Goal: Task Accomplishment & Management: Use online tool/utility

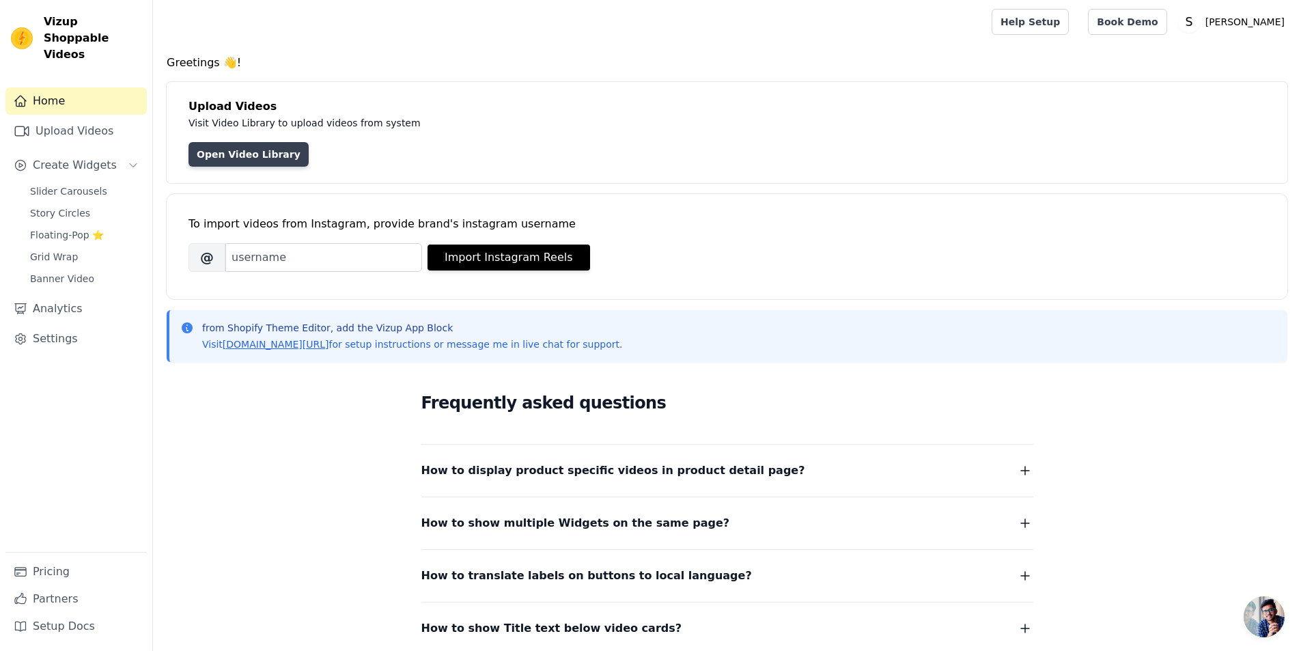
click at [241, 152] on link "Open Video Library" at bounding box center [248, 154] width 120 height 25
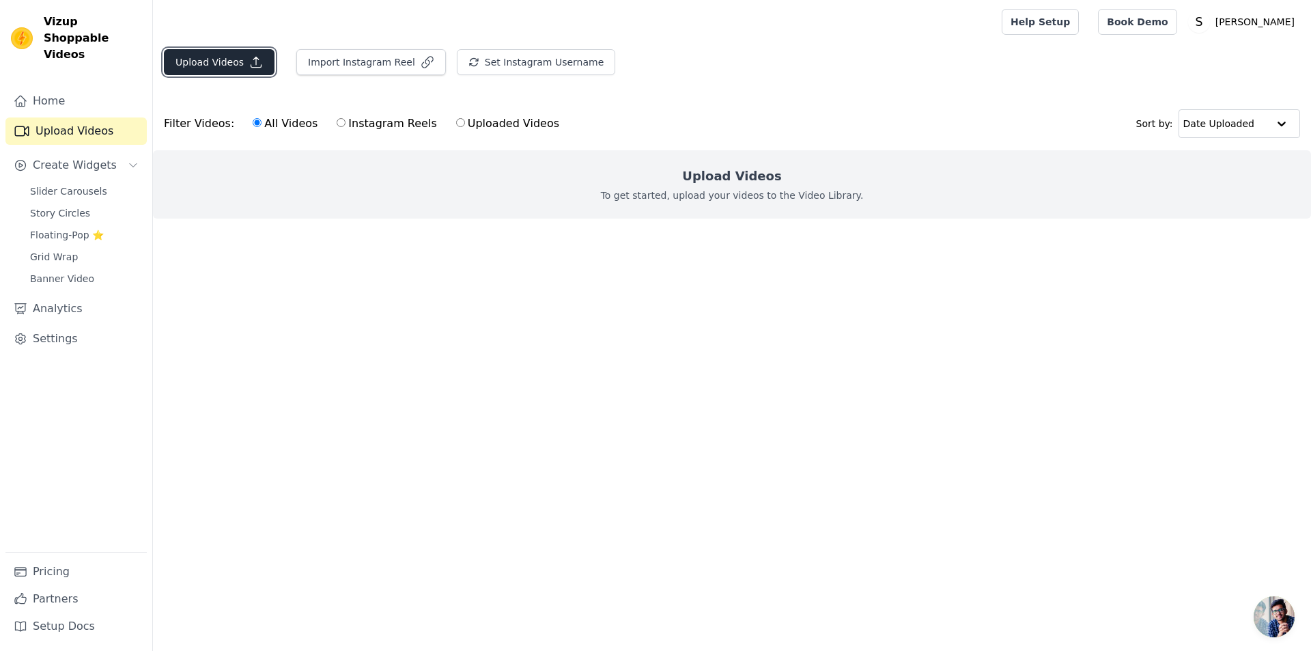
click at [217, 70] on button "Upload Videos" at bounding box center [219, 62] width 111 height 26
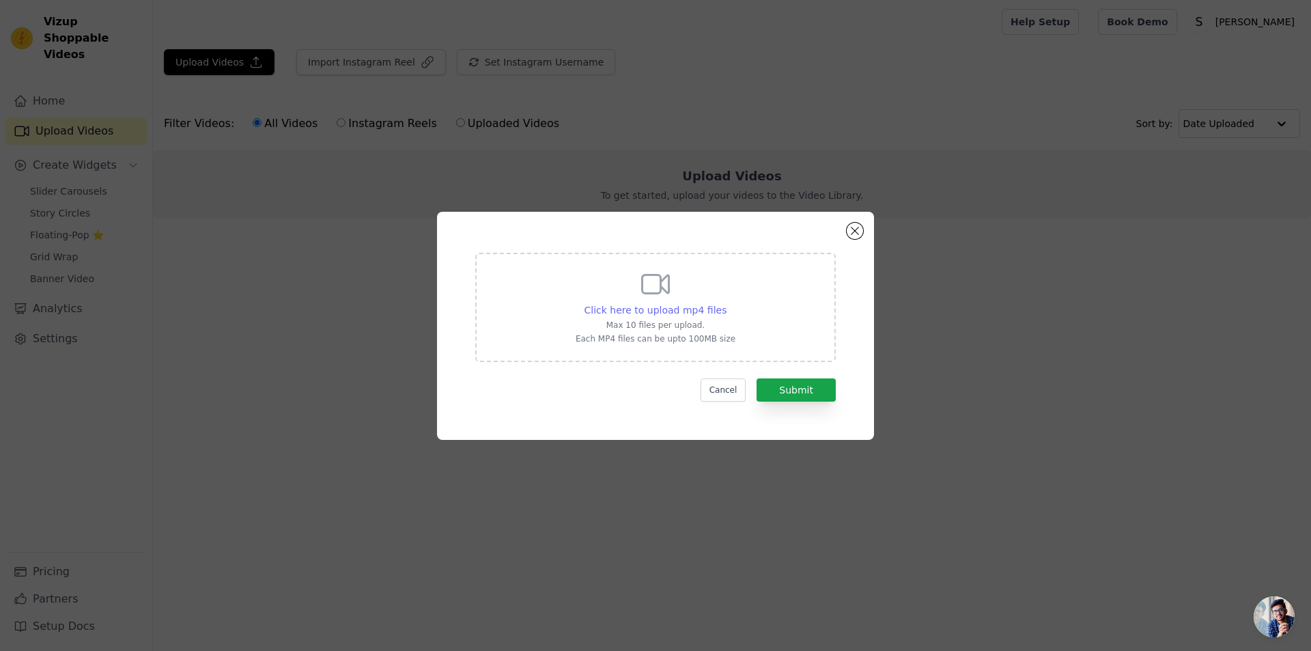
click at [684, 308] on span "Click here to upload mp4 files" at bounding box center [655, 309] width 143 height 11
click at [726, 303] on input "Click here to upload mp4 files Max 10 files per upload. Each MP4 files can be u…" at bounding box center [726, 302] width 1 height 1
type input "C:\fakepath\6584525-hd_1080_1920_25fps.mp4"
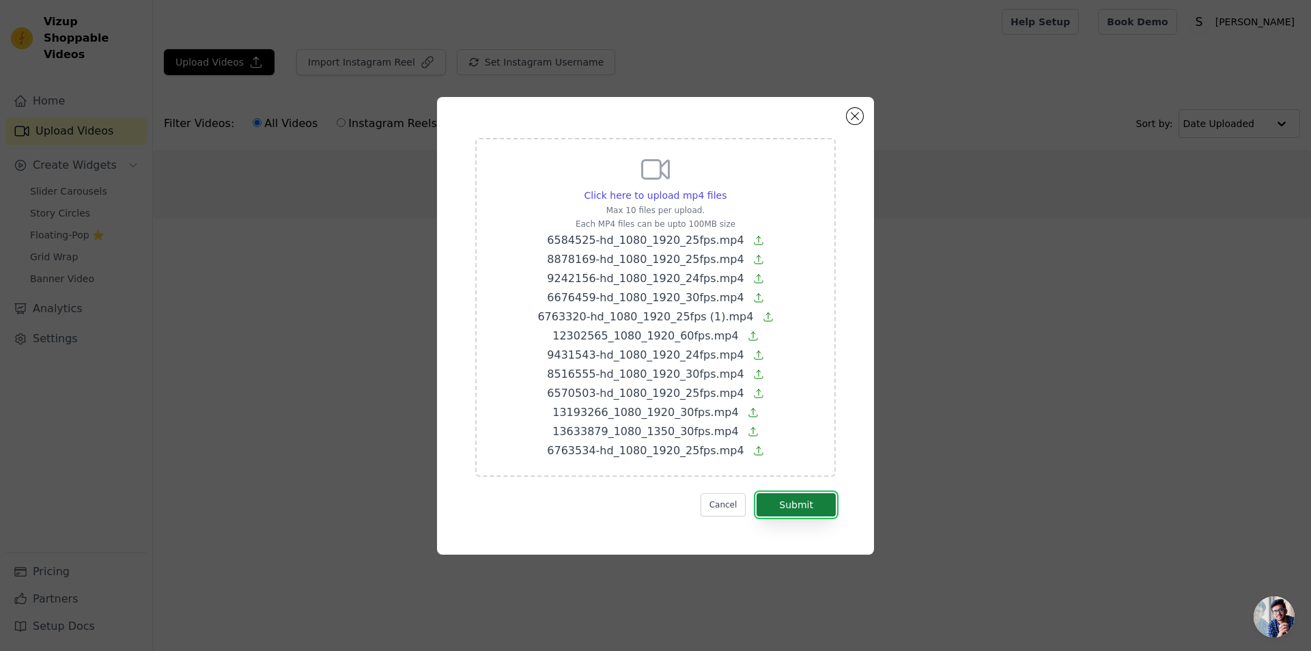
click at [774, 500] on button "Submit" at bounding box center [795, 504] width 79 height 23
click at [724, 454] on span "6763534-hd_1080_1920_25fps.mp4" at bounding box center [645, 450] width 197 height 13
click at [726, 188] on input "Click here to upload mp4 files Max 10 files per upload. Each MP4 files can be u…" at bounding box center [726, 188] width 1 height 1
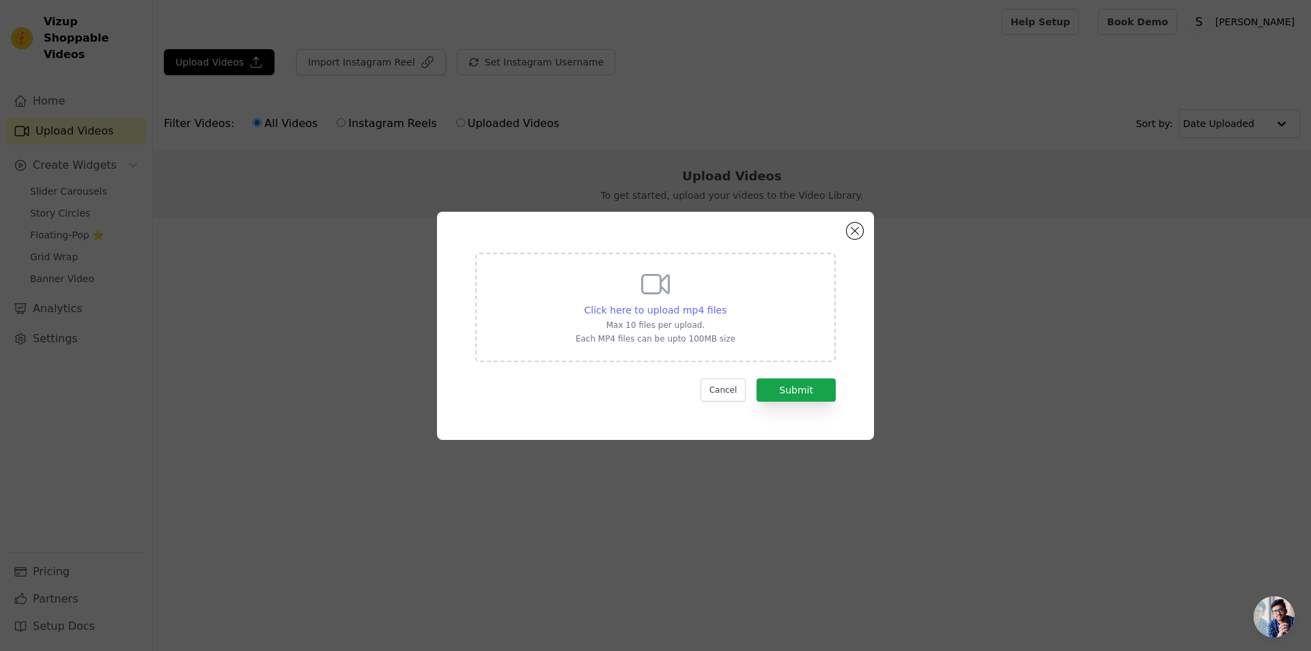
click at [692, 311] on span "Click here to upload mp4 files" at bounding box center [655, 309] width 143 height 11
click at [726, 303] on input "Click here to upload mp4 files Max 10 files per upload. Each MP4 files can be u…" at bounding box center [726, 302] width 1 height 1
type input "C:\fakepath\20594249-hd_1080_1920_60fps.mp4"
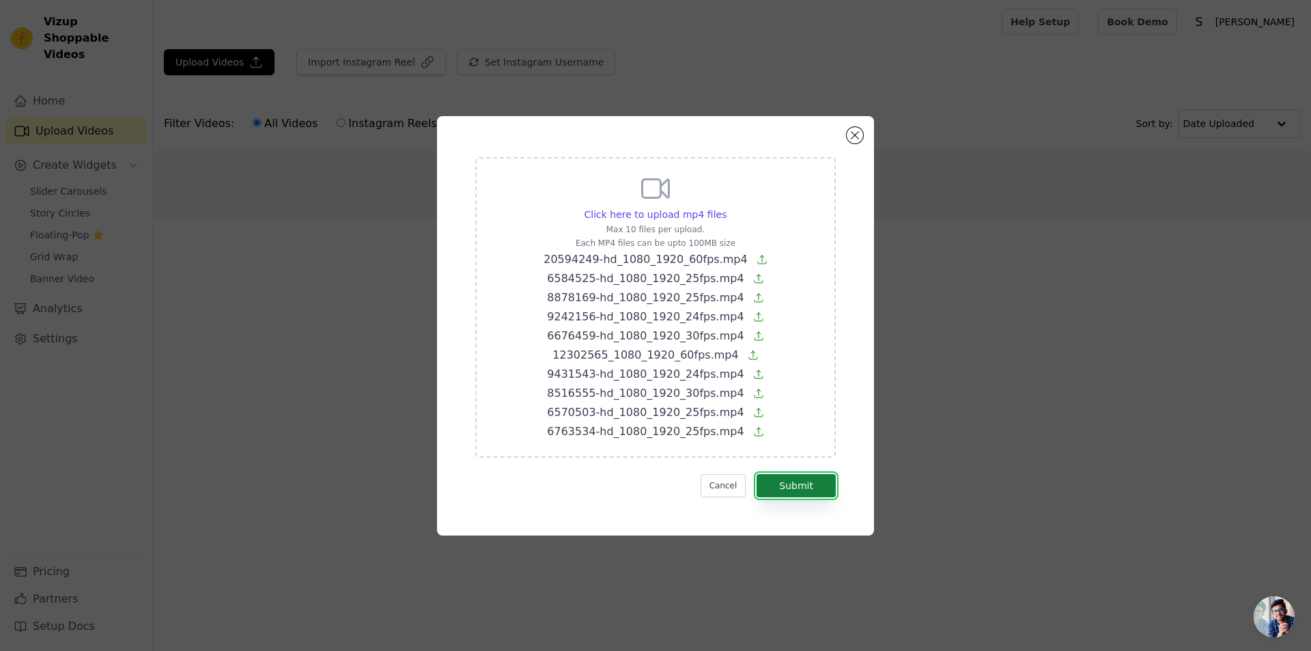
click at [789, 487] on button "Submit" at bounding box center [795, 485] width 79 height 23
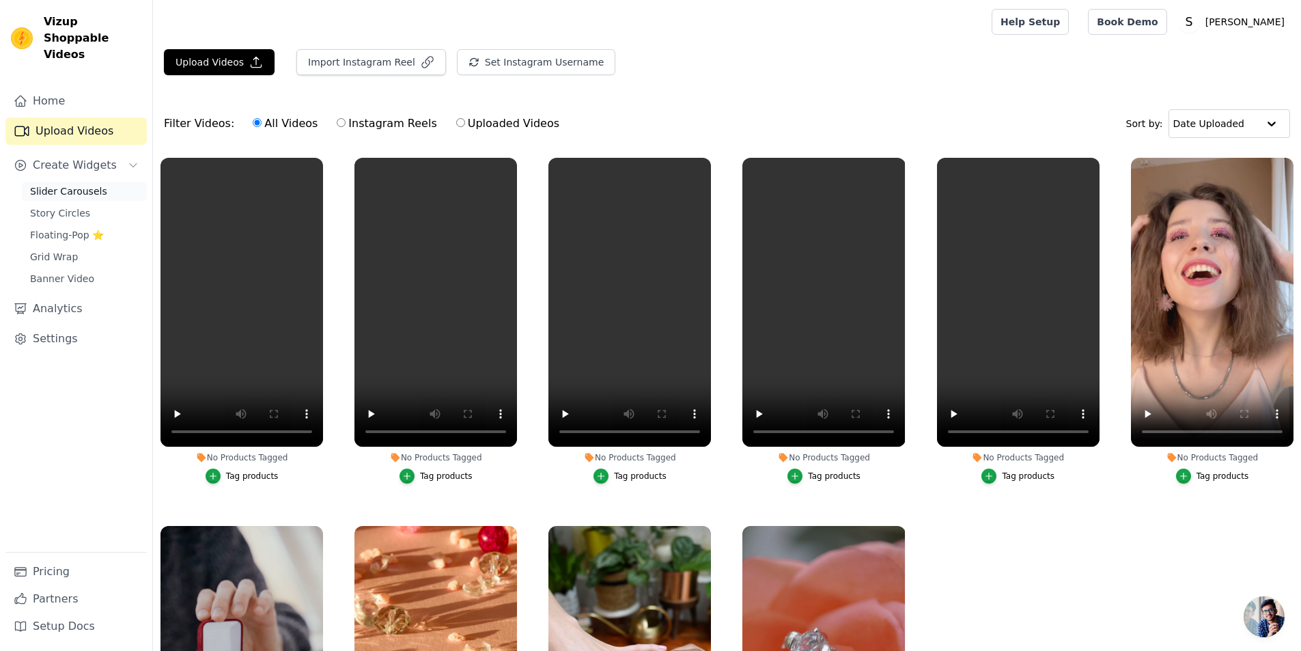
click at [63, 184] on span "Slider Carousels" at bounding box center [68, 191] width 77 height 14
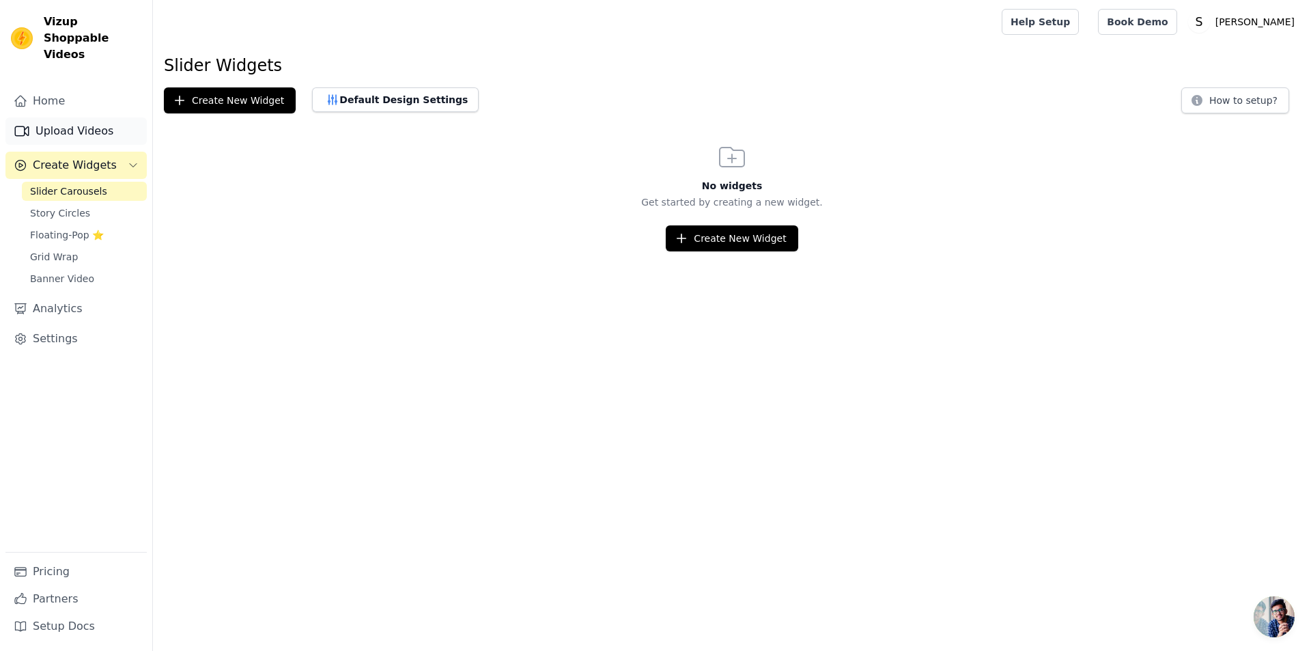
click at [63, 117] on link "Upload Videos" at bounding box center [75, 130] width 141 height 27
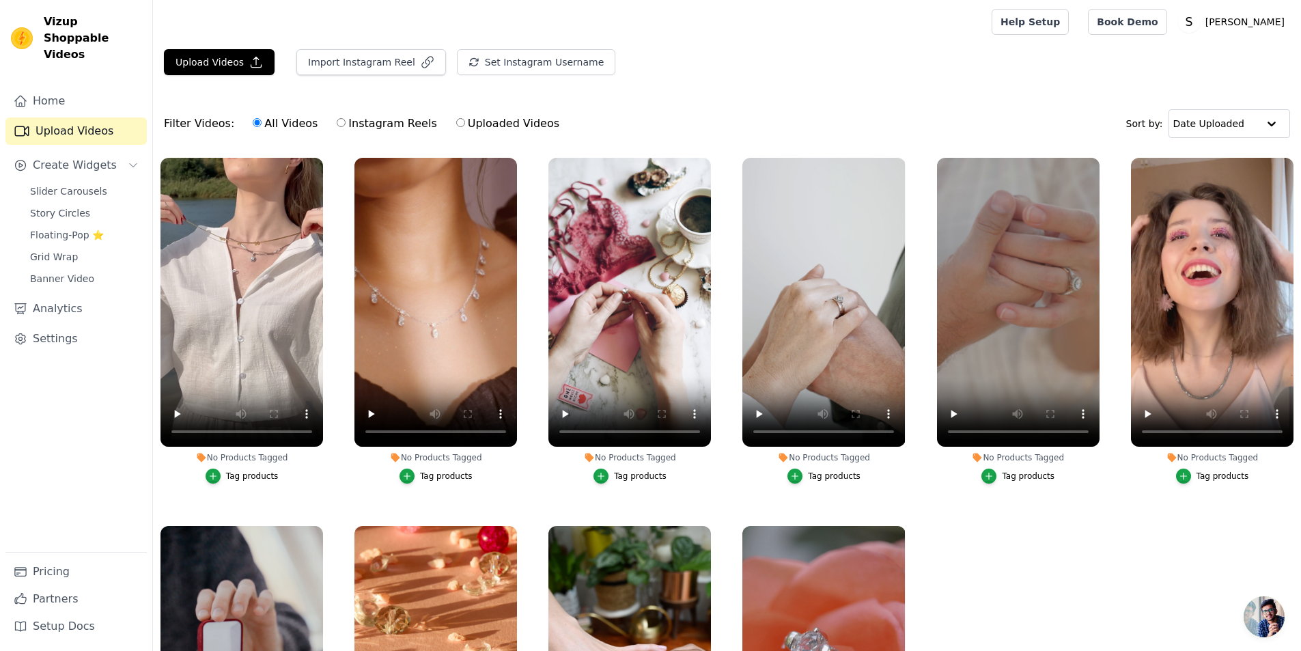
click at [1267, 619] on span "Open chat" at bounding box center [1263, 616] width 41 height 41
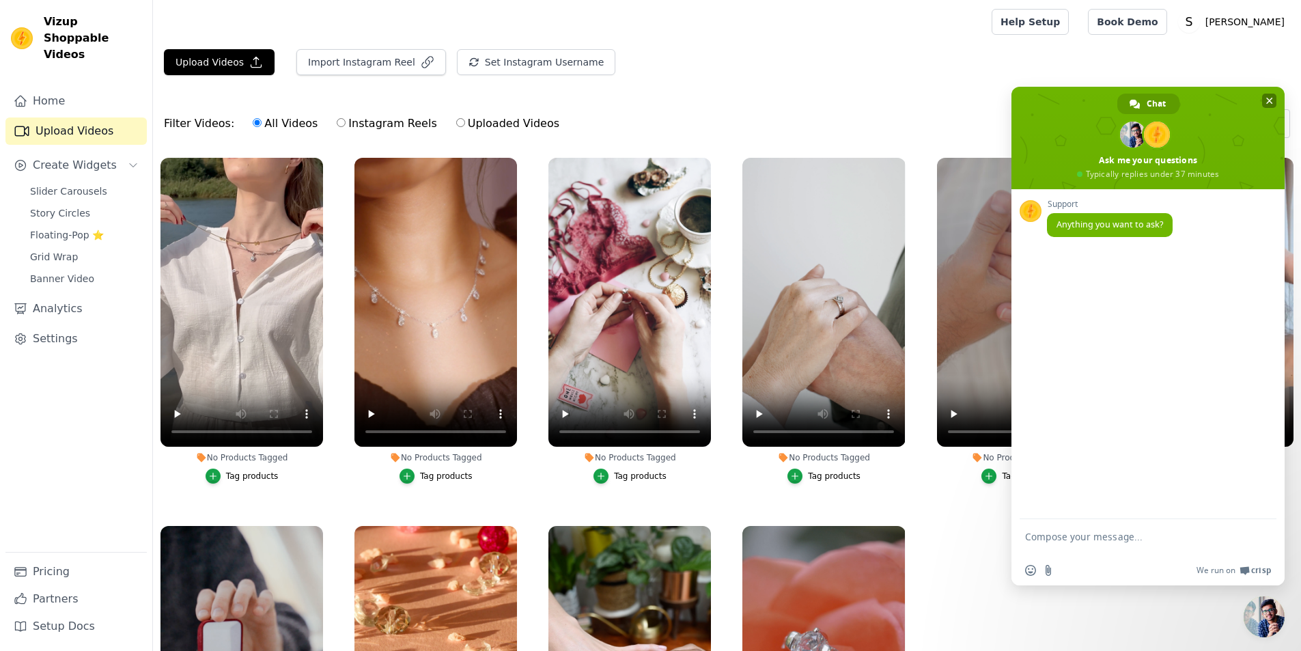
click at [1268, 101] on span "Close chat" at bounding box center [1269, 101] width 7 height 7
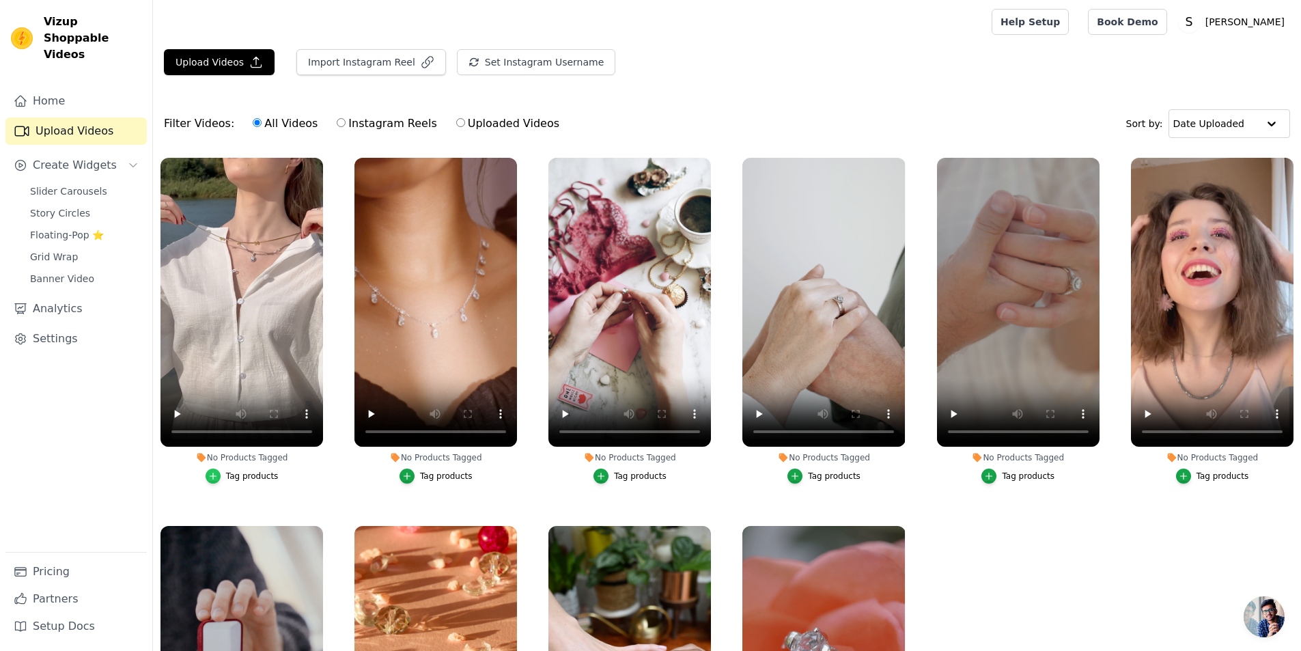
click at [214, 473] on icon "button" at bounding box center [213, 476] width 10 height 10
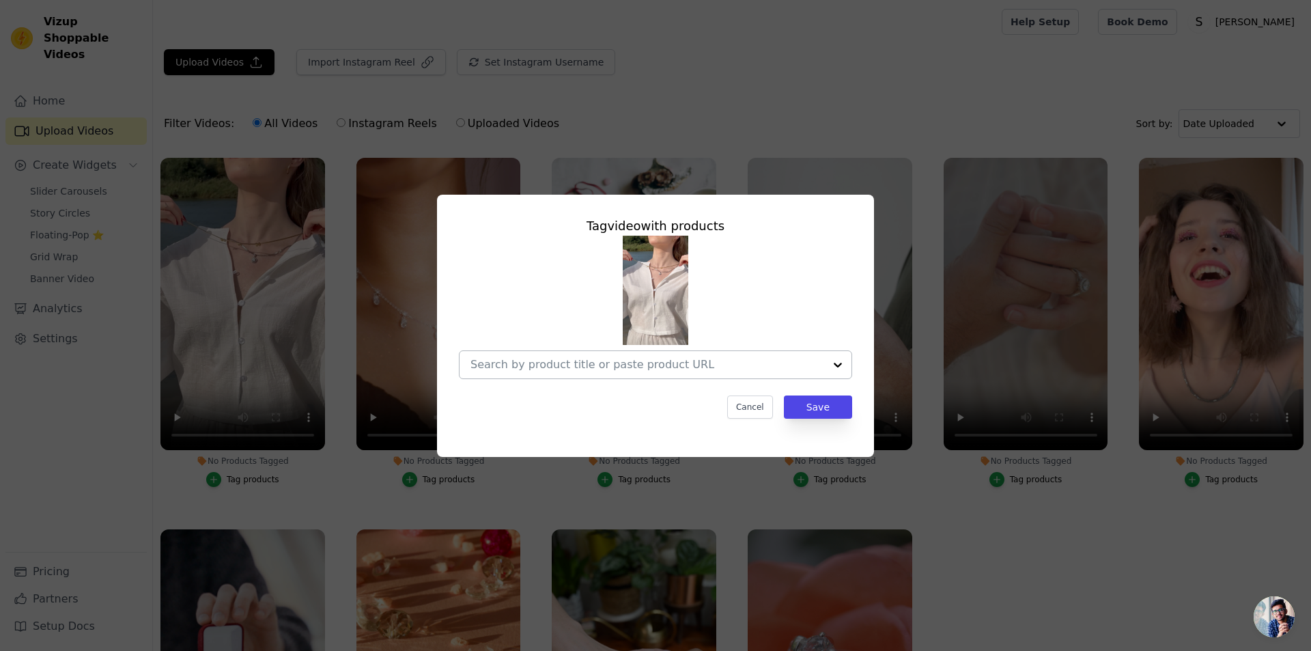
click at [768, 365] on input "No Products Tagged Tag video with products Cancel Save Tag products" at bounding box center [647, 364] width 354 height 13
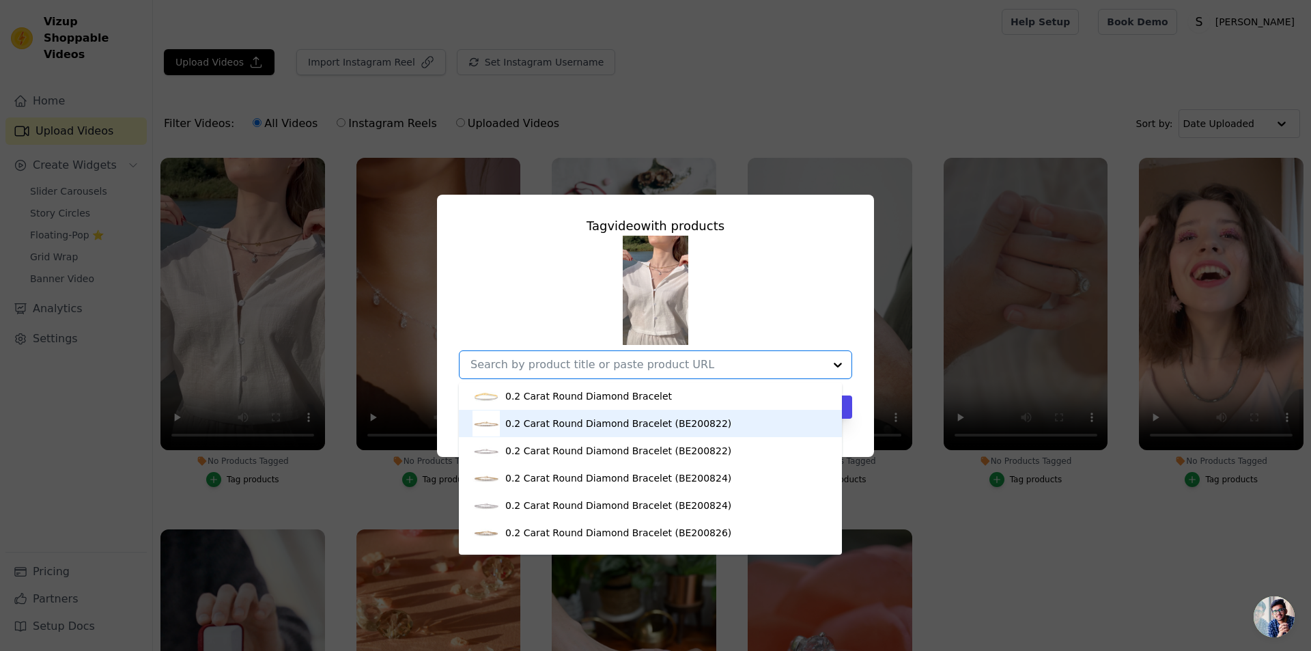
click at [695, 436] on div "0.2 Carat Round Diamond Bracelet (BE200822)" at bounding box center [650, 423] width 356 height 27
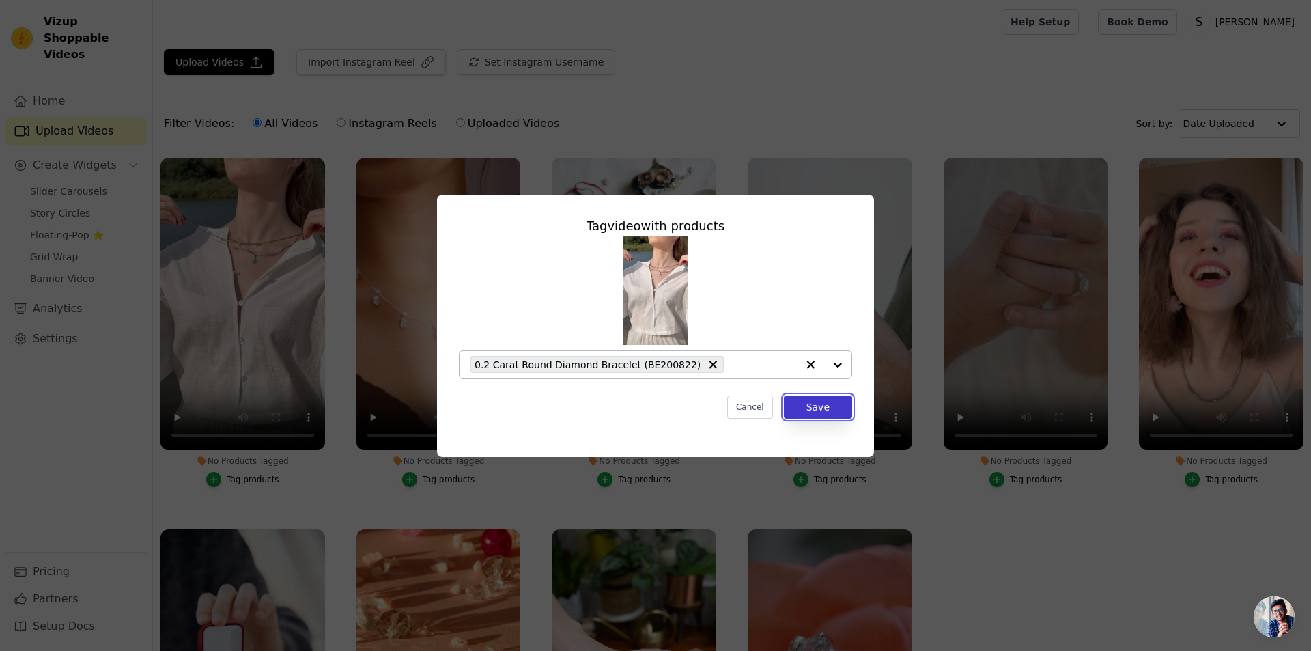
click at [811, 412] on button "Save" at bounding box center [818, 406] width 68 height 23
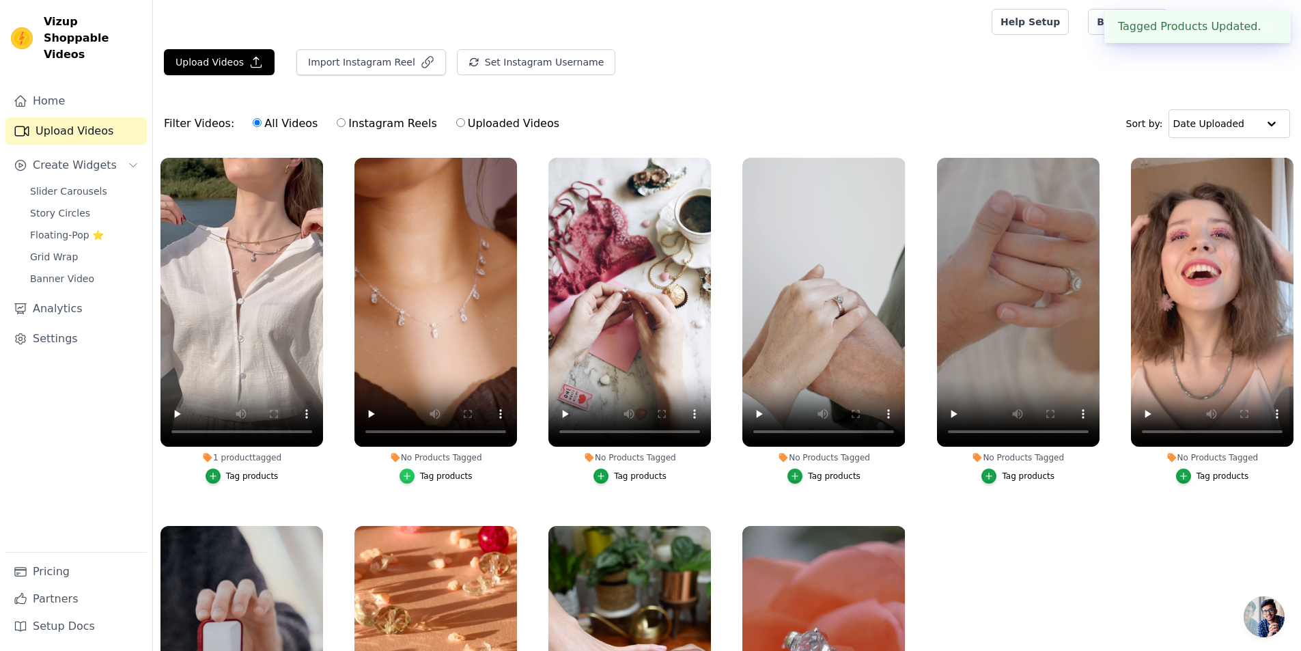
click at [411, 472] on icon "button" at bounding box center [407, 476] width 10 height 10
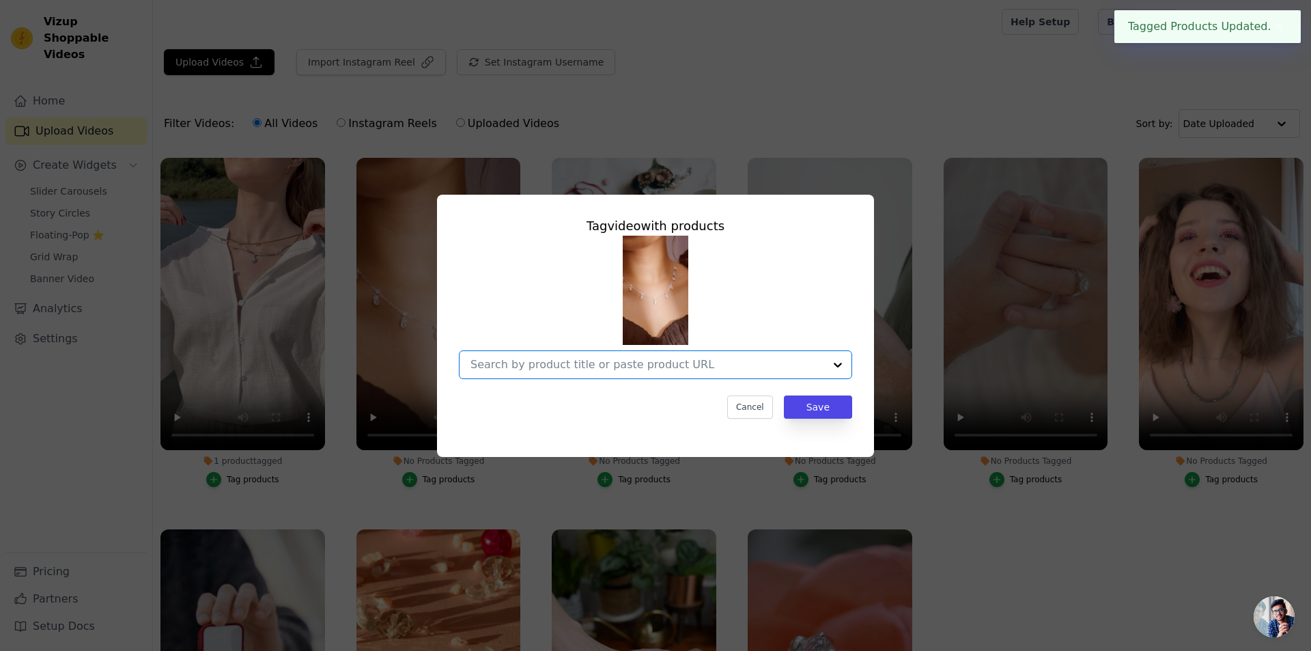
click at [792, 369] on input "No Products Tagged Tag video with products Option undefined, selected. Select i…" at bounding box center [647, 364] width 354 height 13
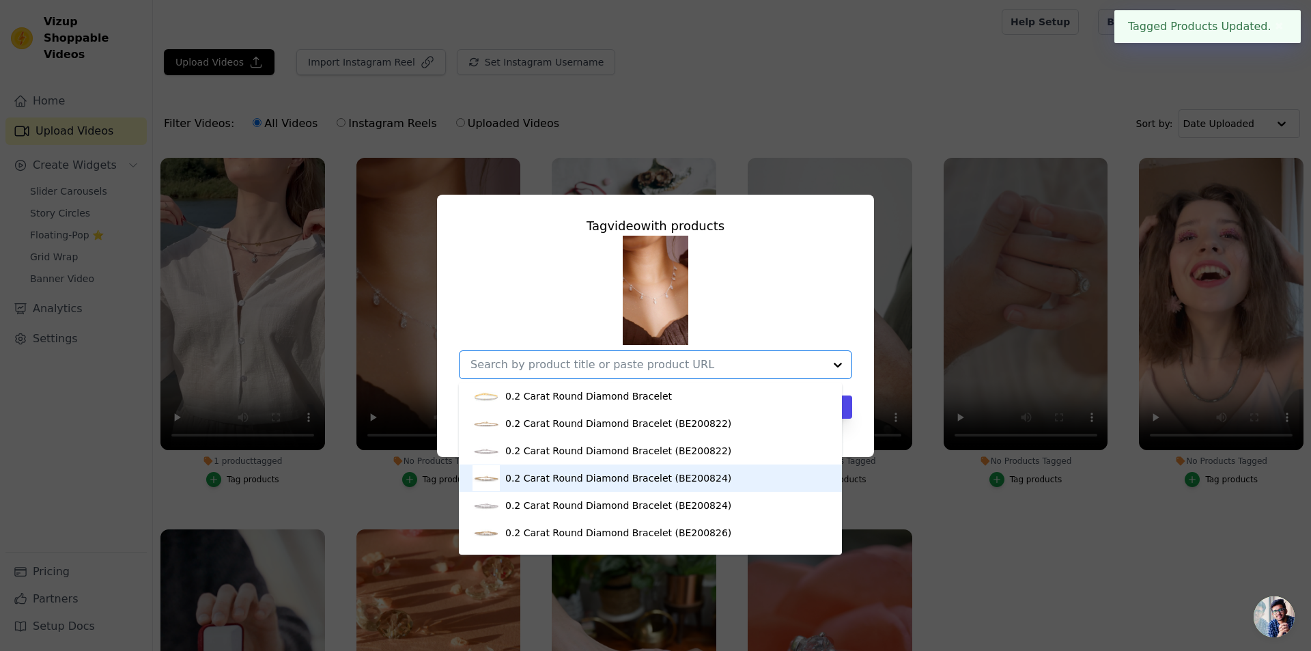
click at [669, 474] on div "0.2 Carat Round Diamond Bracelet (BE200824)" at bounding box center [618, 478] width 226 height 14
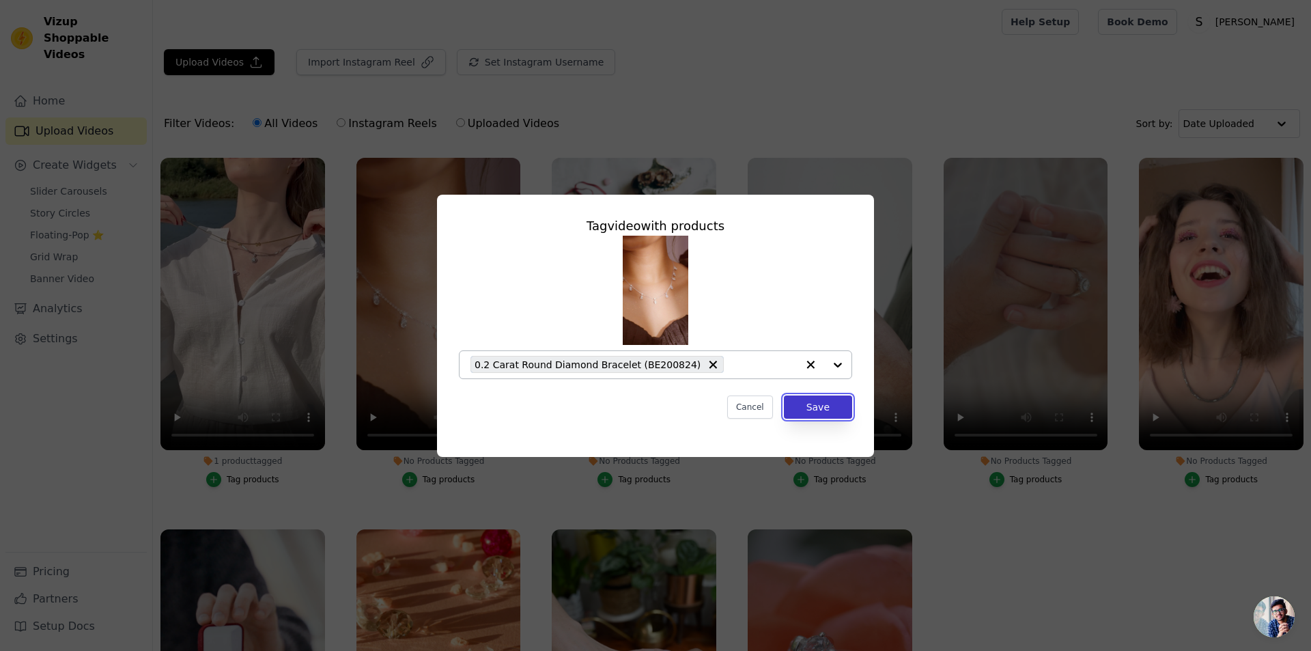
click at [816, 400] on button "Save" at bounding box center [818, 406] width 68 height 23
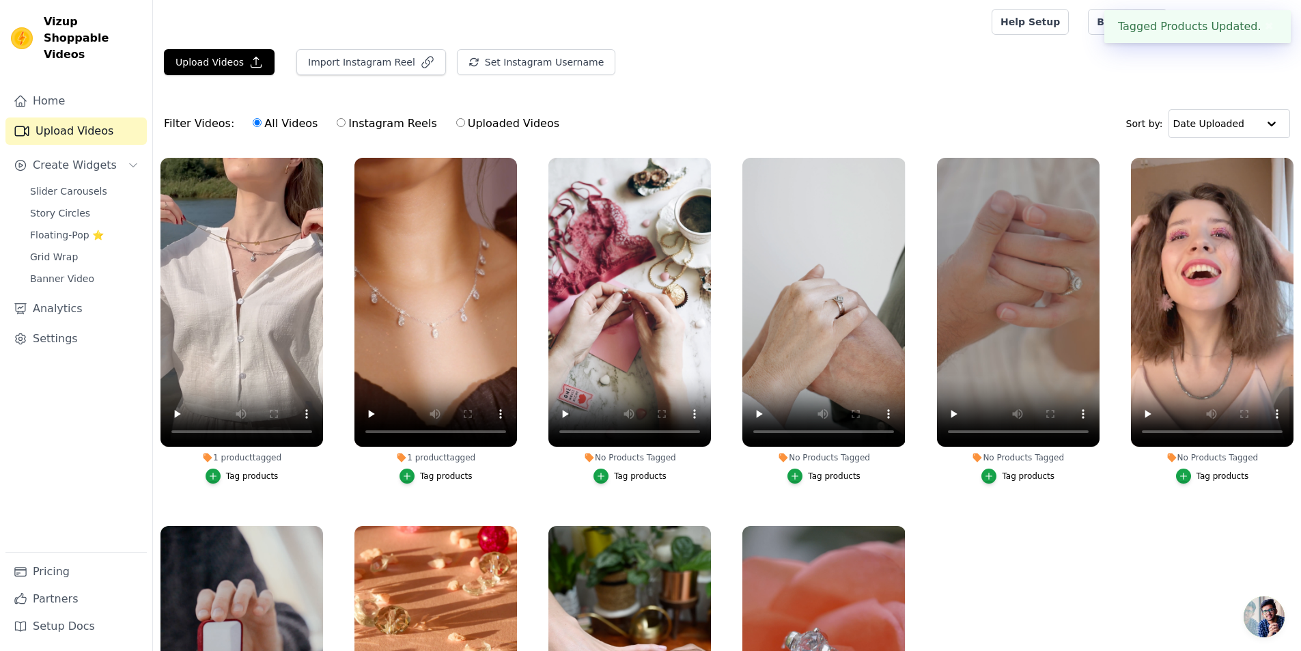
click at [609, 474] on button "Tag products" at bounding box center [629, 475] width 73 height 15
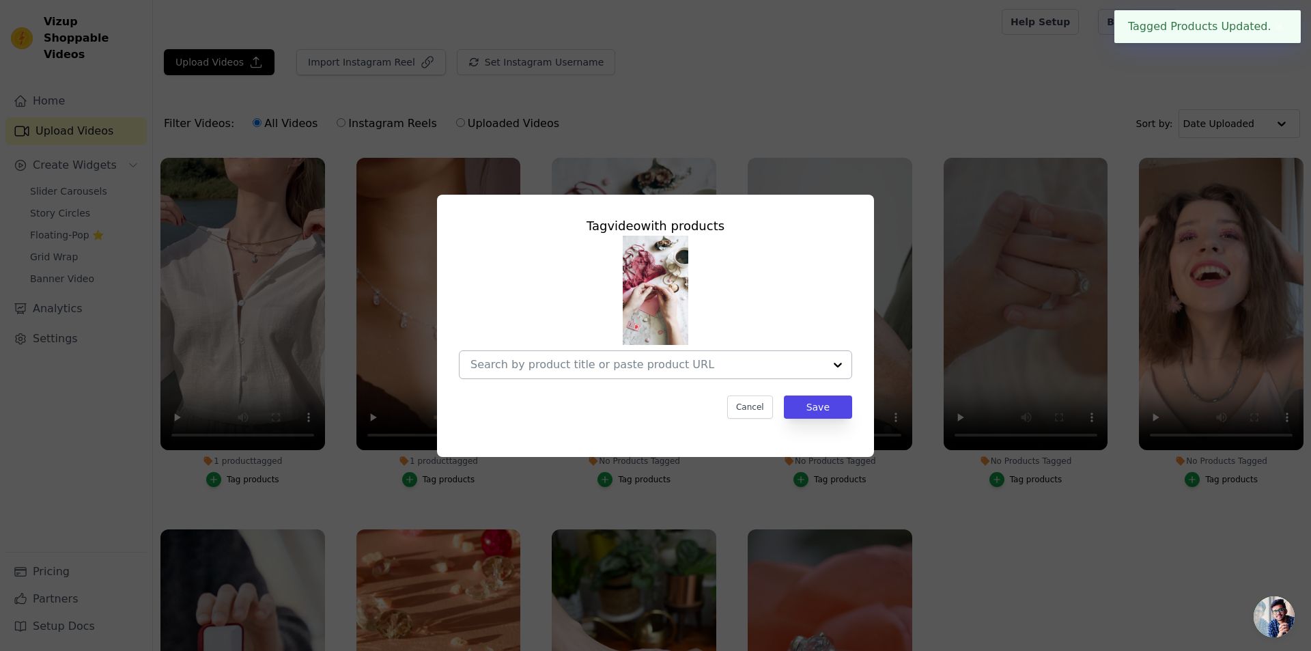
click at [686, 378] on div at bounding box center [647, 364] width 354 height 27
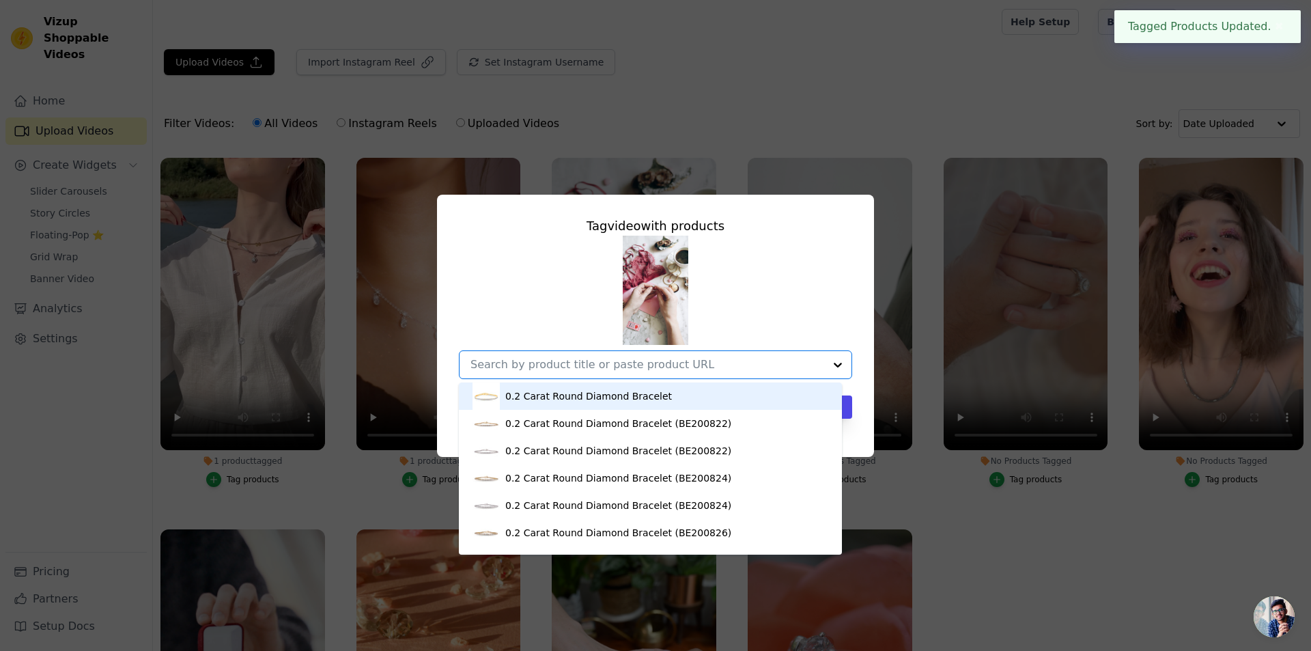
click at [643, 398] on div "0.2 Carat Round Diamond Bracelet" at bounding box center [588, 396] width 167 height 14
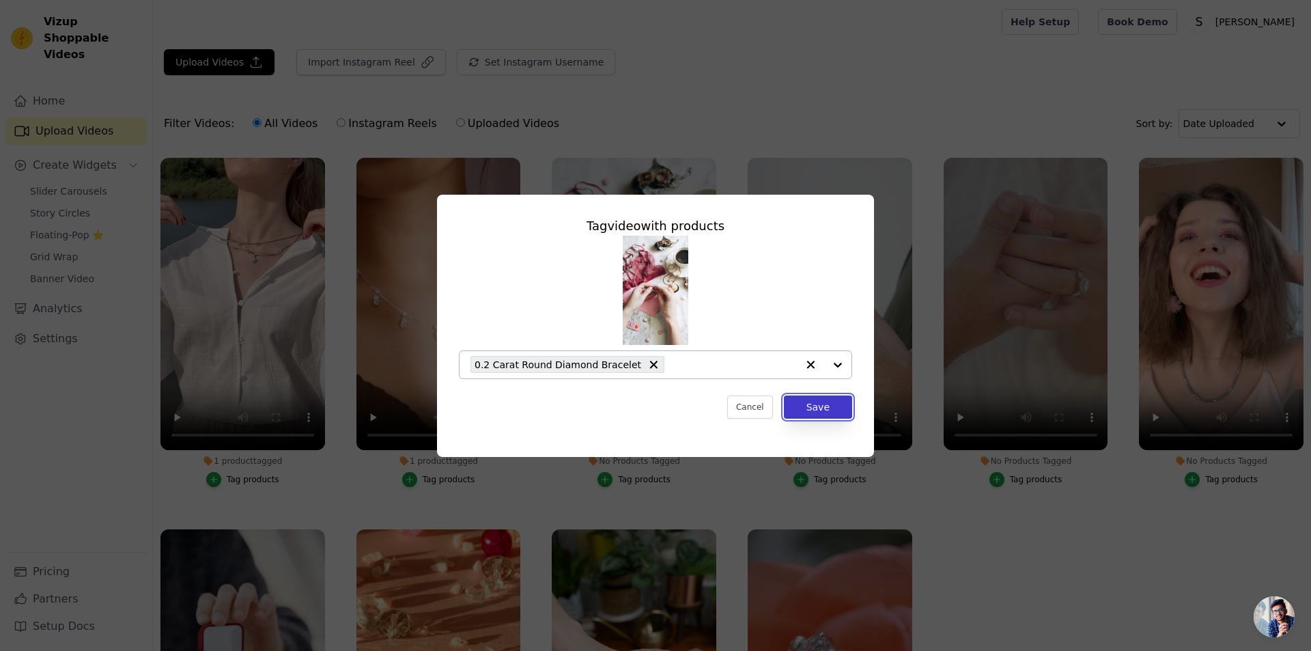
click at [811, 414] on button "Save" at bounding box center [818, 406] width 68 height 23
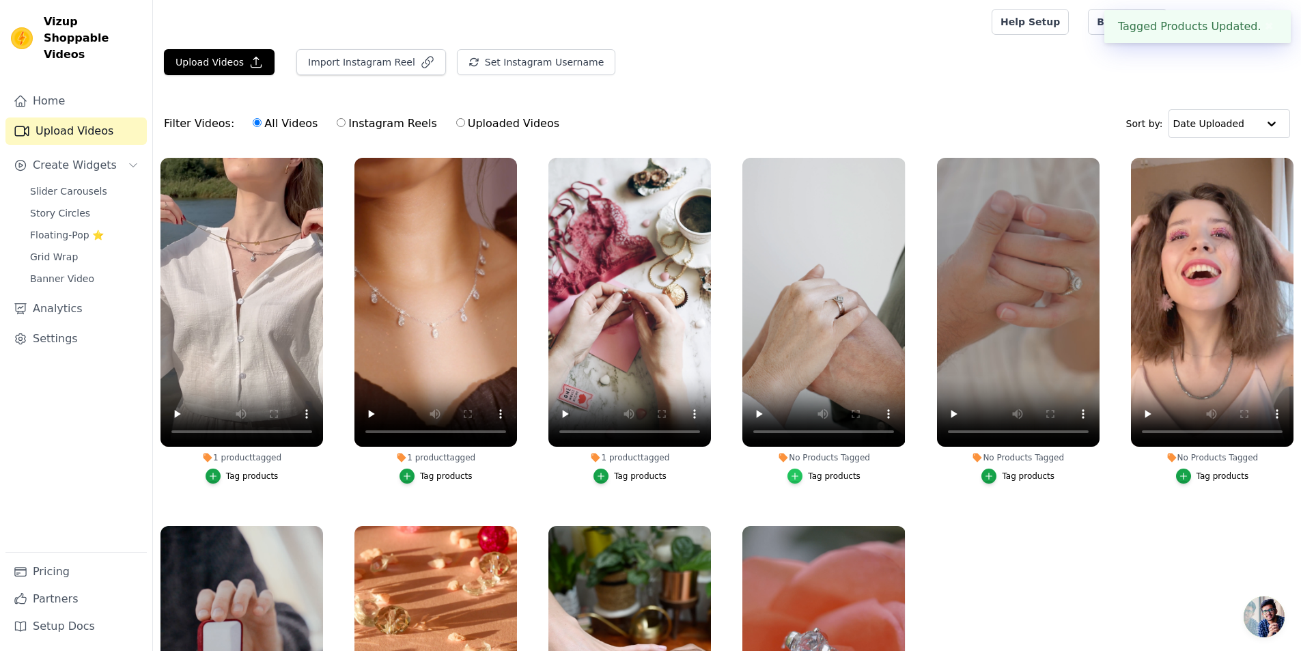
click at [793, 475] on icon "button" at bounding box center [795, 476] width 10 height 10
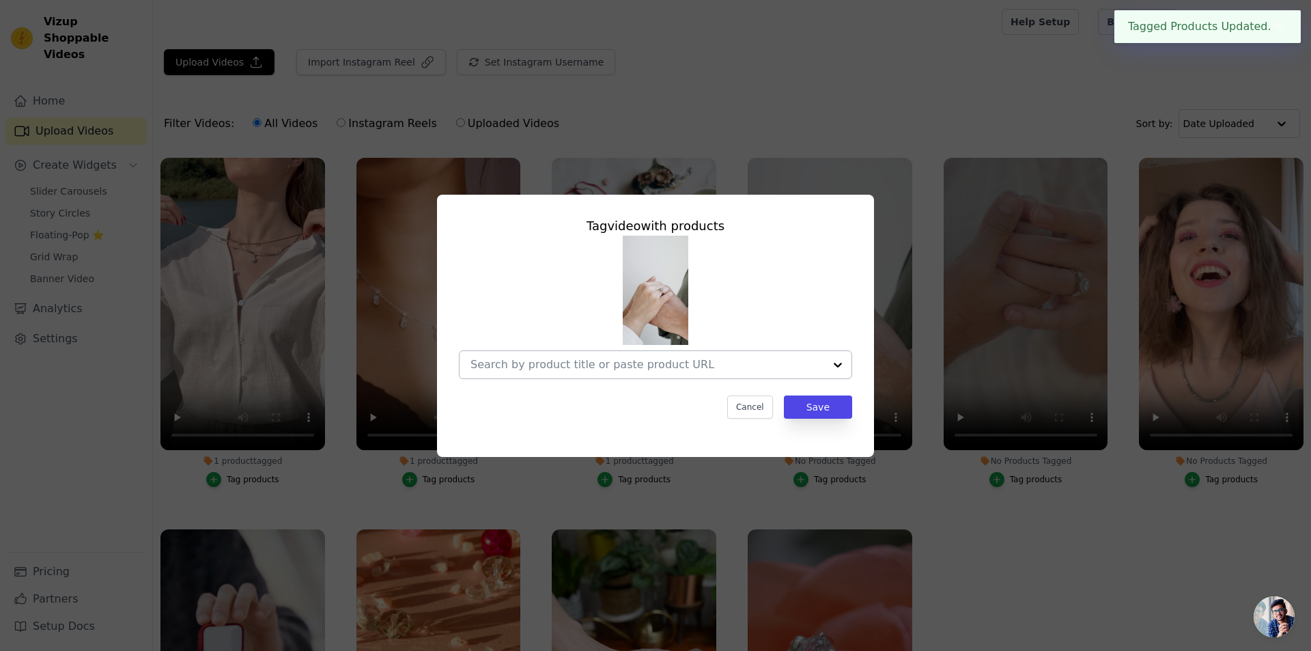
click at [773, 373] on div at bounding box center [647, 364] width 354 height 27
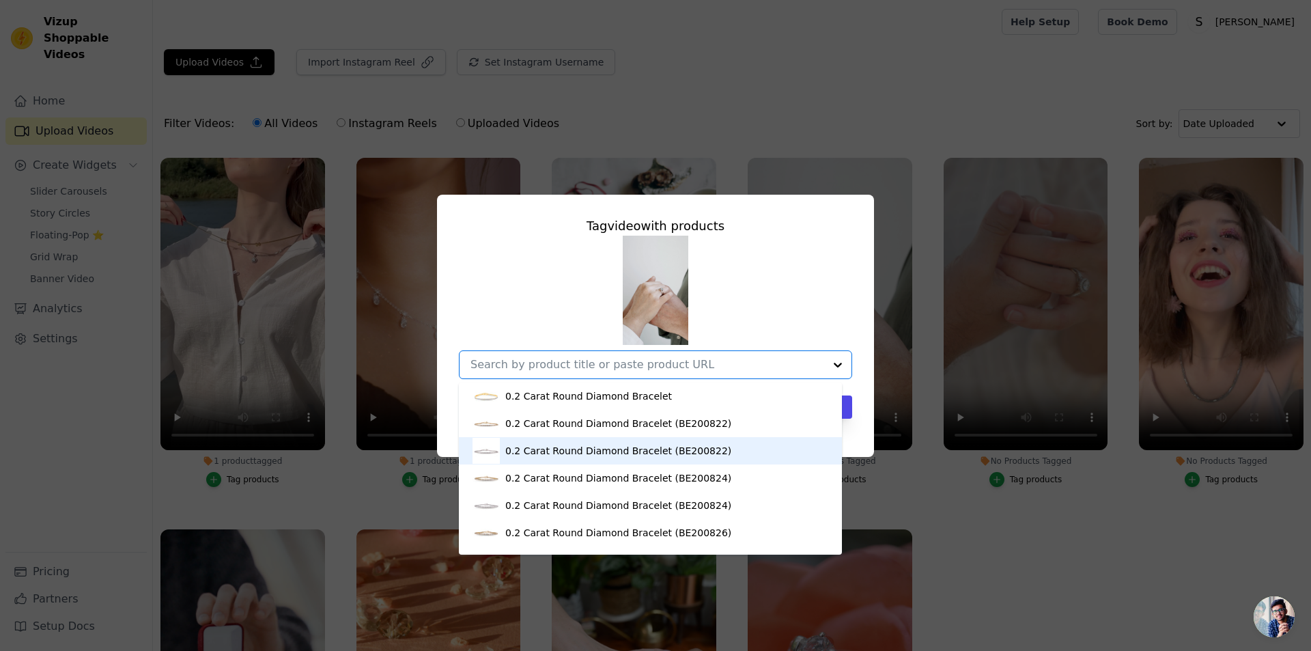
click at [642, 457] on div "0.2 Carat Round Diamond Bracelet (BE200822)" at bounding box center [650, 450] width 356 height 27
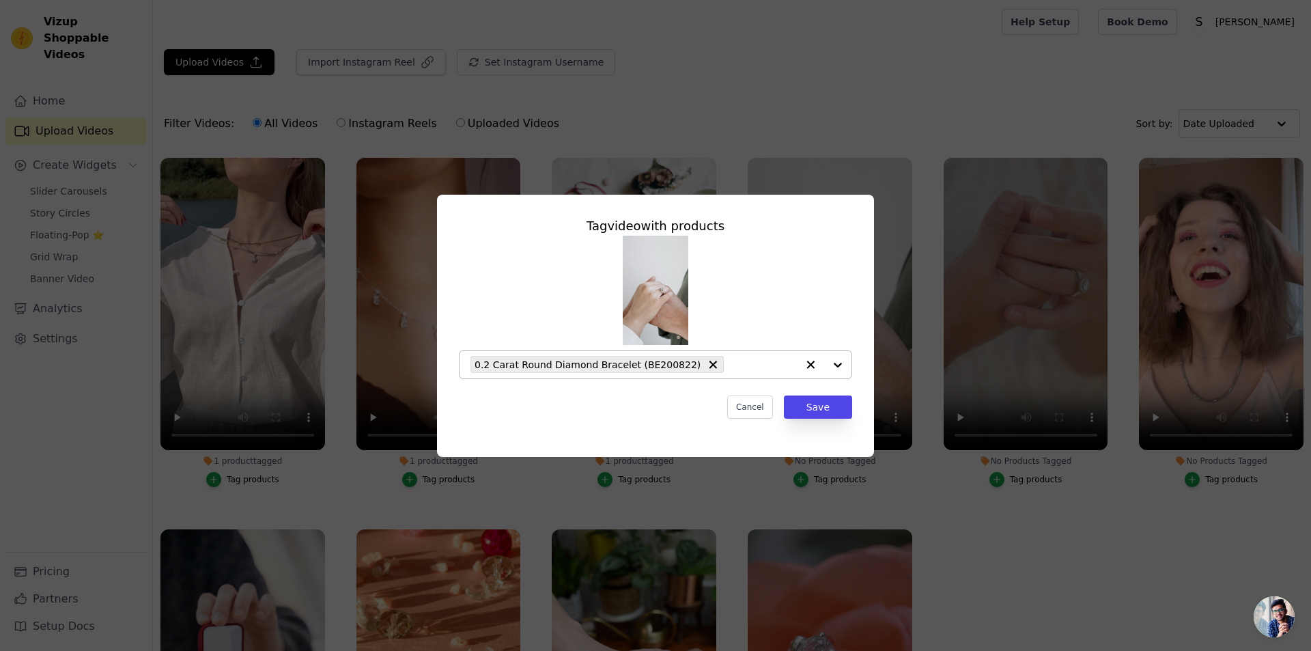
click at [813, 389] on div "Tag video with products 0.2 Carat Round Diamond Bracelet (BE200822) Cancel Save" at bounding box center [655, 317] width 415 height 224
click at [816, 402] on button "Save" at bounding box center [818, 406] width 68 height 23
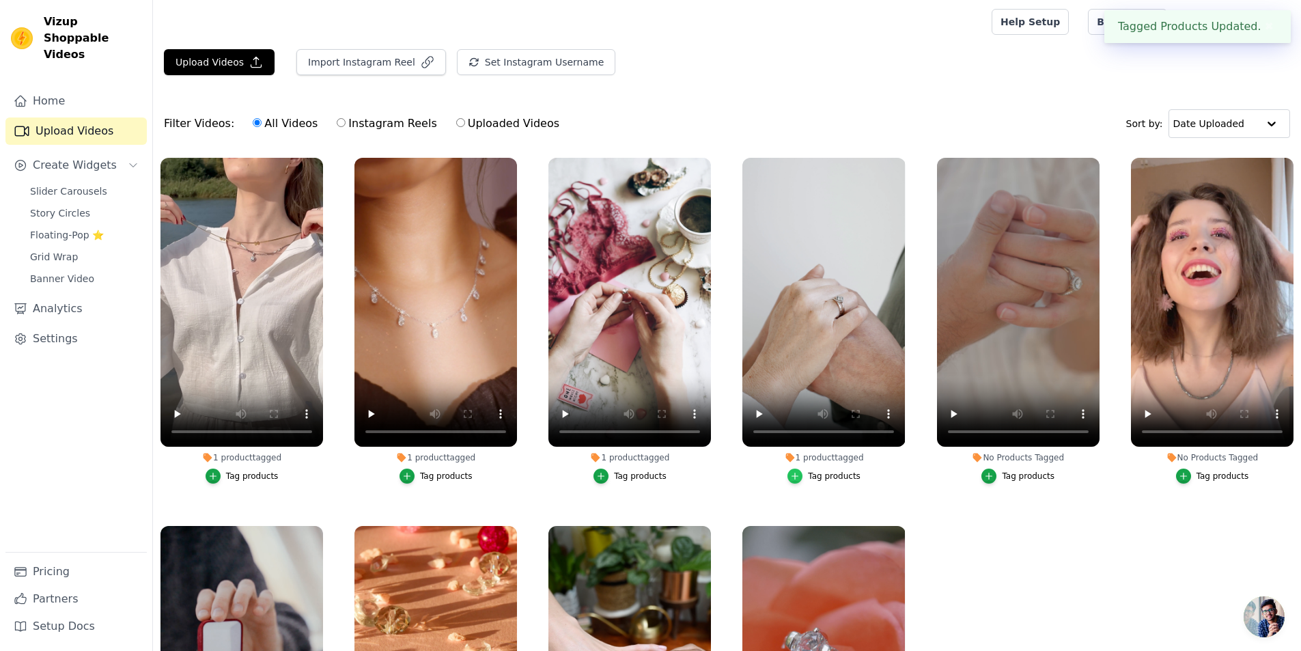
click at [793, 468] on div "button" at bounding box center [794, 475] width 15 height 15
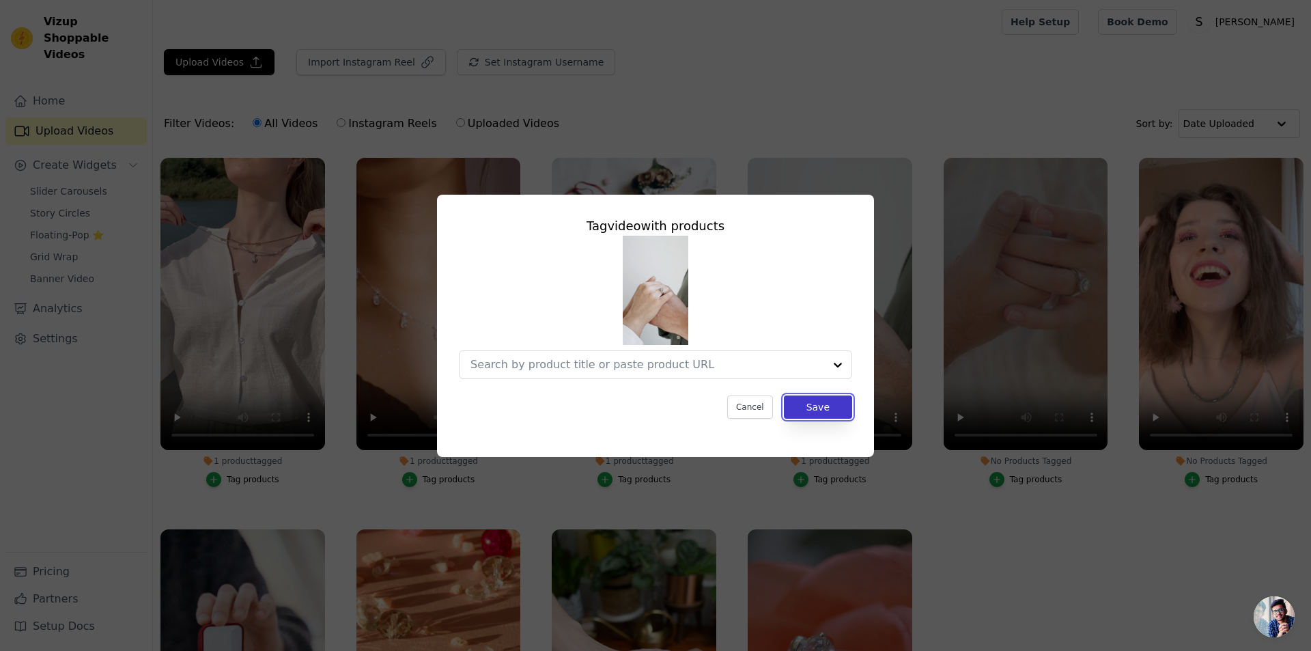
click at [829, 414] on button "Save" at bounding box center [818, 406] width 68 height 23
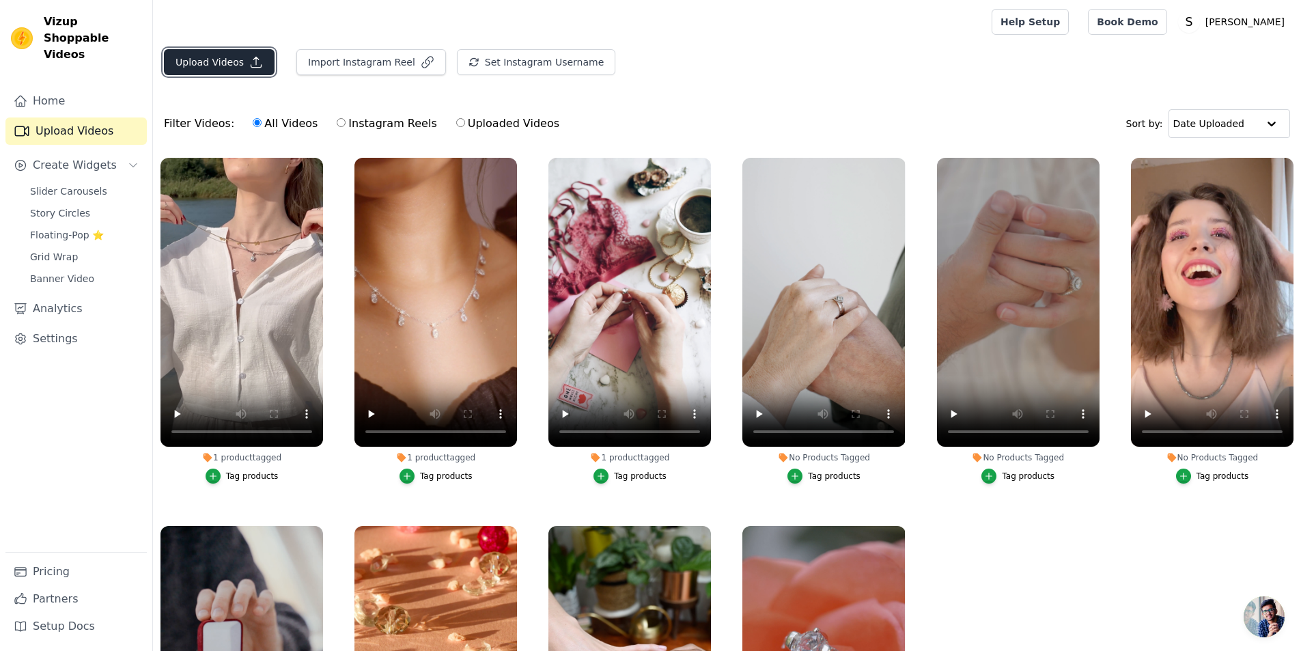
click at [228, 61] on button "Upload Videos" at bounding box center [219, 62] width 111 height 26
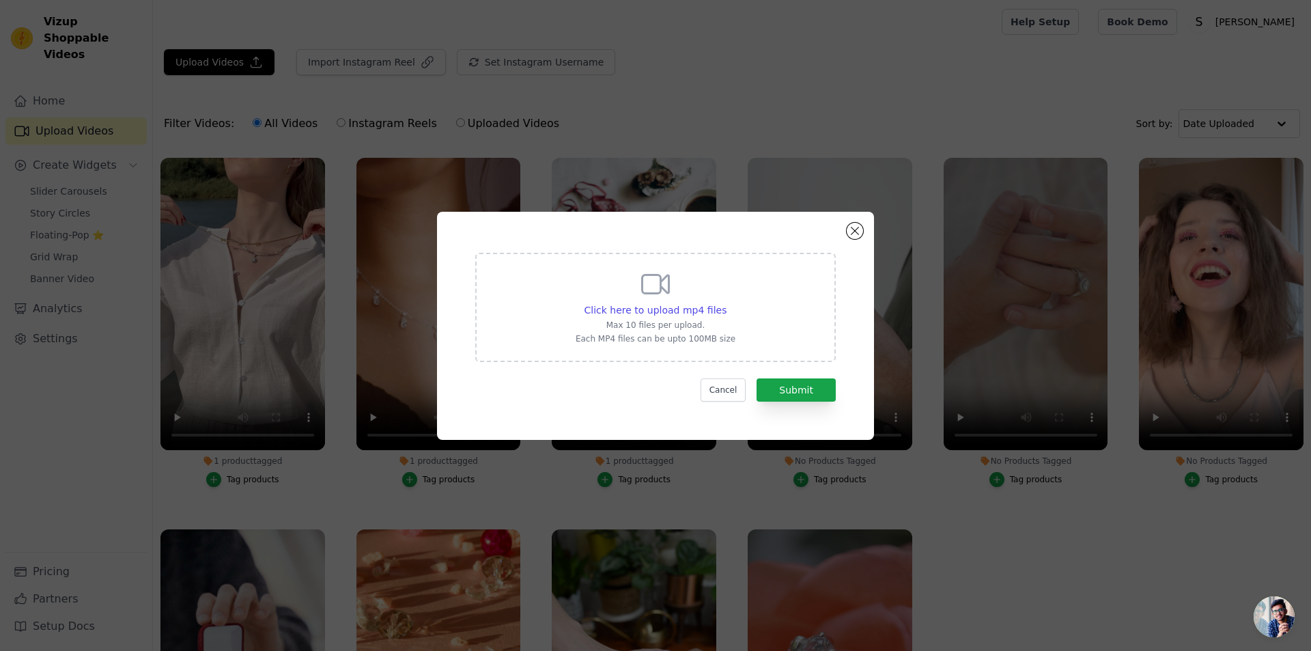
click at [1104, 193] on div "Click here to upload mp4 files Max 10 files per upload. Each MP4 files can be u…" at bounding box center [655, 326] width 1267 height 272
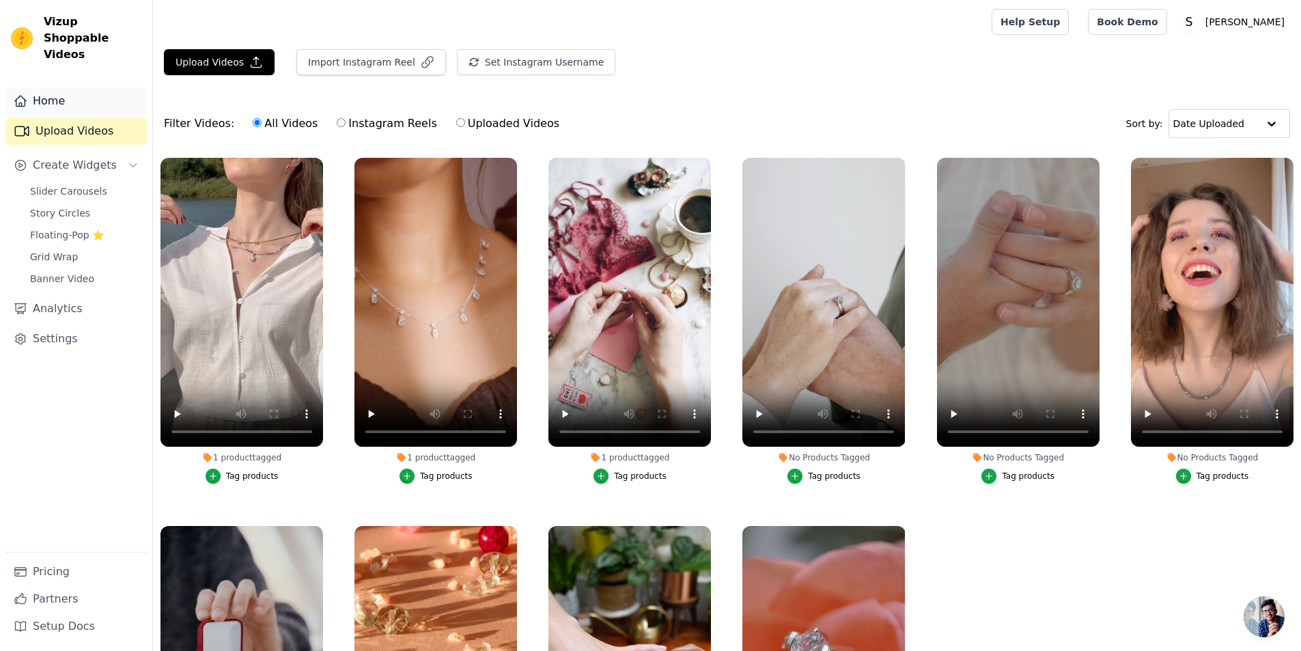
click at [59, 87] on link "Home" at bounding box center [75, 100] width 141 height 27
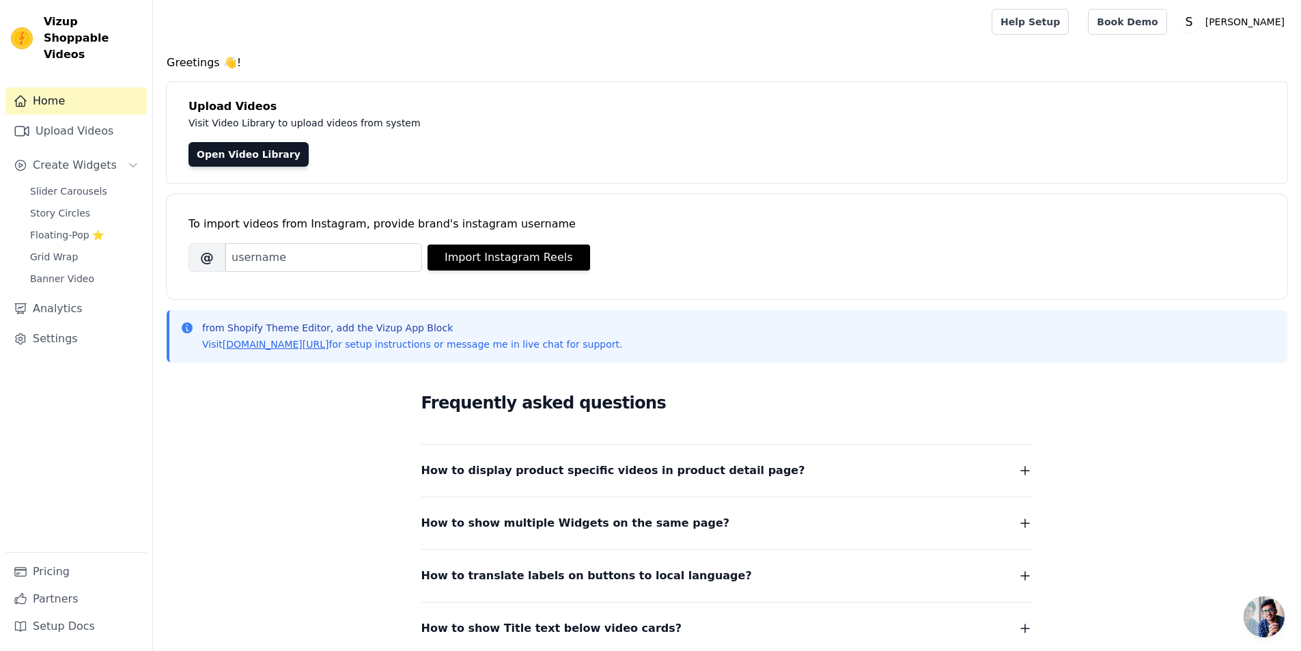
click at [564, 467] on span "How to display product specific videos in product detail page?" at bounding box center [613, 470] width 384 height 19
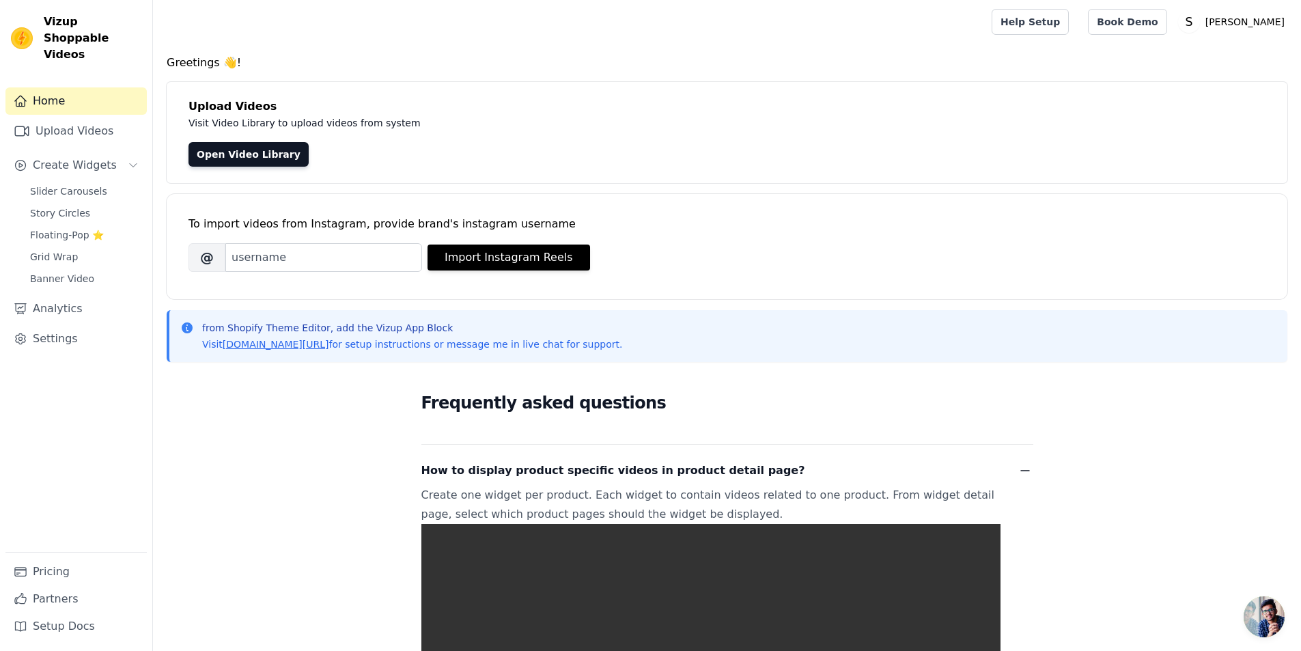
click at [563, 472] on span "How to display product specific videos in product detail page?" at bounding box center [613, 470] width 384 height 19
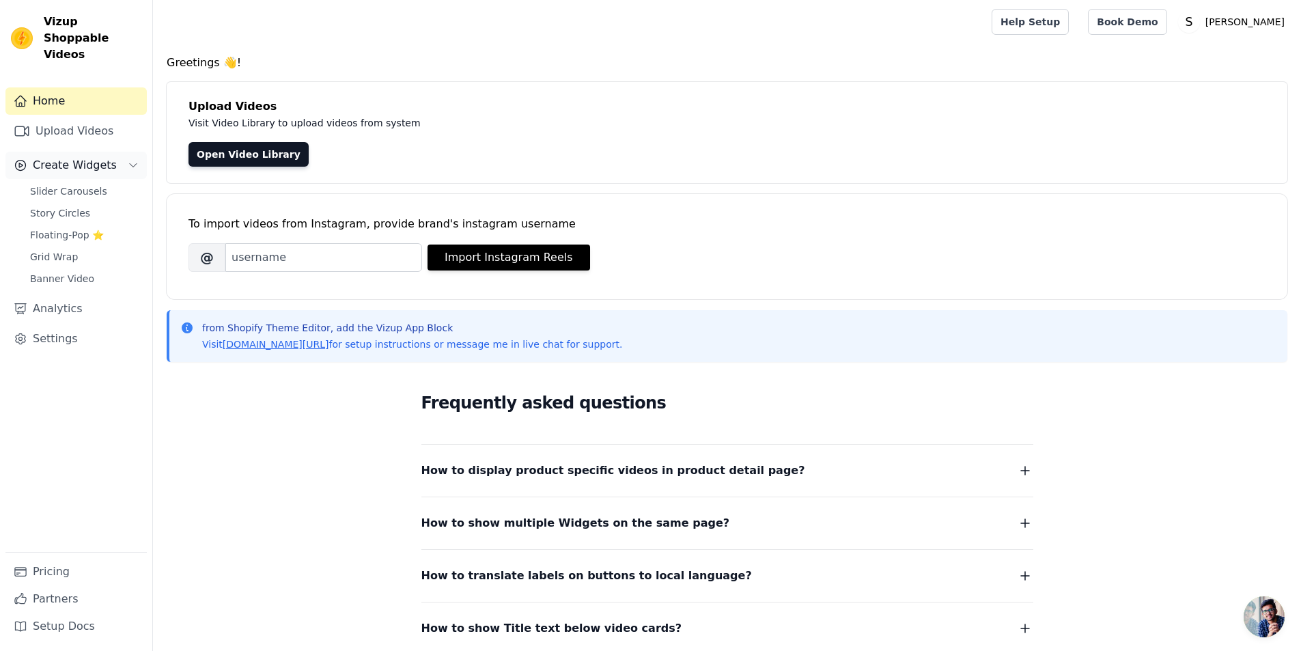
click at [115, 152] on button "Create Widgets" at bounding box center [75, 165] width 141 height 27
click at [91, 184] on span "Slider Carousels" at bounding box center [68, 191] width 77 height 14
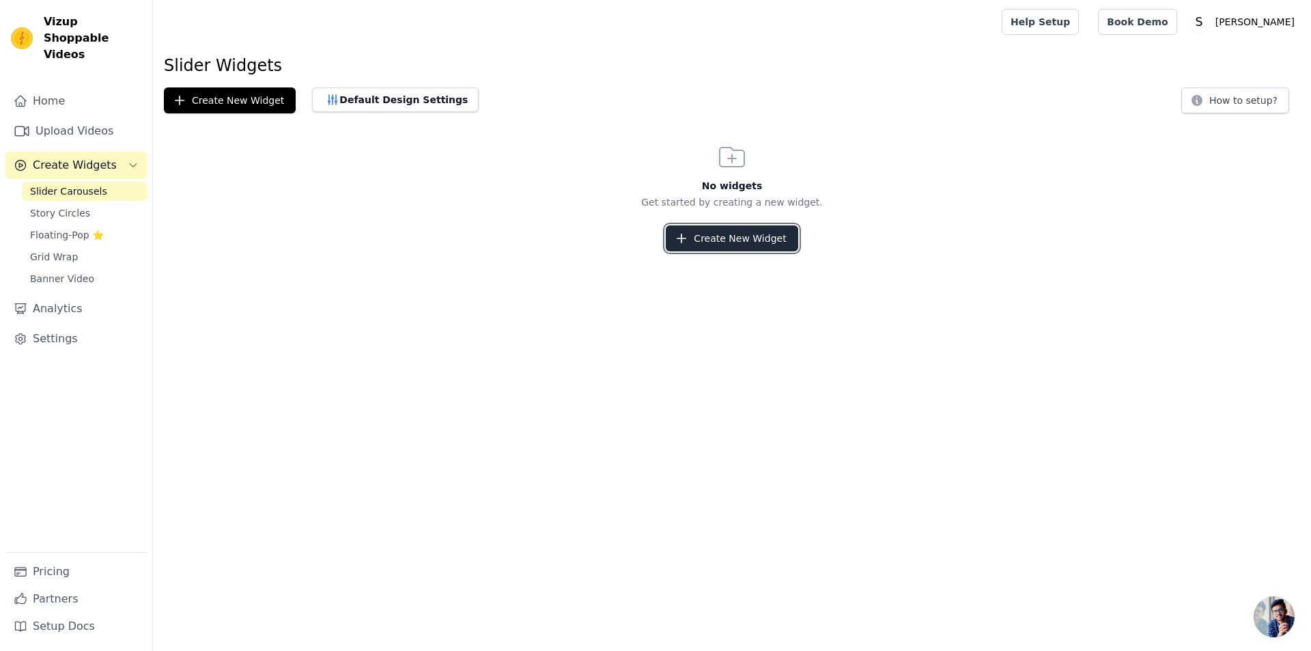
click at [688, 243] on icon "button" at bounding box center [682, 238] width 14 height 14
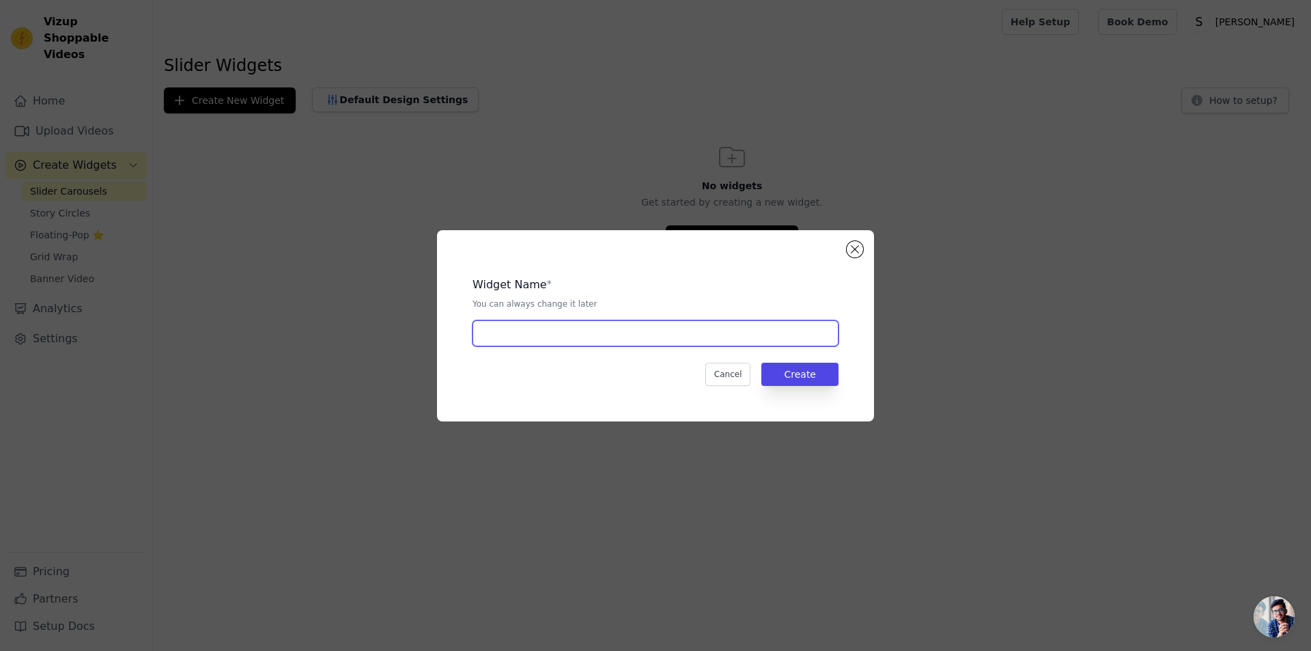
click at [529, 337] on input "text" at bounding box center [655, 333] width 366 height 26
type input "L"
type input "T"
type input "THE LATEST LOOKS"
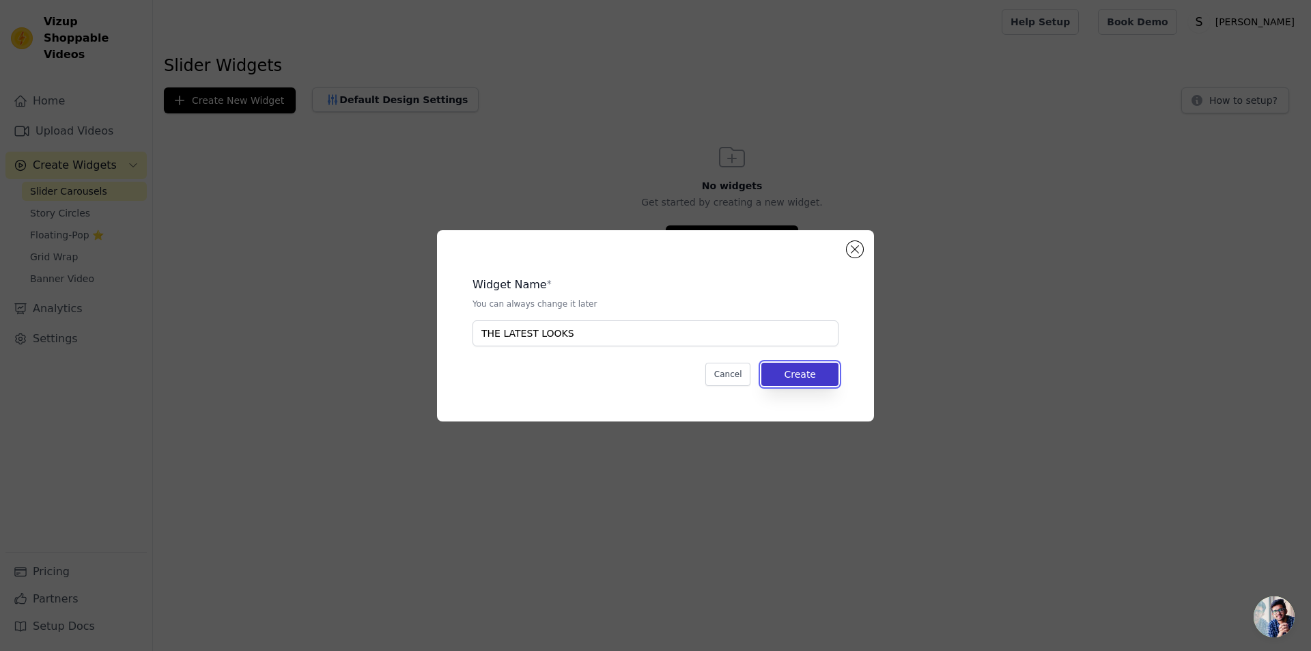
drag, startPoint x: 777, startPoint y: 374, endPoint x: 778, endPoint y: 367, distance: 6.9
click at [778, 369] on button "Create" at bounding box center [799, 374] width 77 height 23
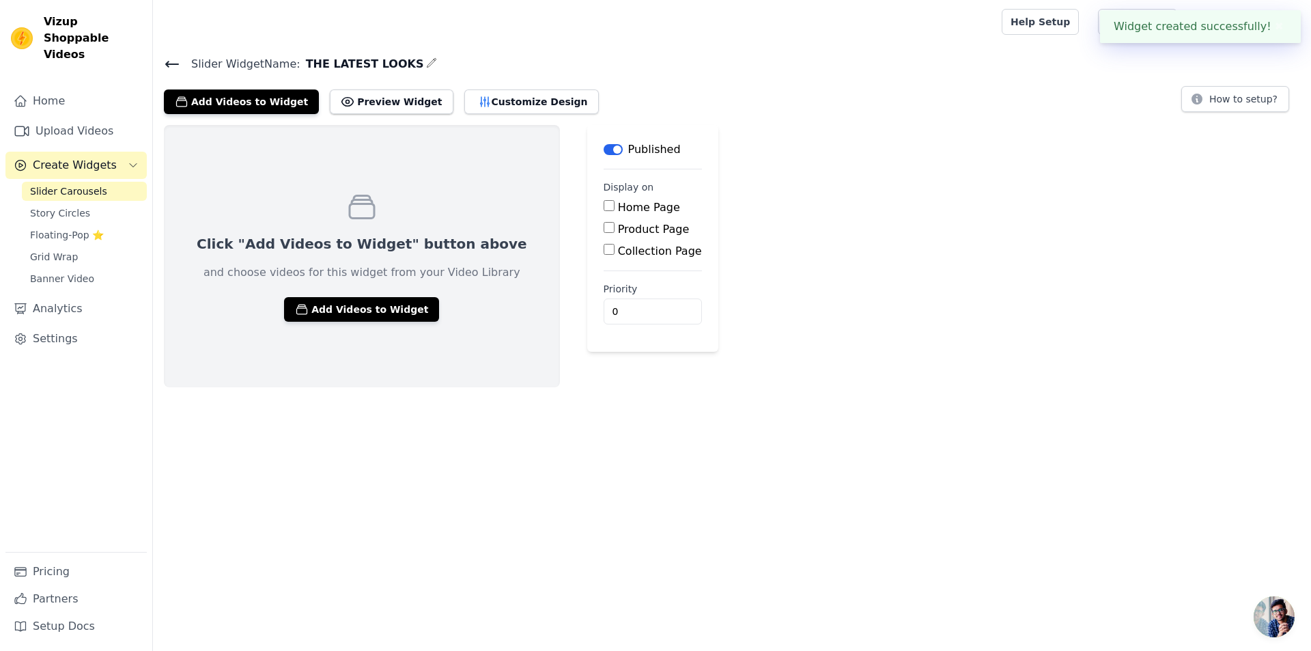
click at [604, 207] on input "Home Page" at bounding box center [609, 205] width 11 height 11
checkbox input "true"
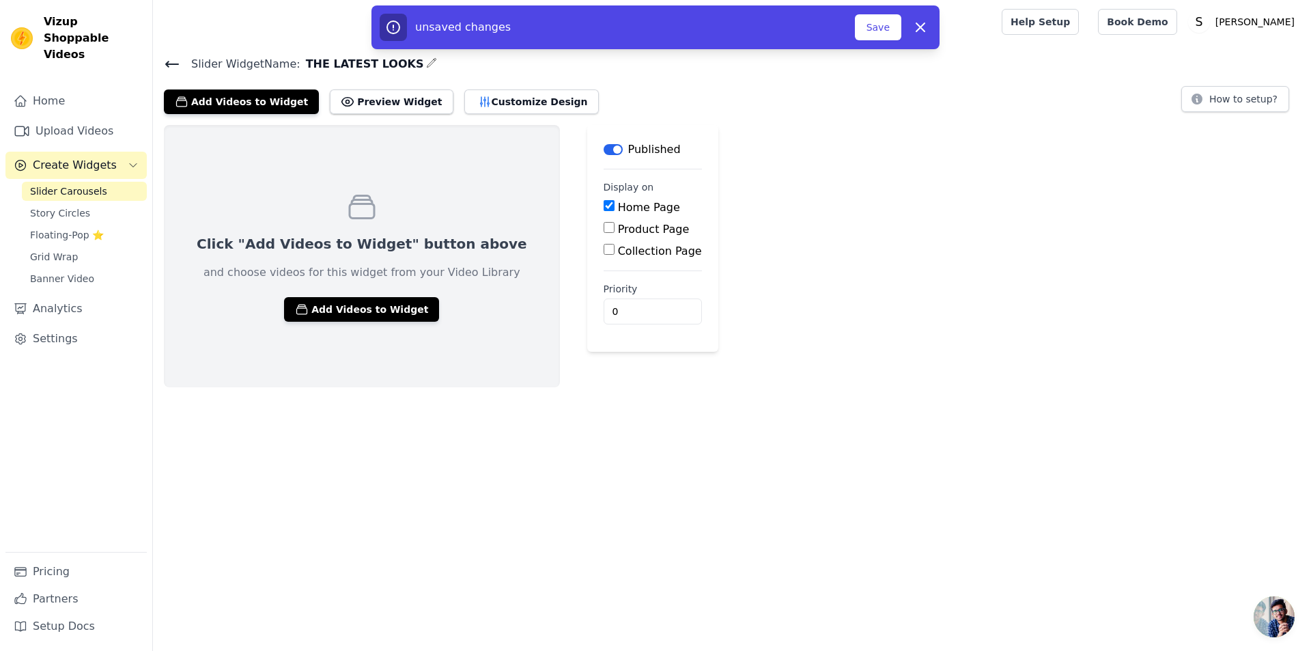
click at [604, 226] on input "Product Page" at bounding box center [609, 227] width 11 height 11
checkbox input "true"
click at [604, 289] on input "Collection Page" at bounding box center [609, 287] width 11 height 11
checkbox input "true"
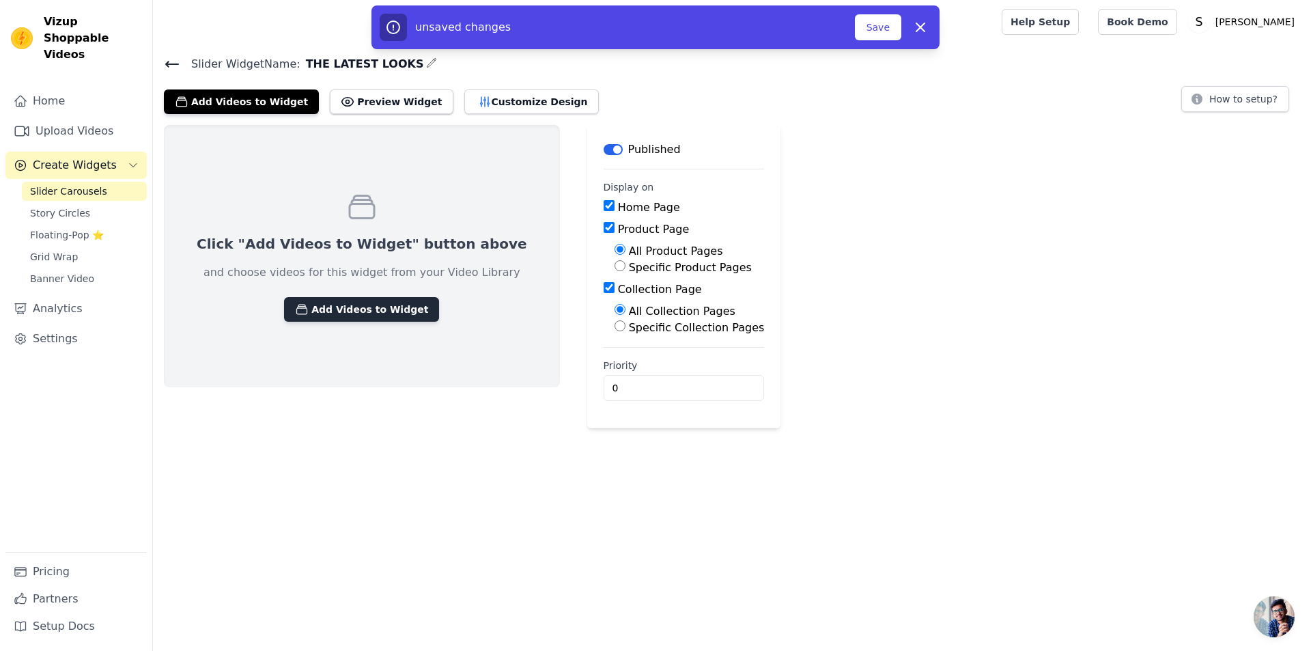
click at [332, 309] on button "Add Videos to Widget" at bounding box center [361, 309] width 155 height 25
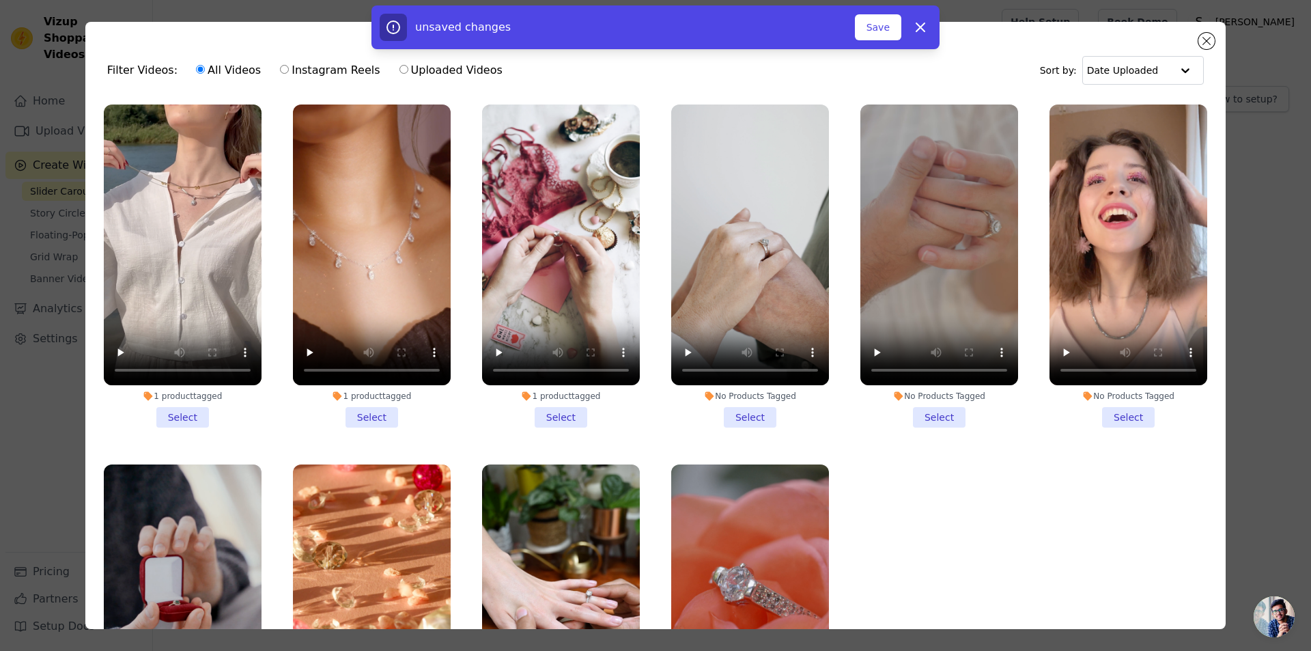
click at [190, 411] on li "1 product tagged Select" at bounding box center [183, 265] width 158 height 323
click at [0, 0] on input "1 product tagged Select" at bounding box center [0, 0] width 0 height 0
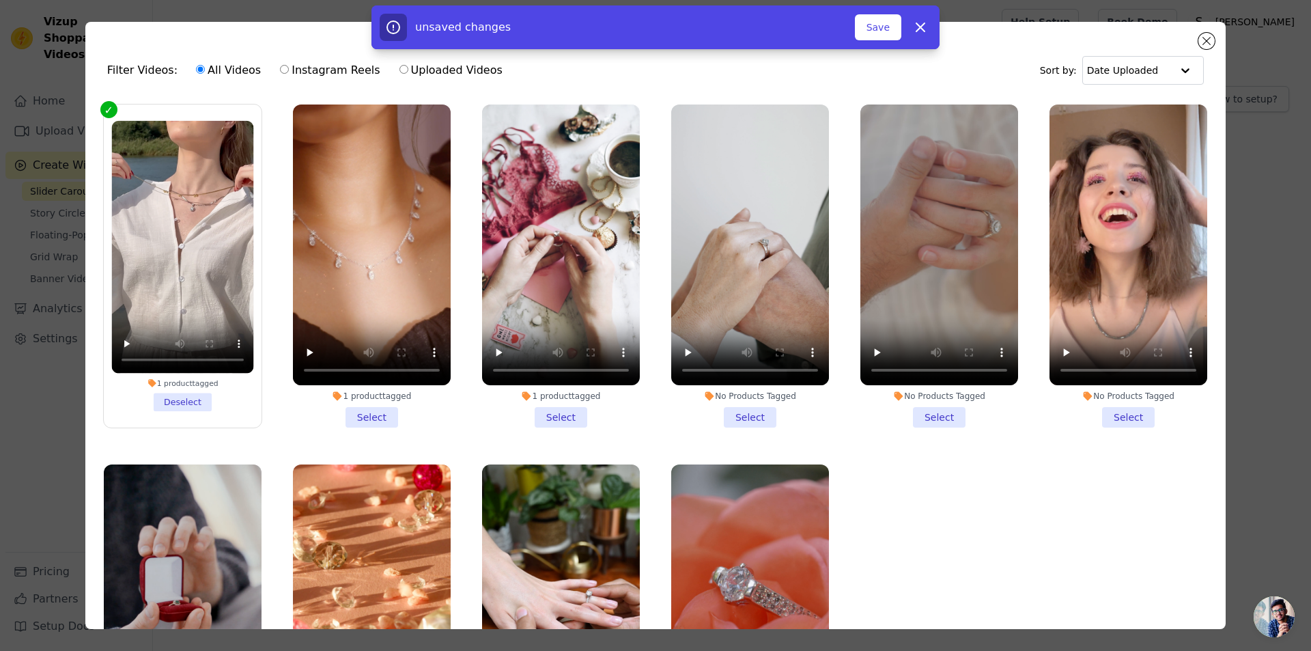
click at [358, 410] on li "1 product tagged Select" at bounding box center [372, 265] width 158 height 323
click at [0, 0] on input "1 product tagged Select" at bounding box center [0, 0] width 0 height 0
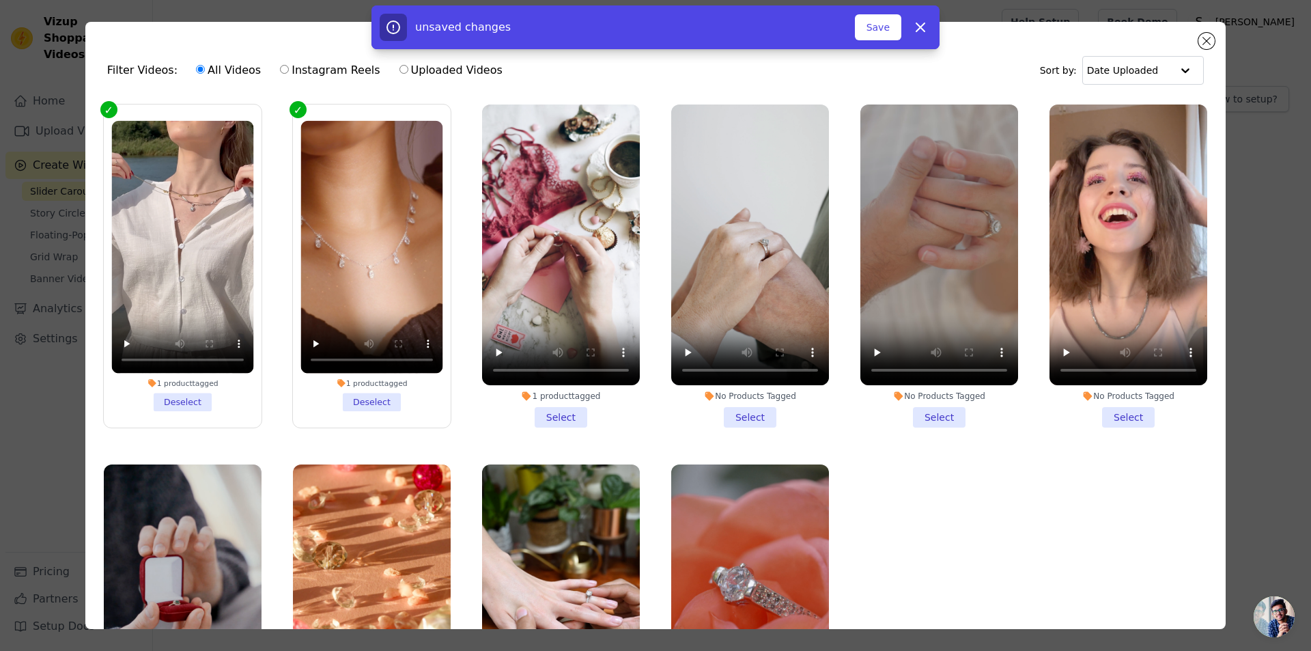
click at [554, 416] on li "1 product tagged Select" at bounding box center [561, 265] width 158 height 323
click at [0, 0] on input "1 product tagged Select" at bounding box center [0, 0] width 0 height 0
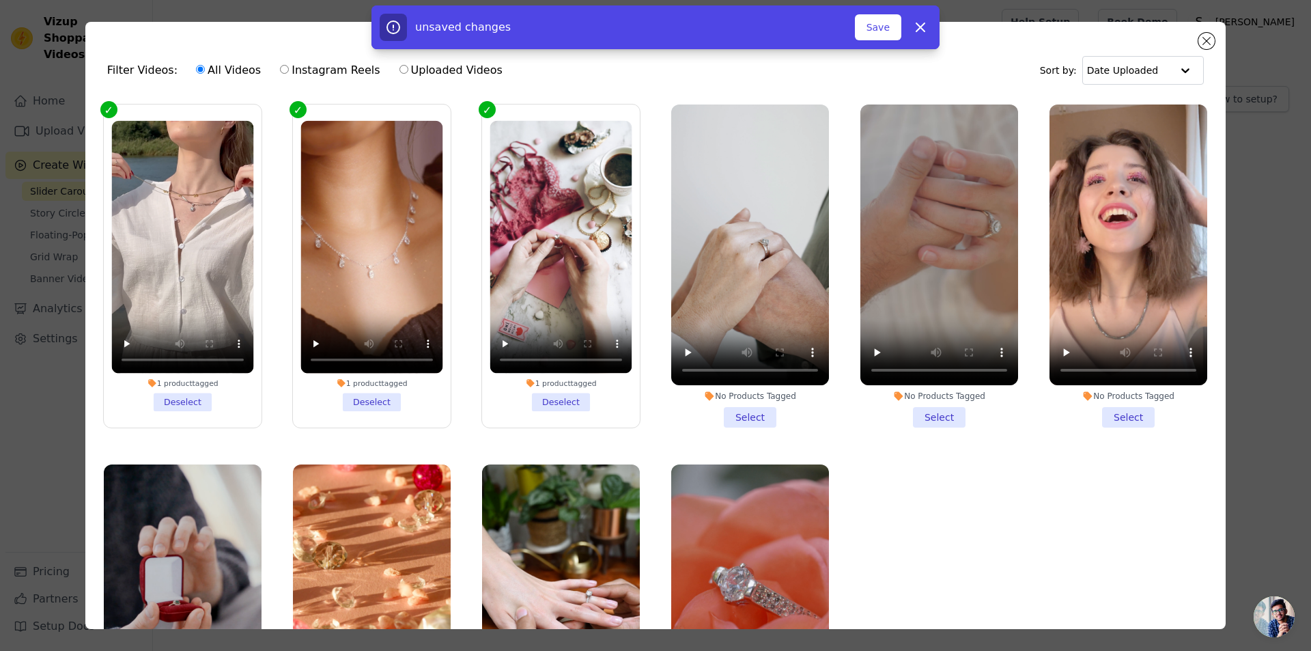
drag, startPoint x: 743, startPoint y: 414, endPoint x: 793, endPoint y: 404, distance: 50.9
click at [743, 414] on li "No Products Tagged Select" at bounding box center [750, 265] width 158 height 323
click at [0, 0] on input "No Products Tagged Select" at bounding box center [0, 0] width 0 height 0
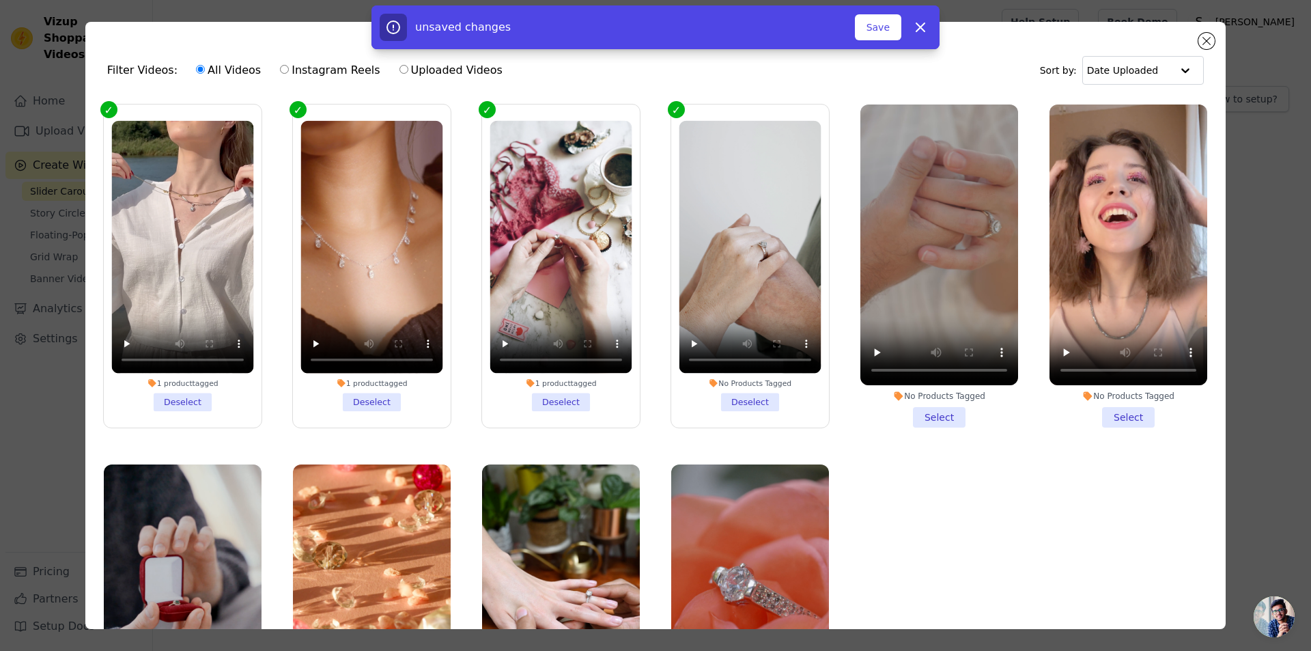
drag, startPoint x: 933, startPoint y: 415, endPoint x: 1125, endPoint y: 426, distance: 192.8
click at [935, 414] on li "No Products Tagged Select" at bounding box center [939, 265] width 158 height 323
click at [1118, 412] on li "No Products Tagged Select" at bounding box center [1128, 265] width 158 height 323
click at [0, 0] on input "No Products Tagged Select" at bounding box center [0, 0] width 0 height 0
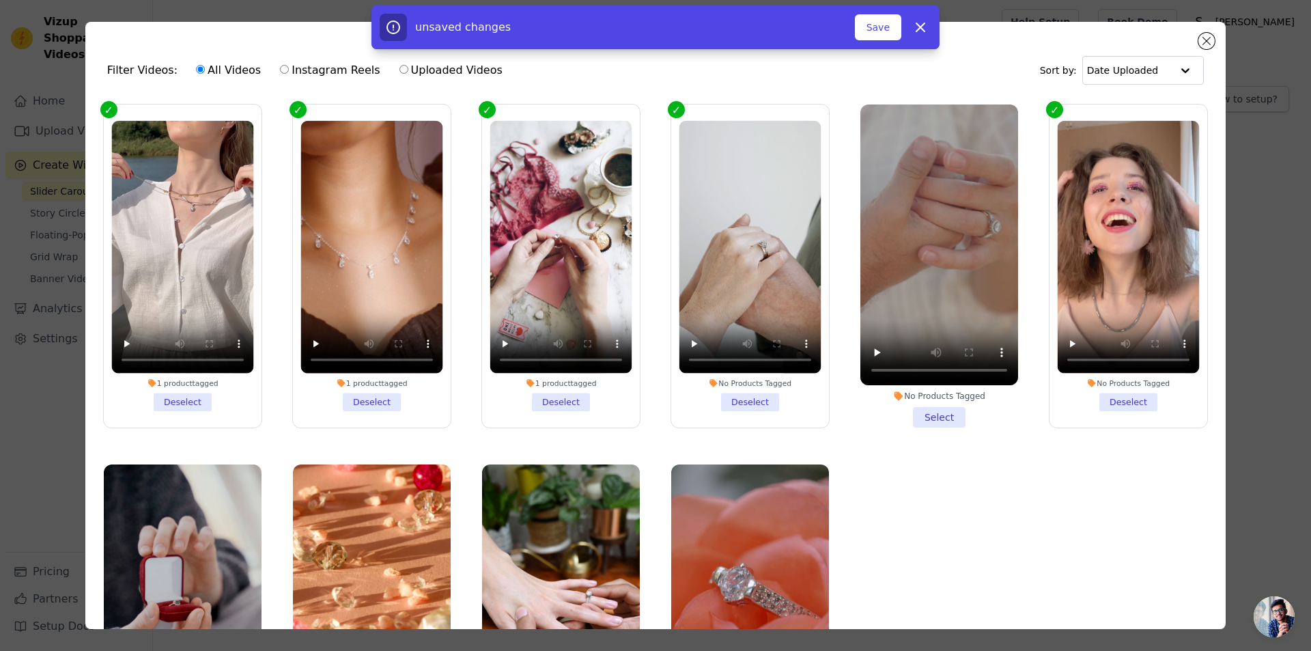
drag, startPoint x: 1096, startPoint y: 397, endPoint x: 1060, endPoint y: 410, distance: 38.0
click at [1096, 396] on li "No Products Tagged Deselect" at bounding box center [1129, 266] width 142 height 291
click at [0, 0] on input "No Products Tagged Deselect" at bounding box center [0, 0] width 0 height 0
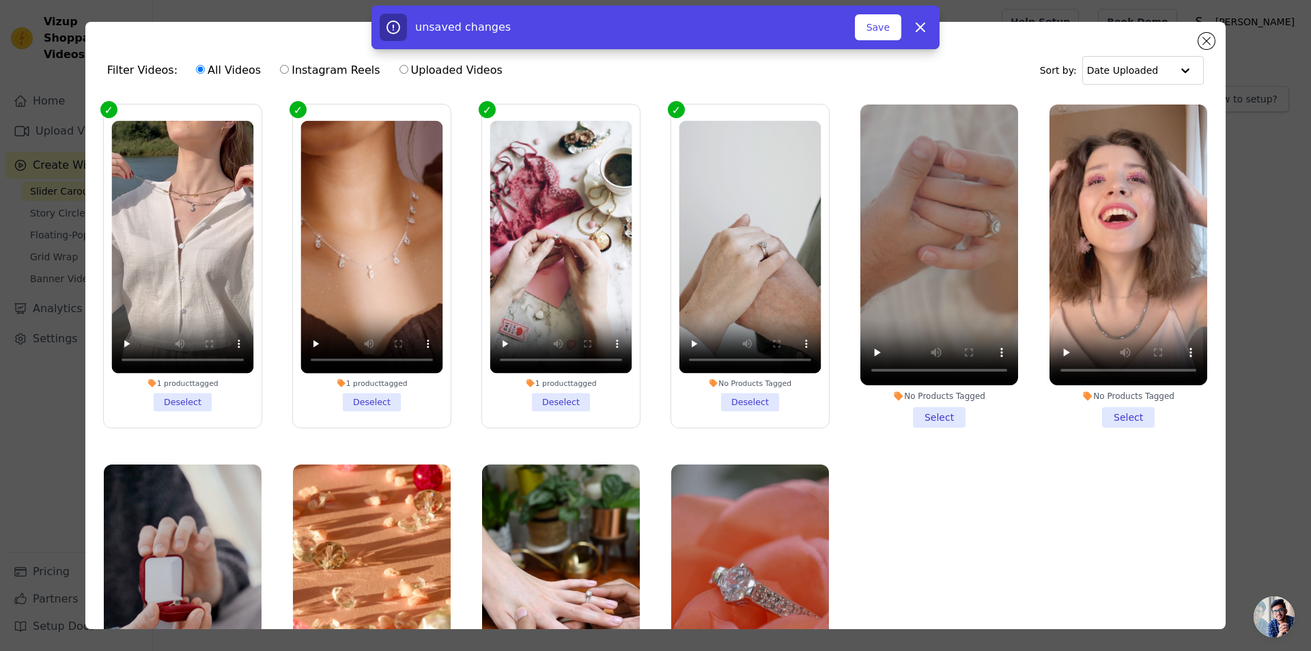
click at [916, 415] on li "No Products Tagged Select" at bounding box center [939, 265] width 158 height 323
click at [0, 0] on input "No Products Tagged Select" at bounding box center [0, 0] width 0 height 0
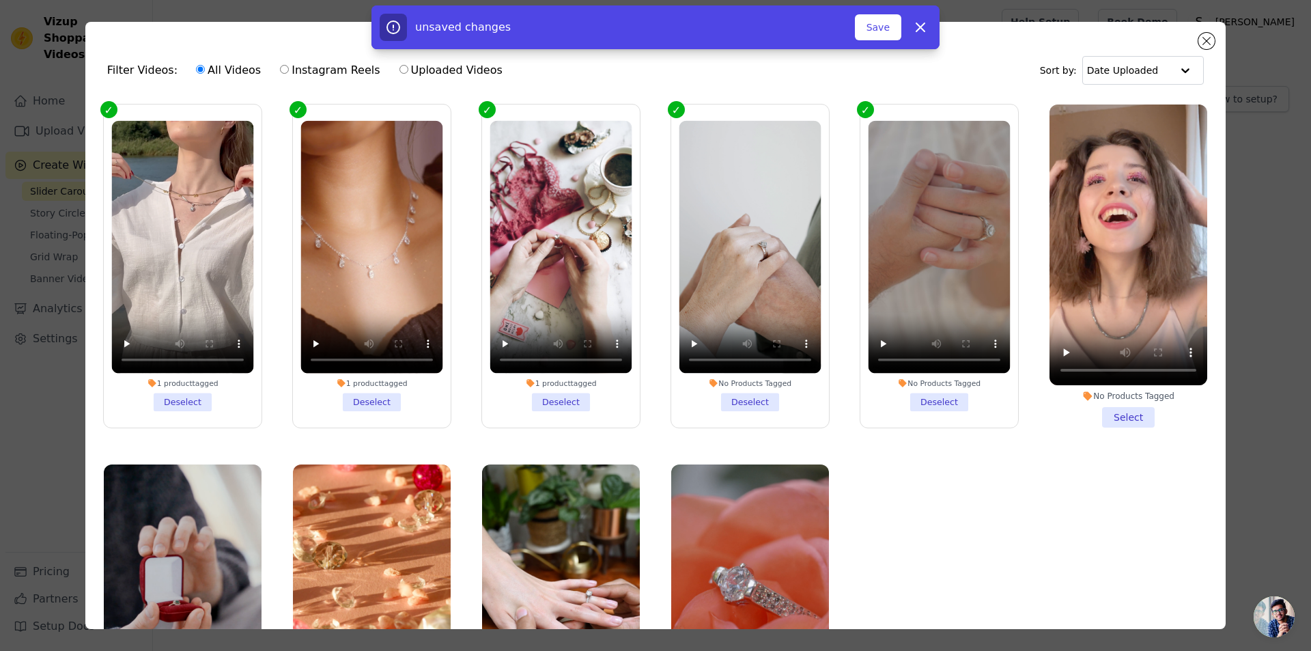
click at [1101, 410] on li "No Products Tagged Select" at bounding box center [1128, 265] width 158 height 323
click at [0, 0] on input "No Products Tagged Select" at bounding box center [0, 0] width 0 height 0
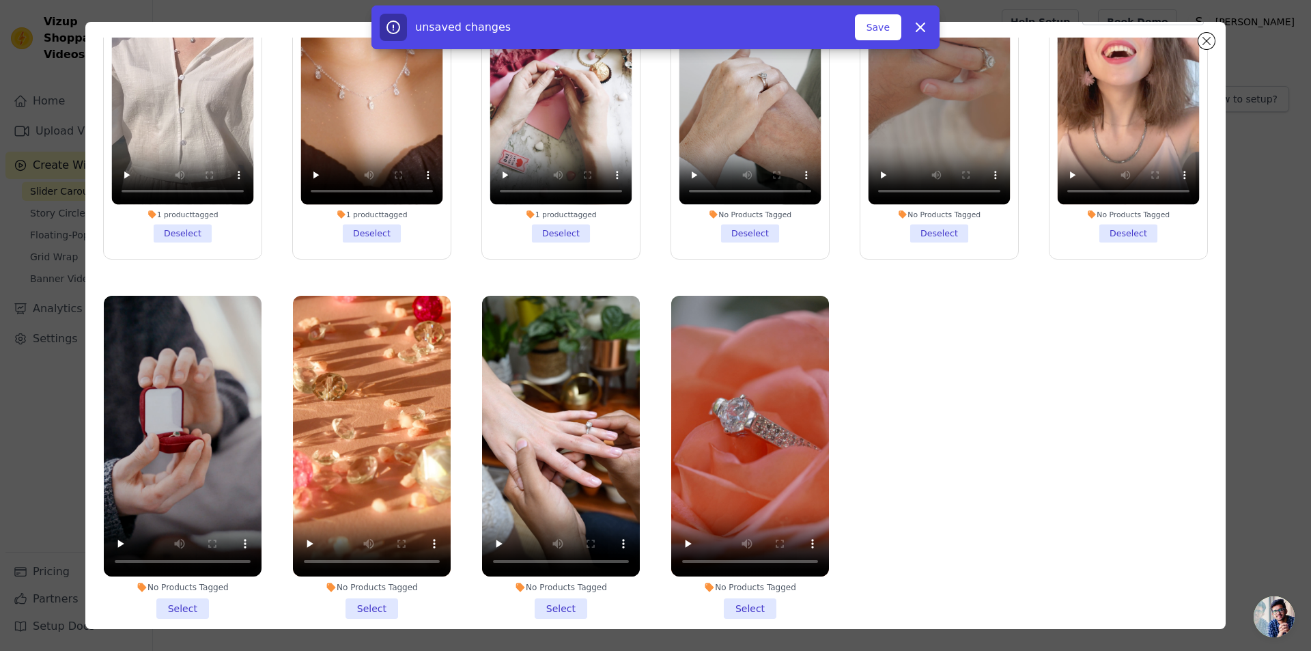
scroll to position [119, 0]
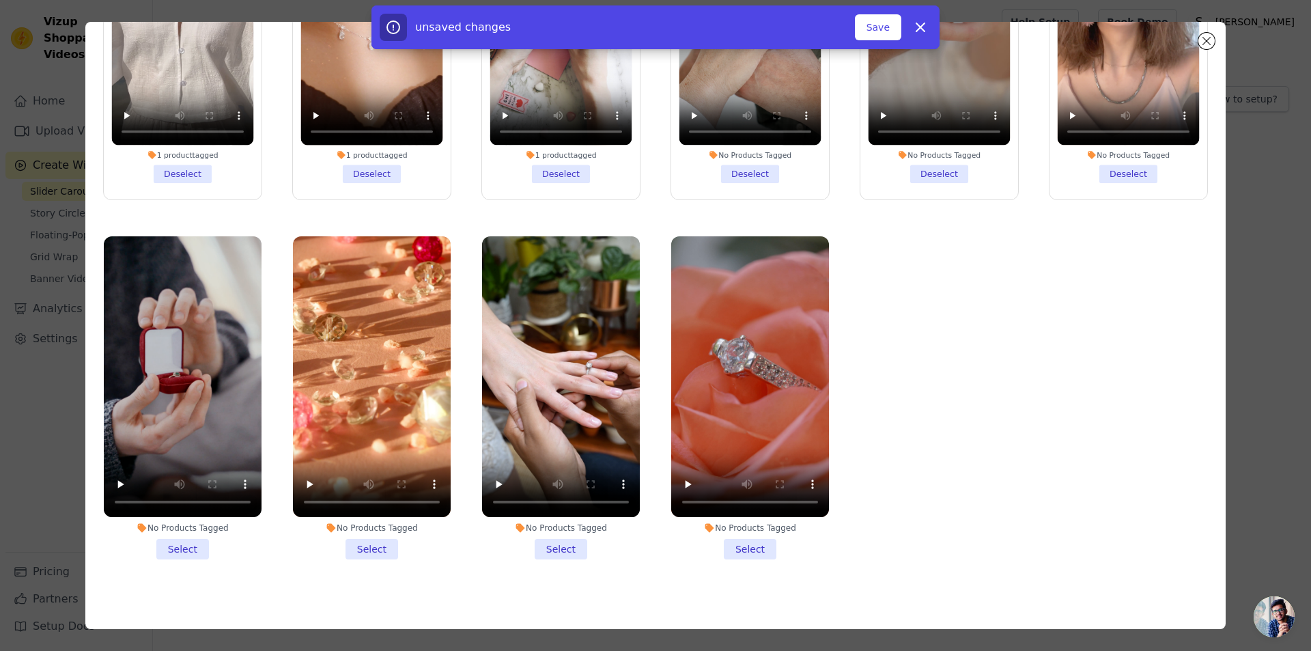
click at [180, 539] on li "No Products Tagged Select" at bounding box center [183, 397] width 158 height 323
click at [0, 0] on input "No Products Tagged Select" at bounding box center [0, 0] width 0 height 0
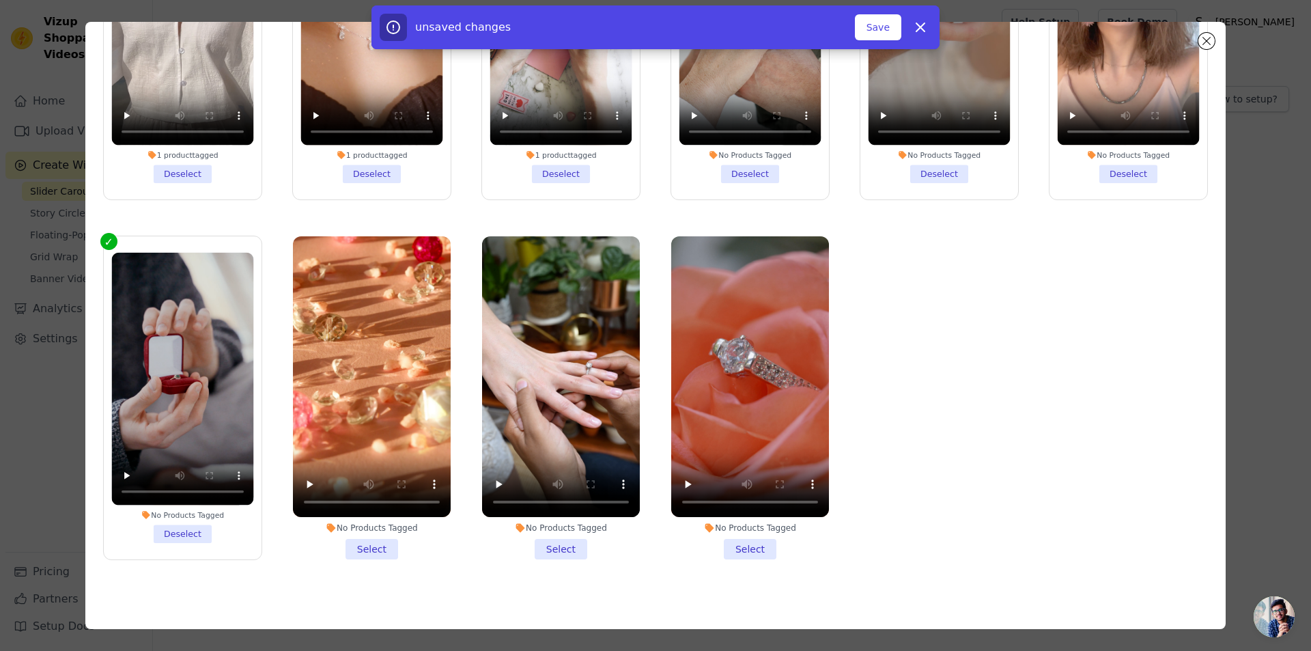
click at [354, 541] on li "No Products Tagged Select" at bounding box center [372, 397] width 158 height 323
click at [0, 0] on input "No Products Tagged Select" at bounding box center [0, 0] width 0 height 0
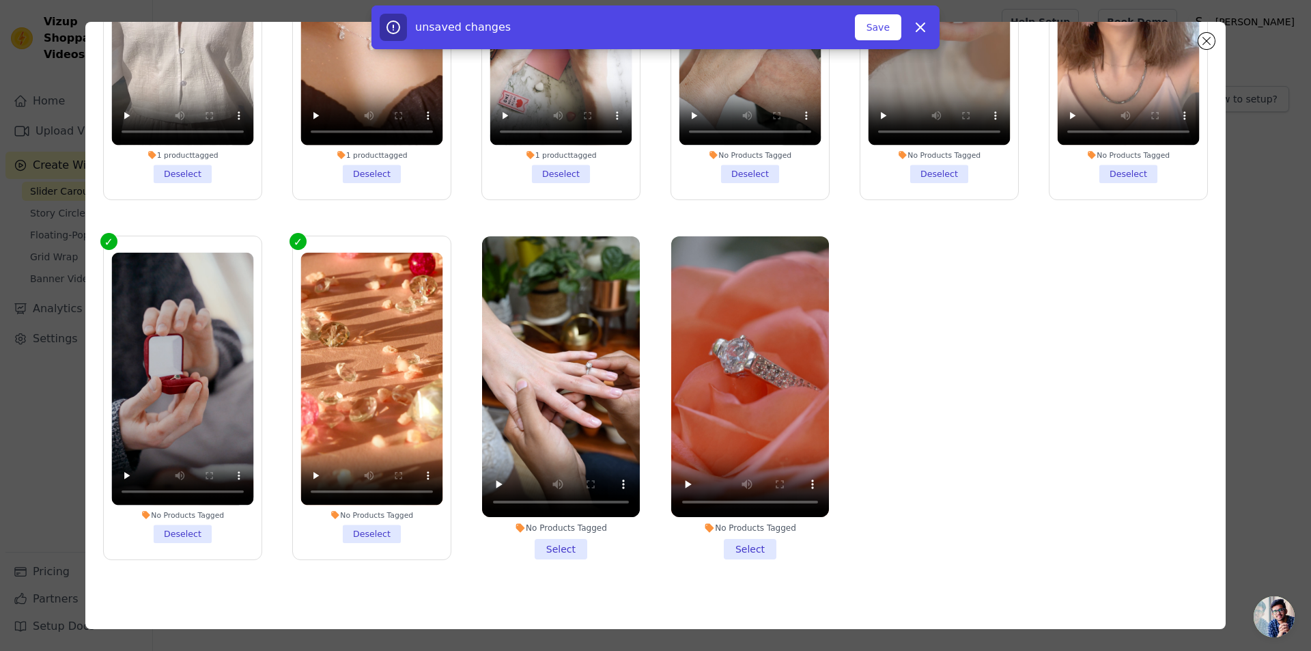
click at [545, 536] on li "No Products Tagged Select" at bounding box center [561, 397] width 158 height 323
click at [0, 0] on input "No Products Tagged Select" at bounding box center [0, 0] width 0 height 0
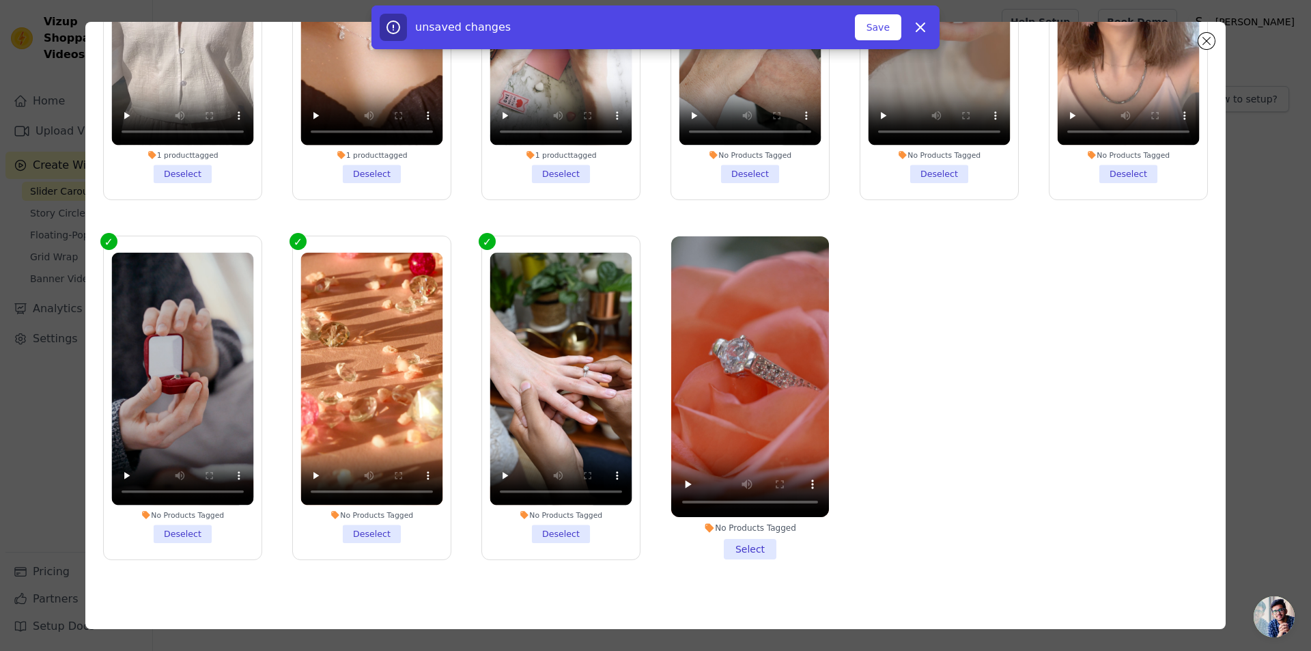
click at [735, 539] on li "No Products Tagged Select" at bounding box center [750, 397] width 158 height 323
click at [0, 0] on input "No Products Tagged Select" at bounding box center [0, 0] width 0 height 0
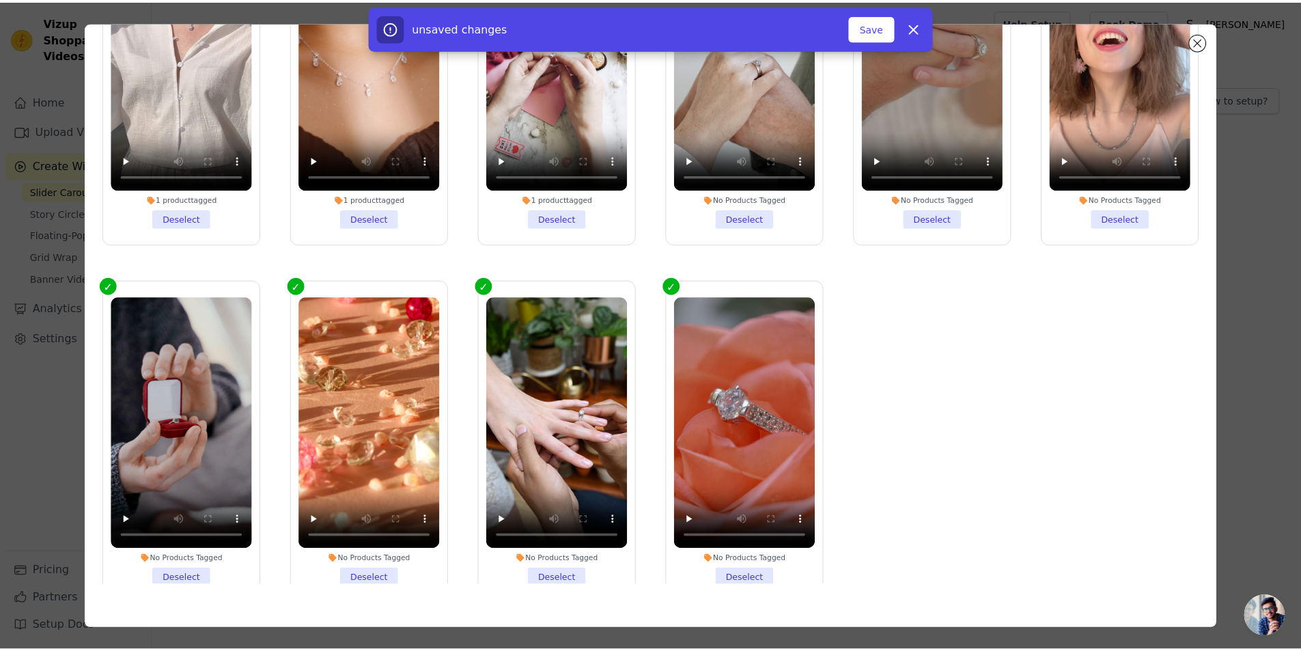
scroll to position [0, 0]
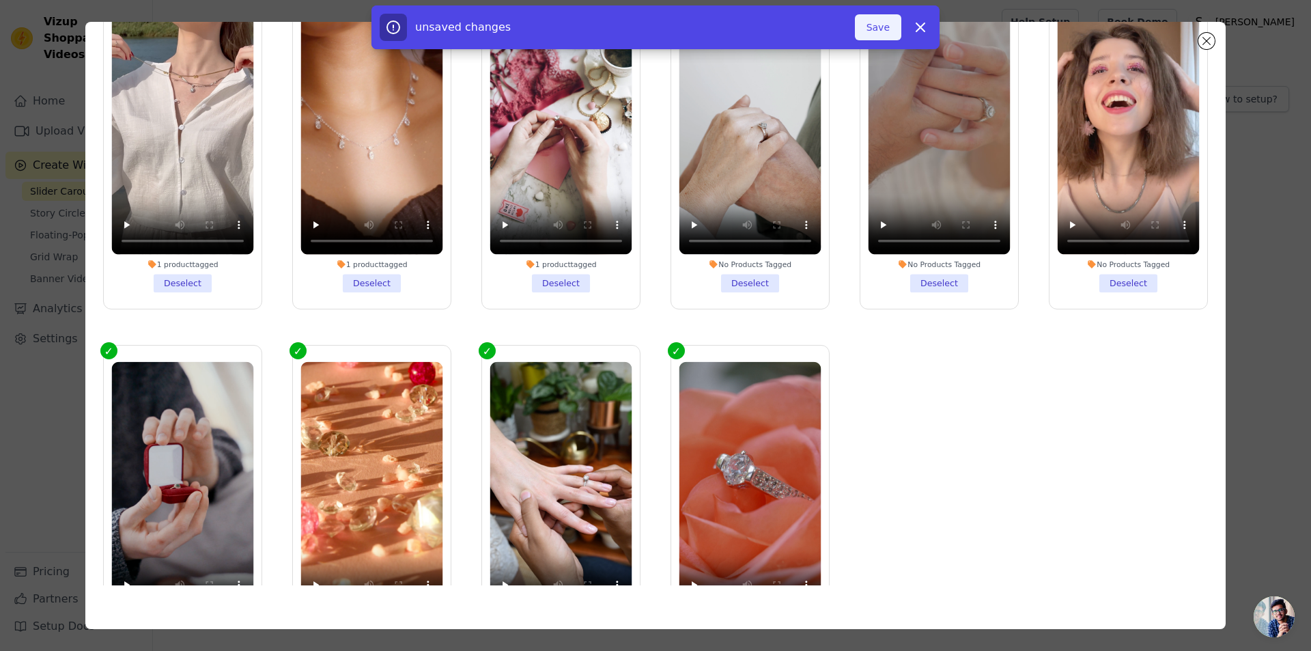
click at [888, 25] on button "Save" at bounding box center [878, 27] width 46 height 26
click at [882, 31] on button "Add To Widget" at bounding box center [855, 27] width 91 height 26
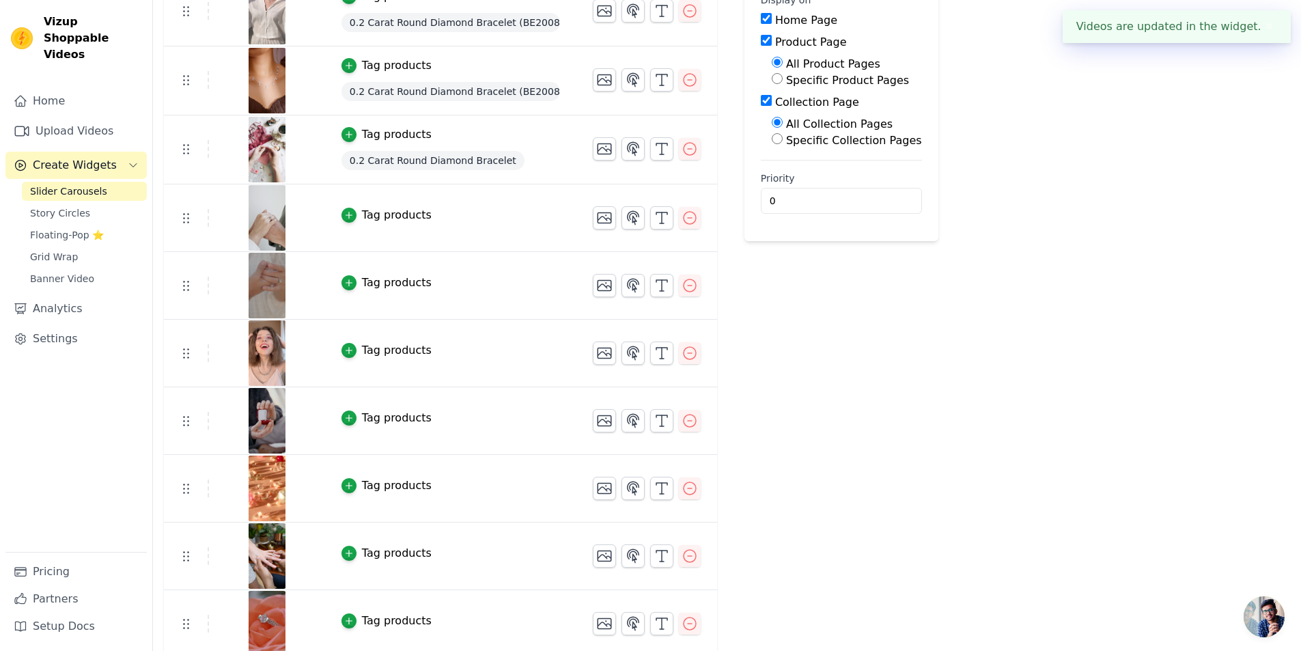
scroll to position [193, 0]
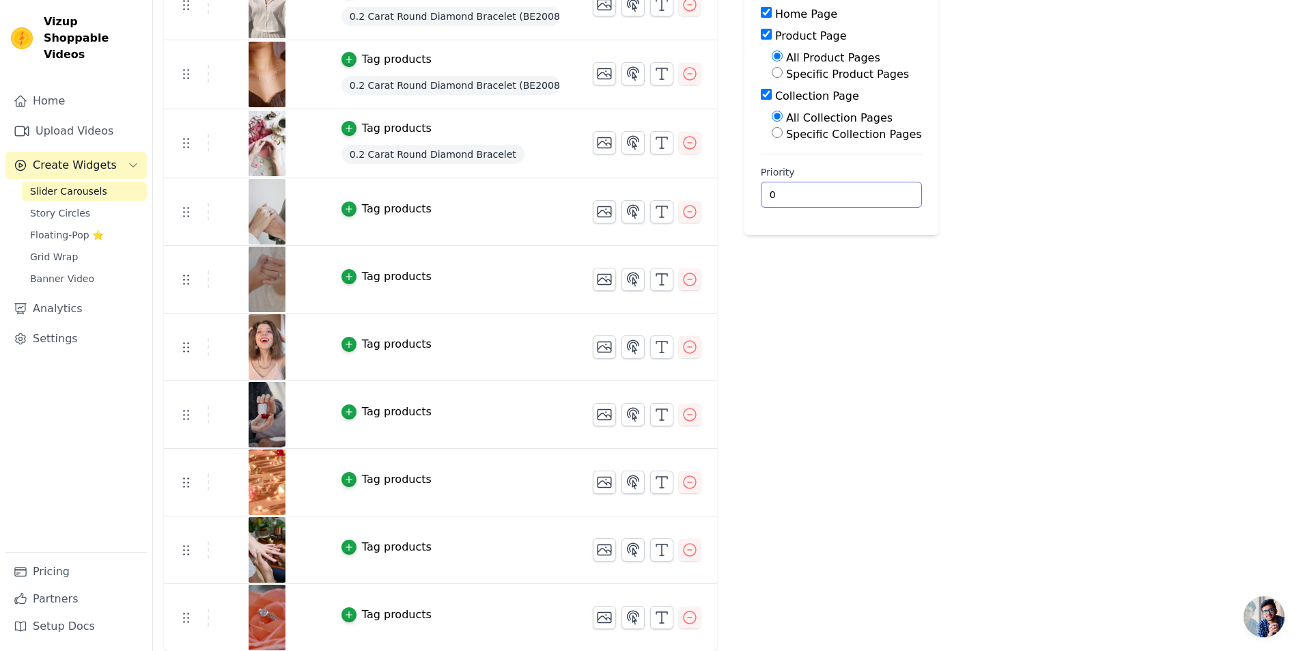
click at [776, 191] on input "0" at bounding box center [841, 195] width 161 height 26
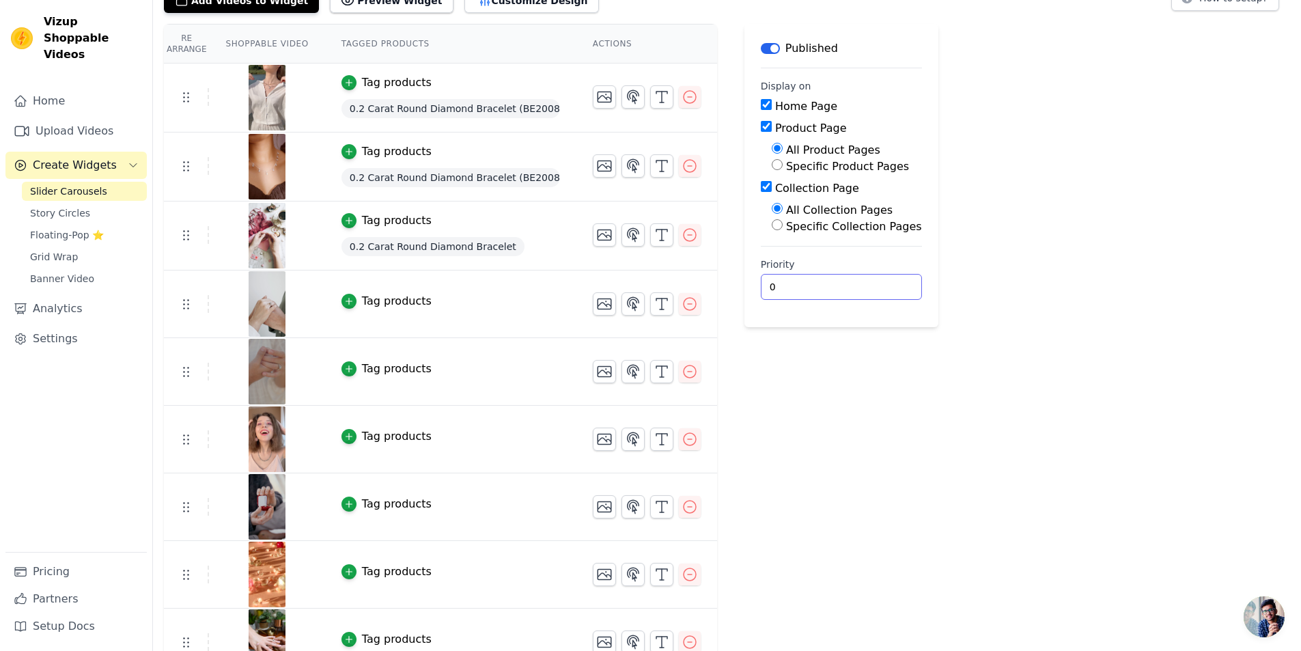
scroll to position [0, 0]
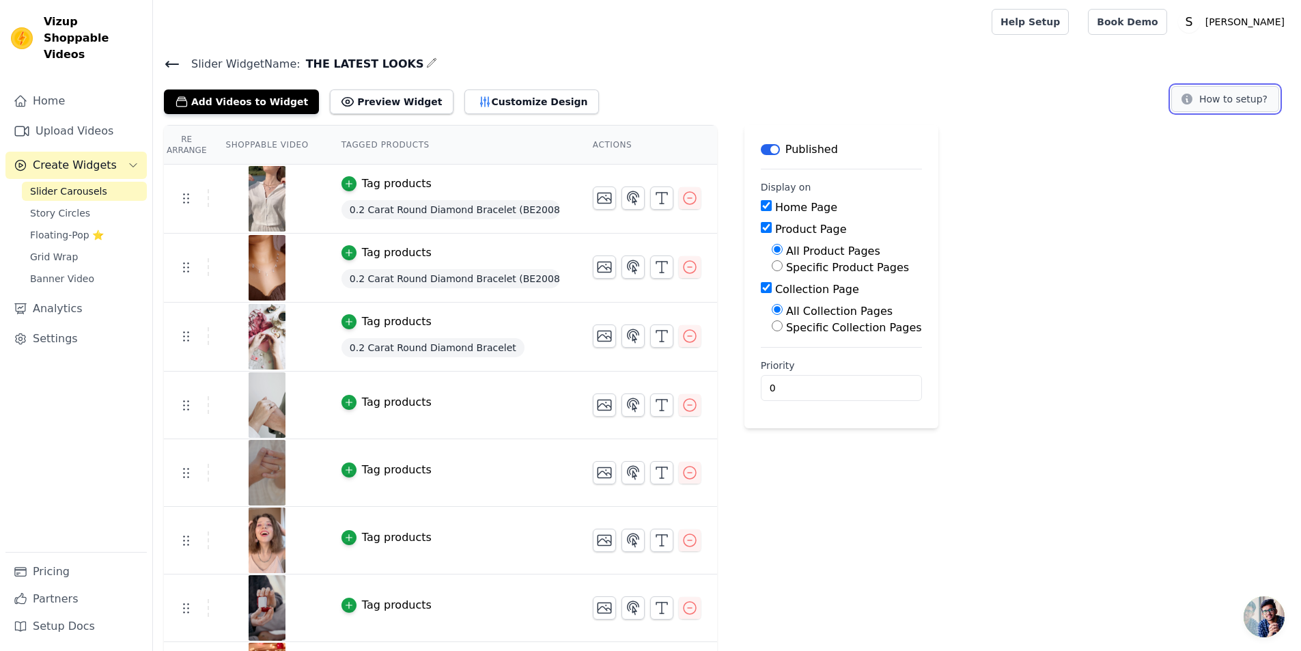
click at [1215, 96] on button "How to setup?" at bounding box center [1225, 99] width 108 height 26
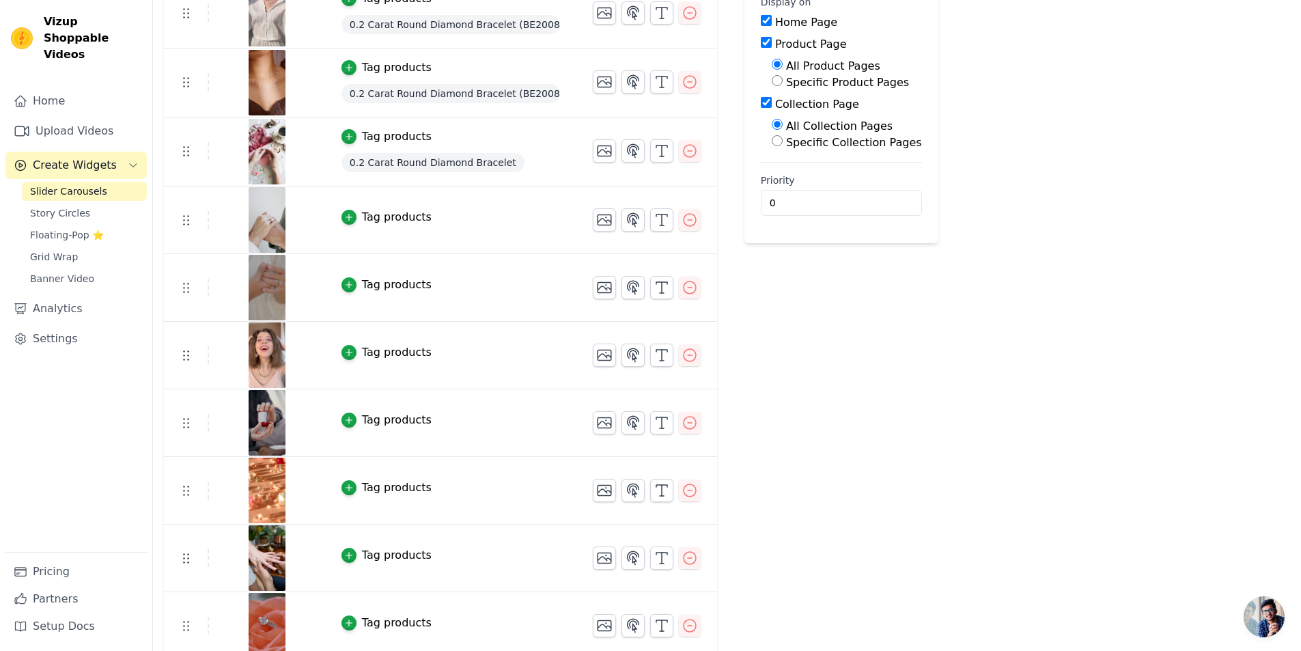
scroll to position [193, 0]
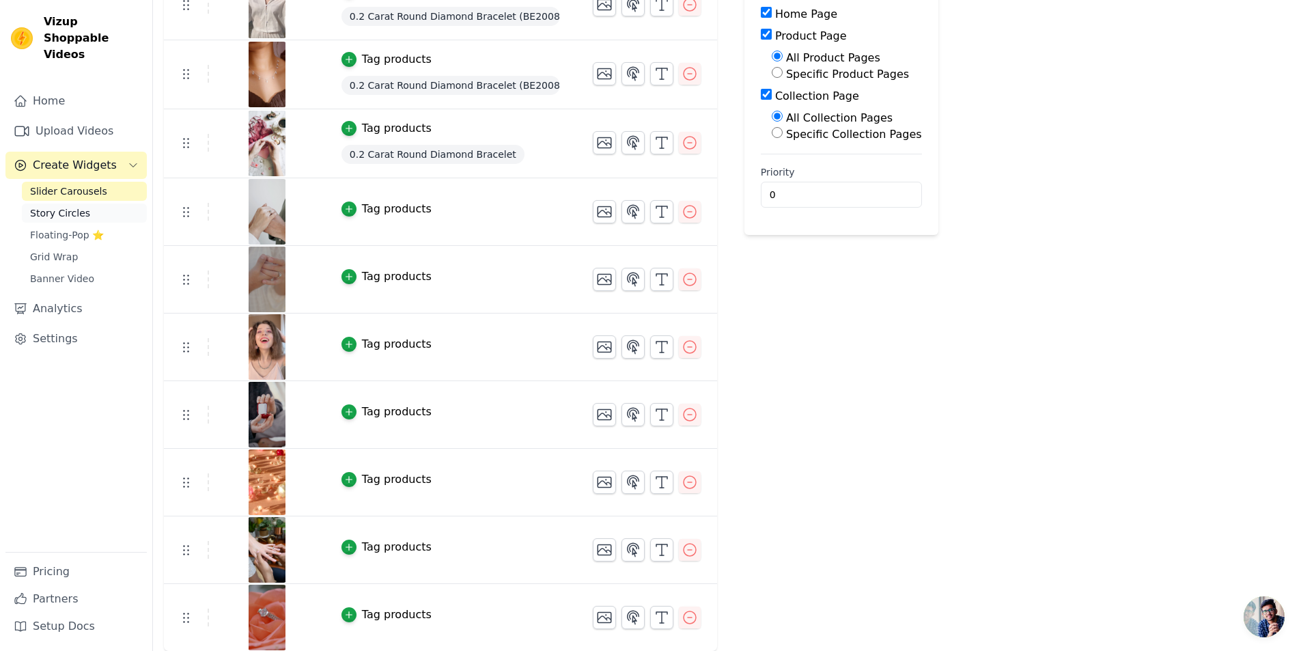
click at [61, 206] on span "Story Circles" at bounding box center [60, 213] width 60 height 14
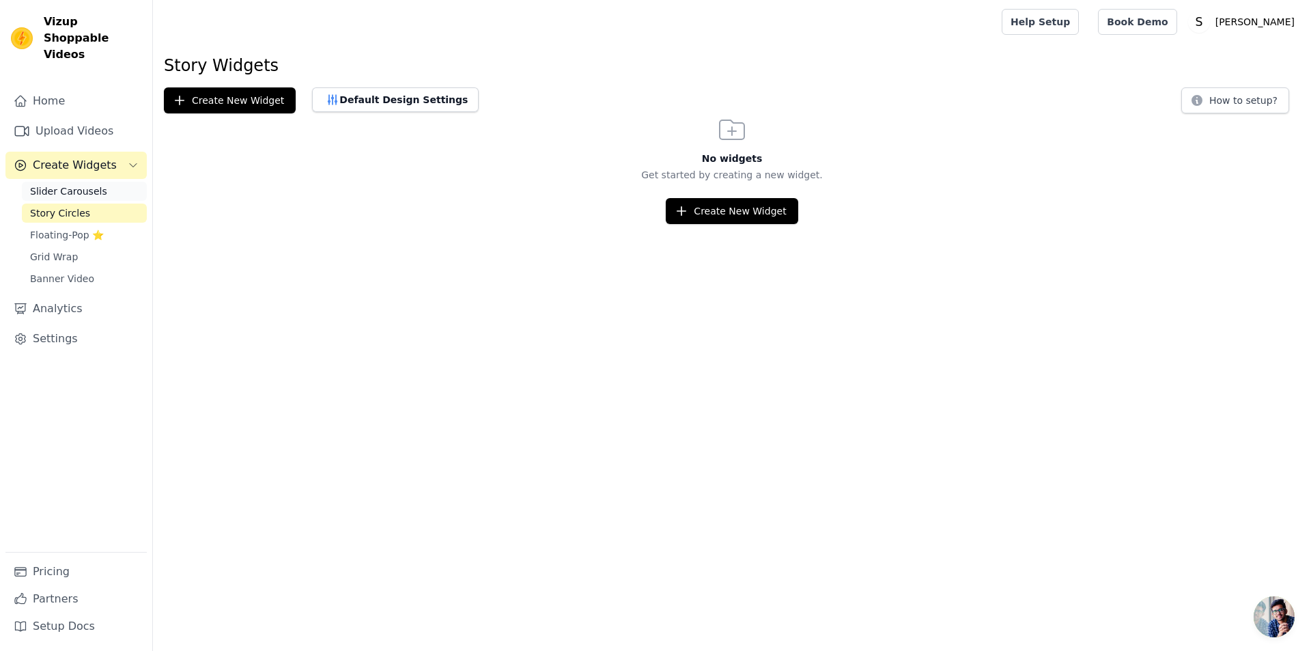
click at [75, 184] on span "Slider Carousels" at bounding box center [68, 191] width 77 height 14
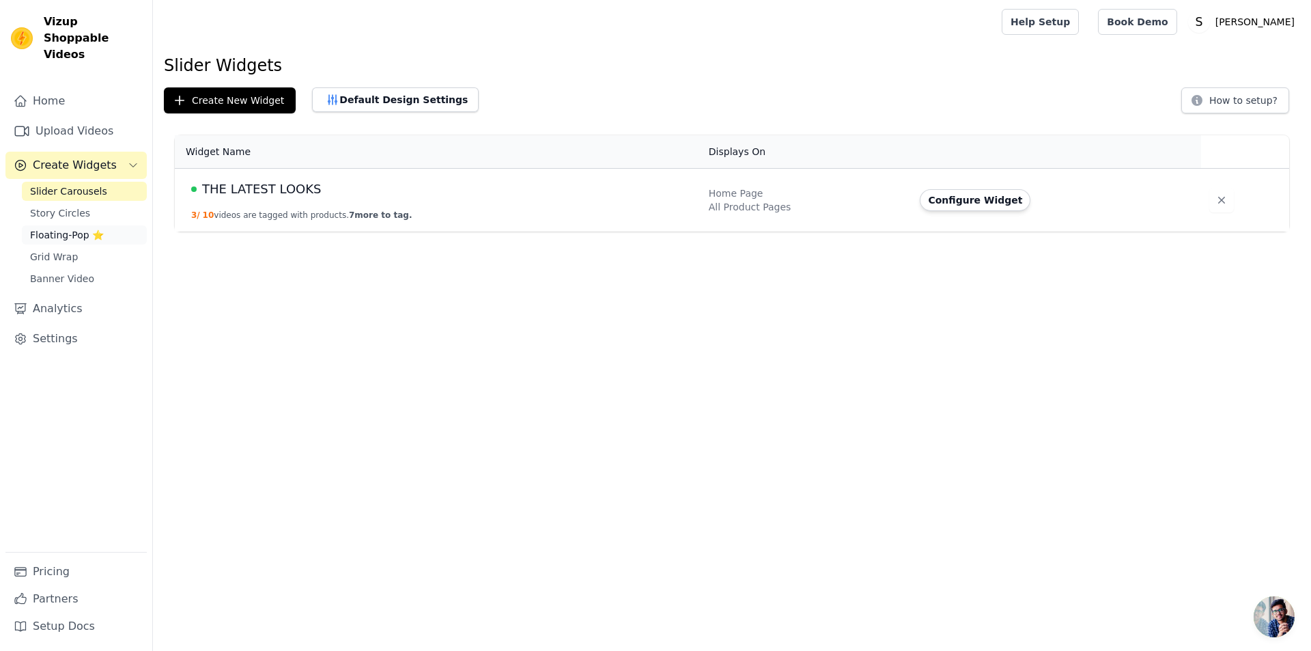
click at [81, 228] on span "Floating-Pop ⭐" at bounding box center [67, 235] width 74 height 14
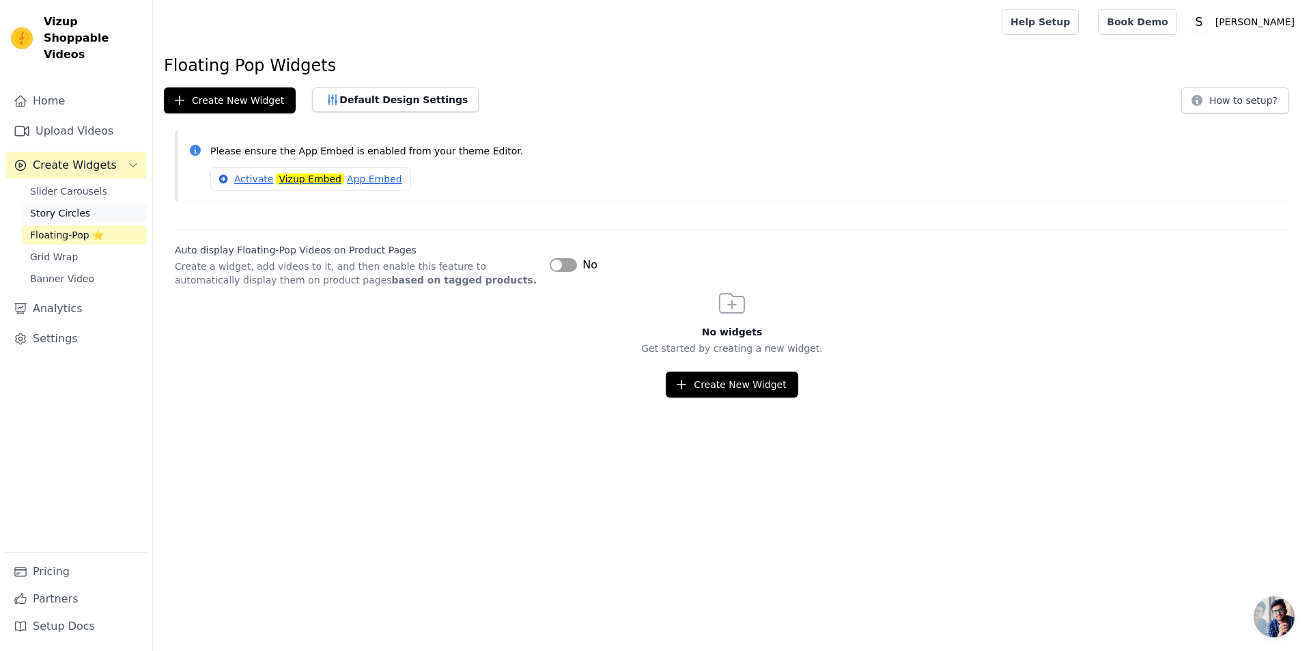
click at [81, 206] on span "Story Circles" at bounding box center [60, 213] width 60 height 14
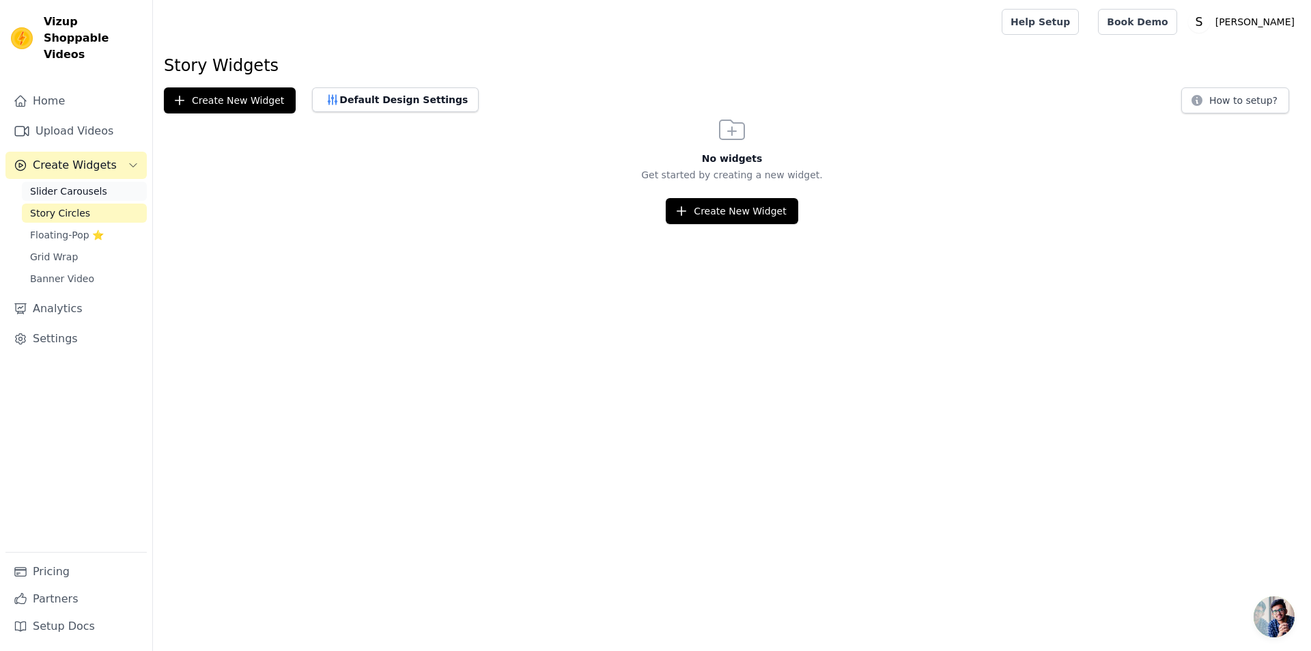
click at [83, 184] on span "Slider Carousels" at bounding box center [68, 191] width 77 height 14
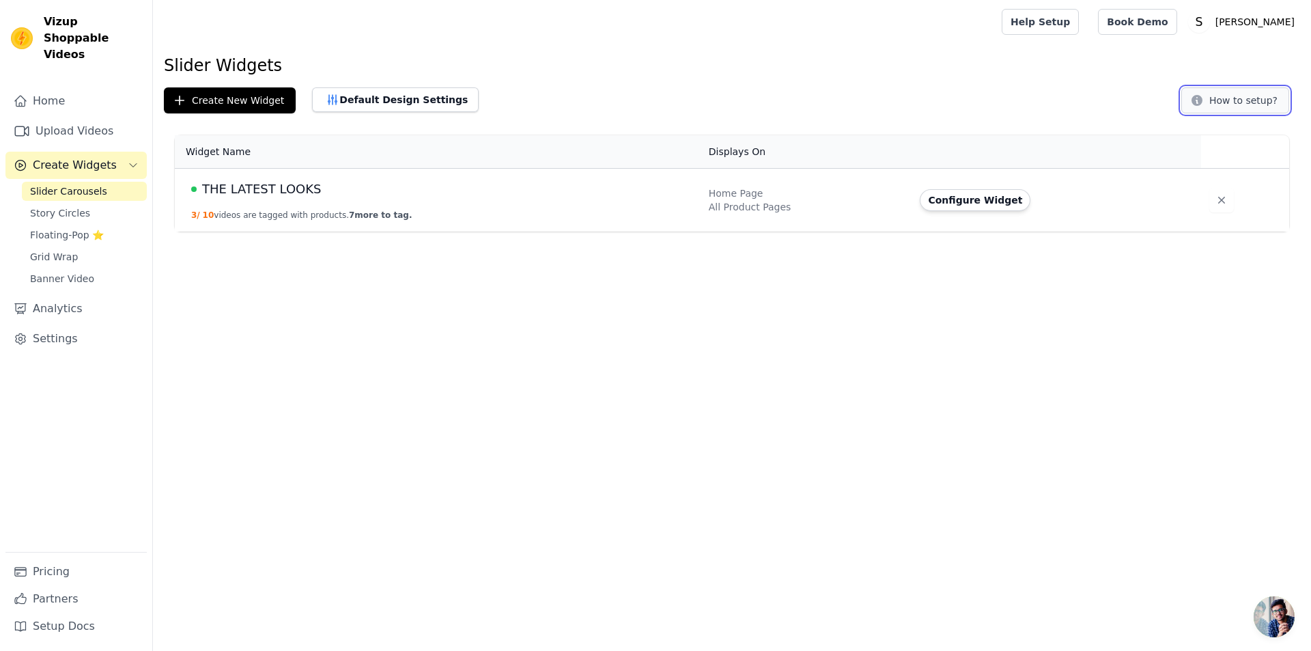
click at [1242, 101] on button "How to setup?" at bounding box center [1235, 100] width 108 height 26
click at [966, 201] on button "Configure Widget" at bounding box center [975, 200] width 111 height 22
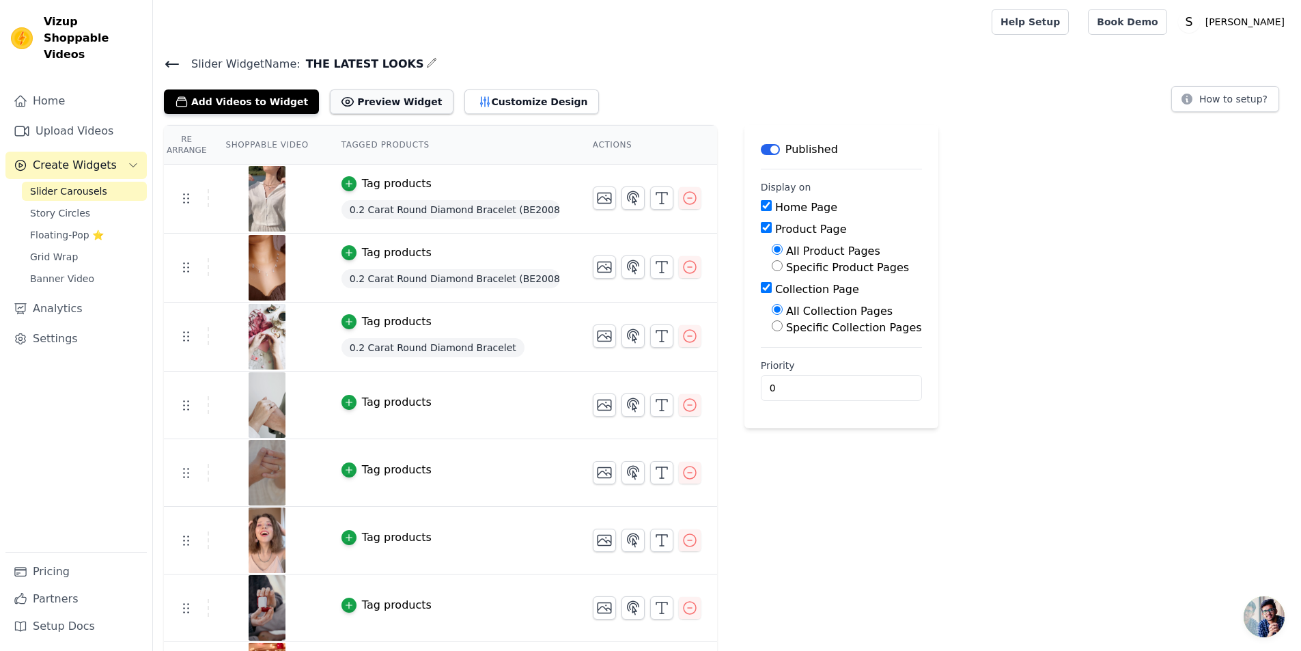
click at [395, 99] on button "Preview Widget" at bounding box center [391, 101] width 123 height 25
click at [66, 184] on span "Slider Carousels" at bounding box center [68, 191] width 77 height 14
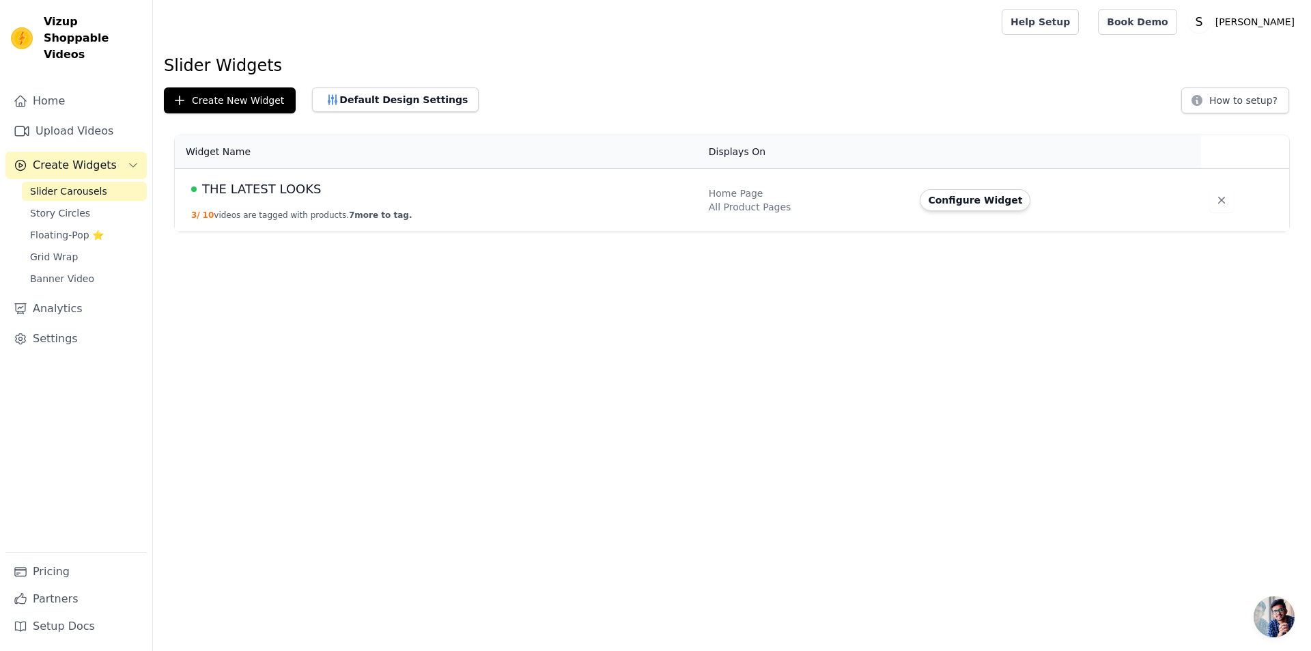
click at [292, 188] on span "THE LATEST LOOKS" at bounding box center [261, 189] width 119 height 19
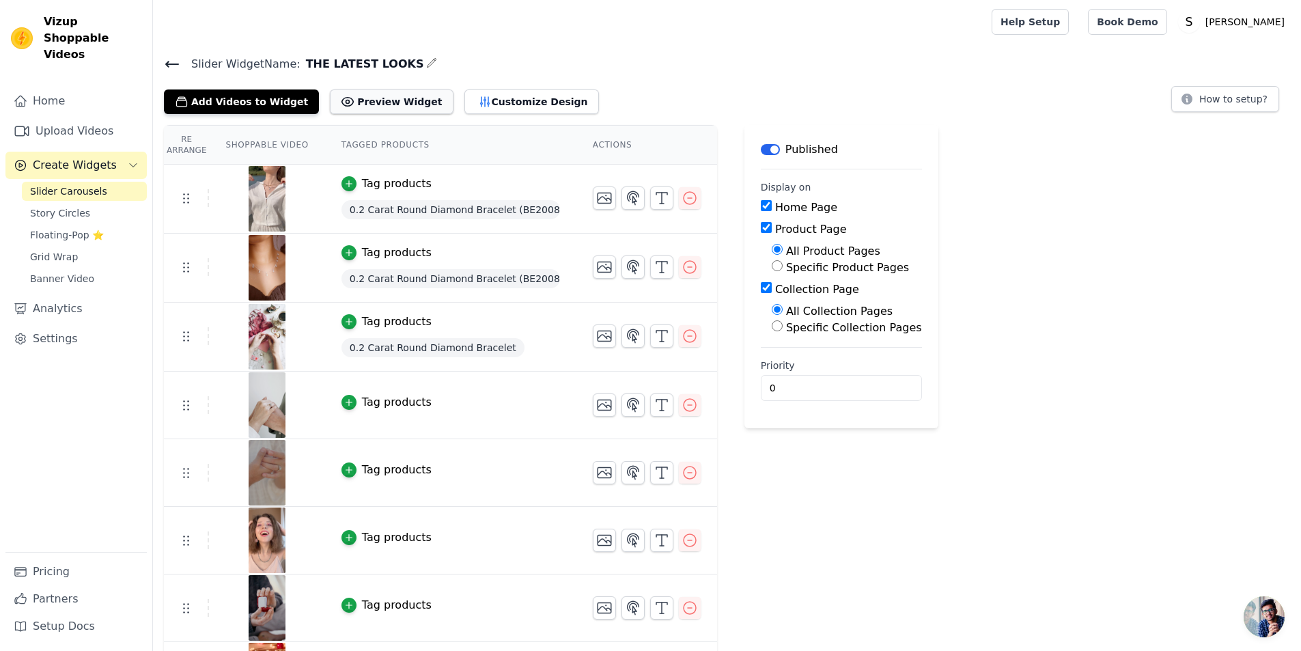
click at [378, 92] on button "Preview Widget" at bounding box center [391, 101] width 123 height 25
click at [88, 184] on span "Slider Carousels" at bounding box center [68, 191] width 77 height 14
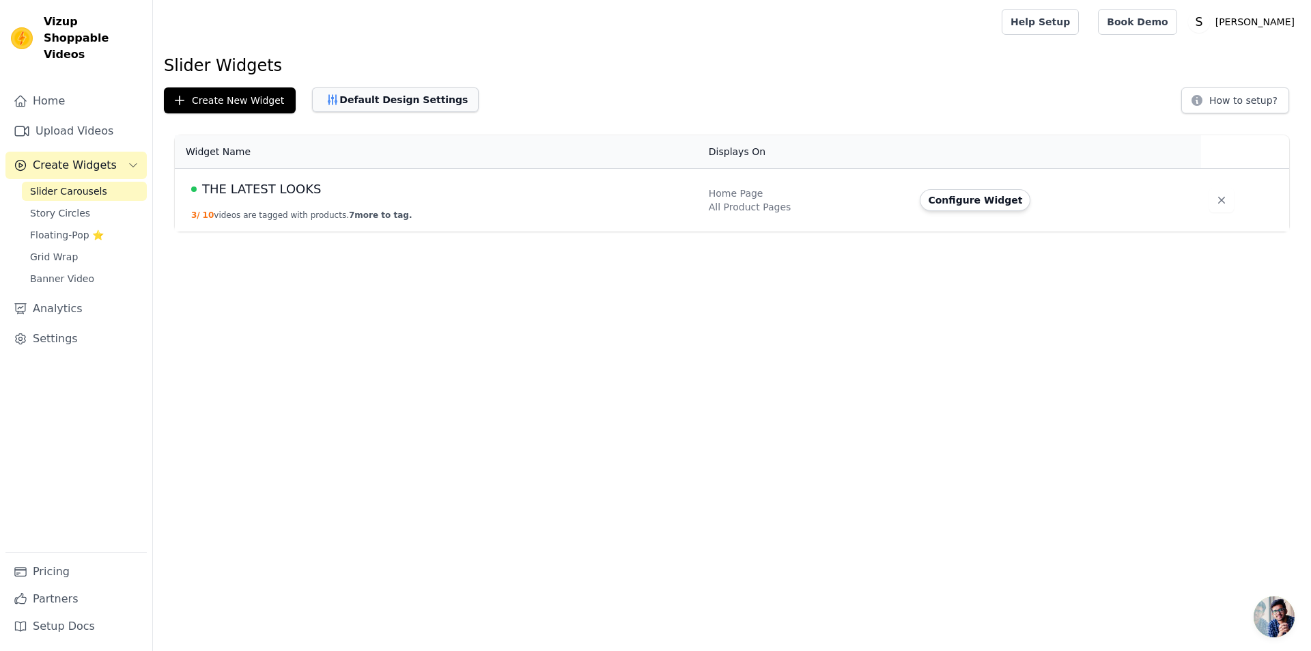
click at [386, 98] on button "Default Design Settings" at bounding box center [395, 99] width 167 height 25
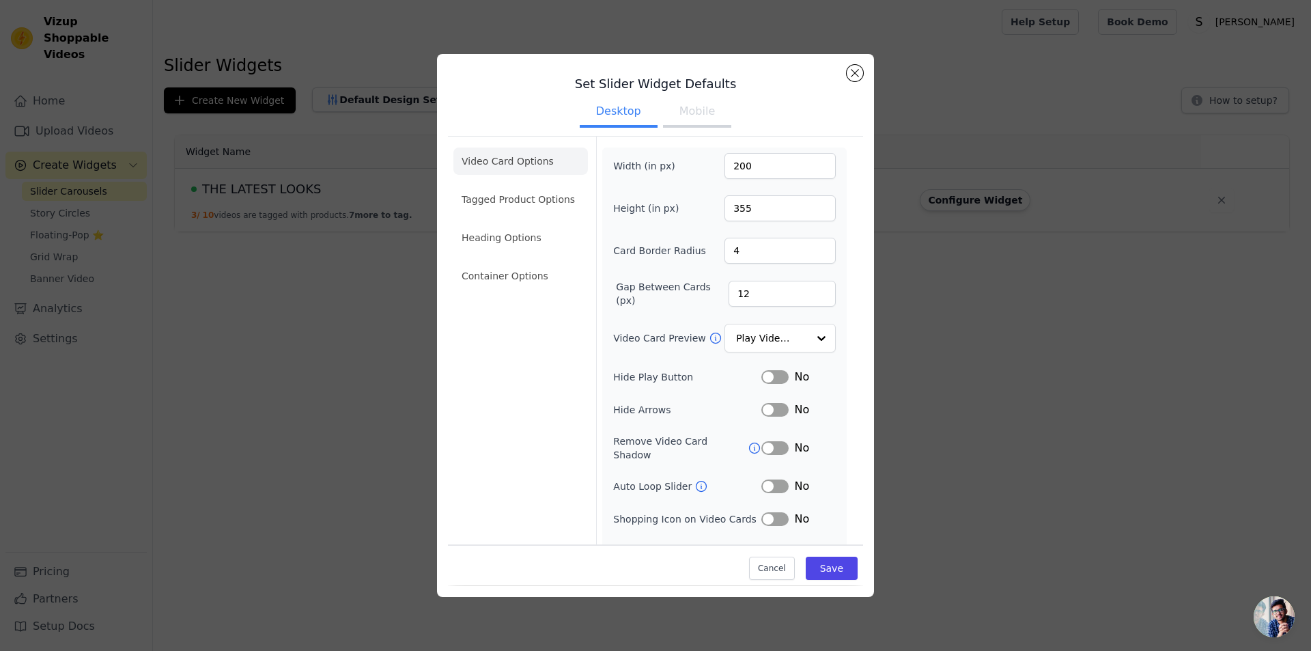
click at [765, 378] on button "Label" at bounding box center [774, 377] width 27 height 14
click at [766, 377] on button "Label" at bounding box center [774, 377] width 27 height 14
click at [384, 334] on div "Set Slider Widget Defaults Desktop Mobile Video Card Options Tagged Product Opt…" at bounding box center [655, 325] width 1267 height 586
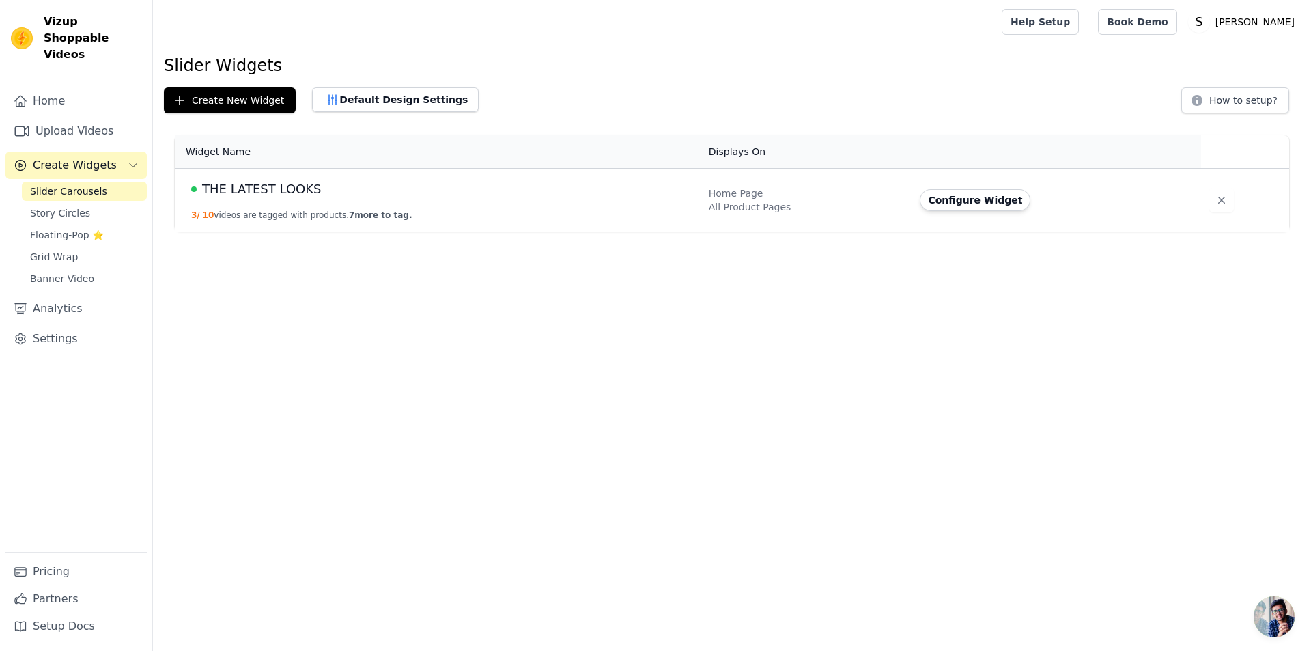
click at [268, 189] on span "THE LATEST LOOKS" at bounding box center [261, 189] width 119 height 19
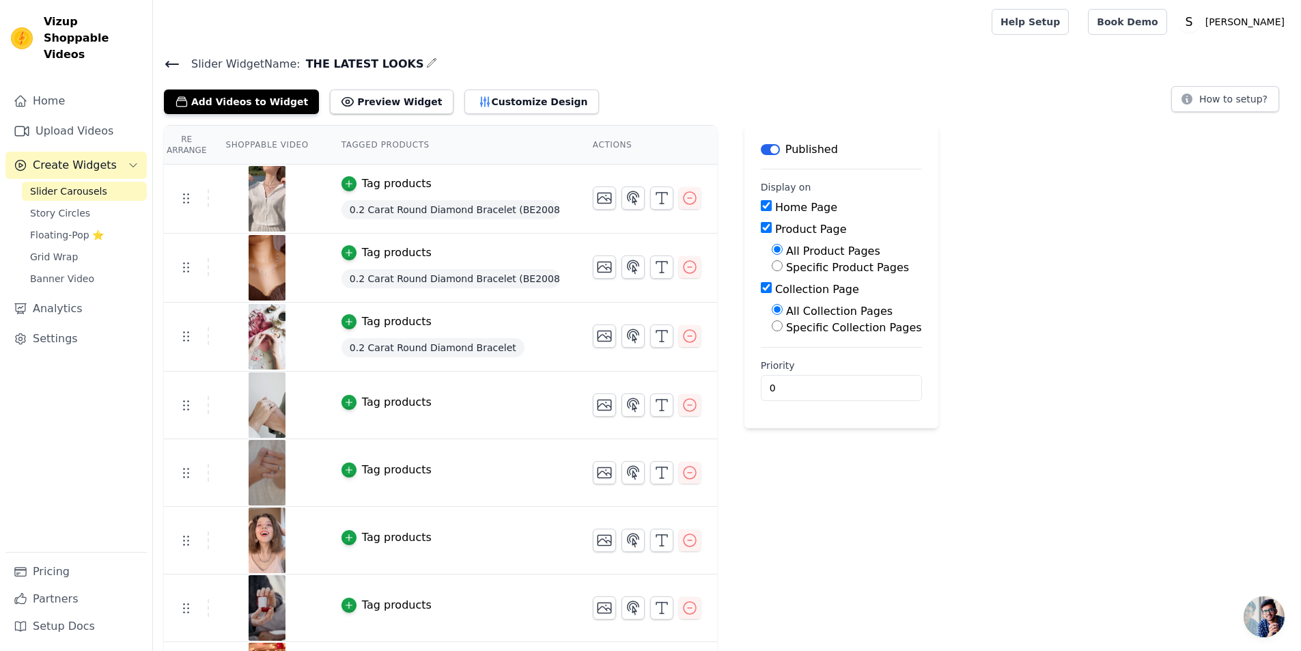
click at [68, 184] on span "Slider Carousels" at bounding box center [68, 191] width 77 height 14
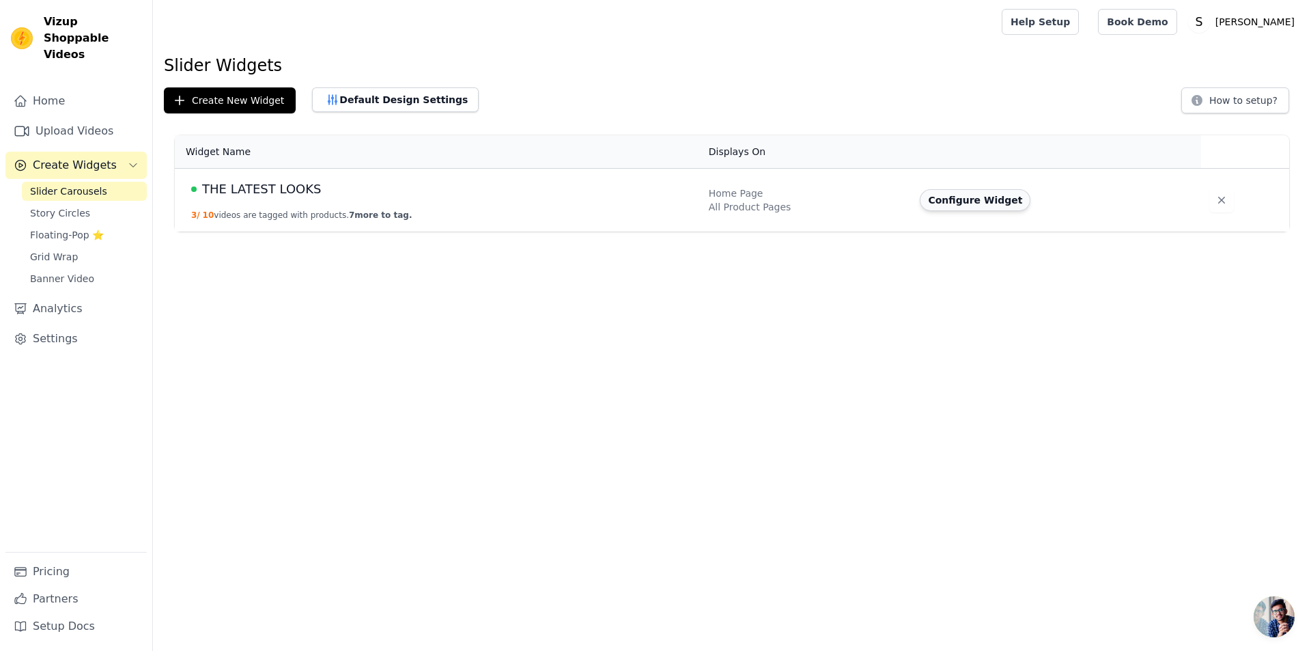
click at [976, 202] on button "Configure Widget" at bounding box center [975, 200] width 111 height 22
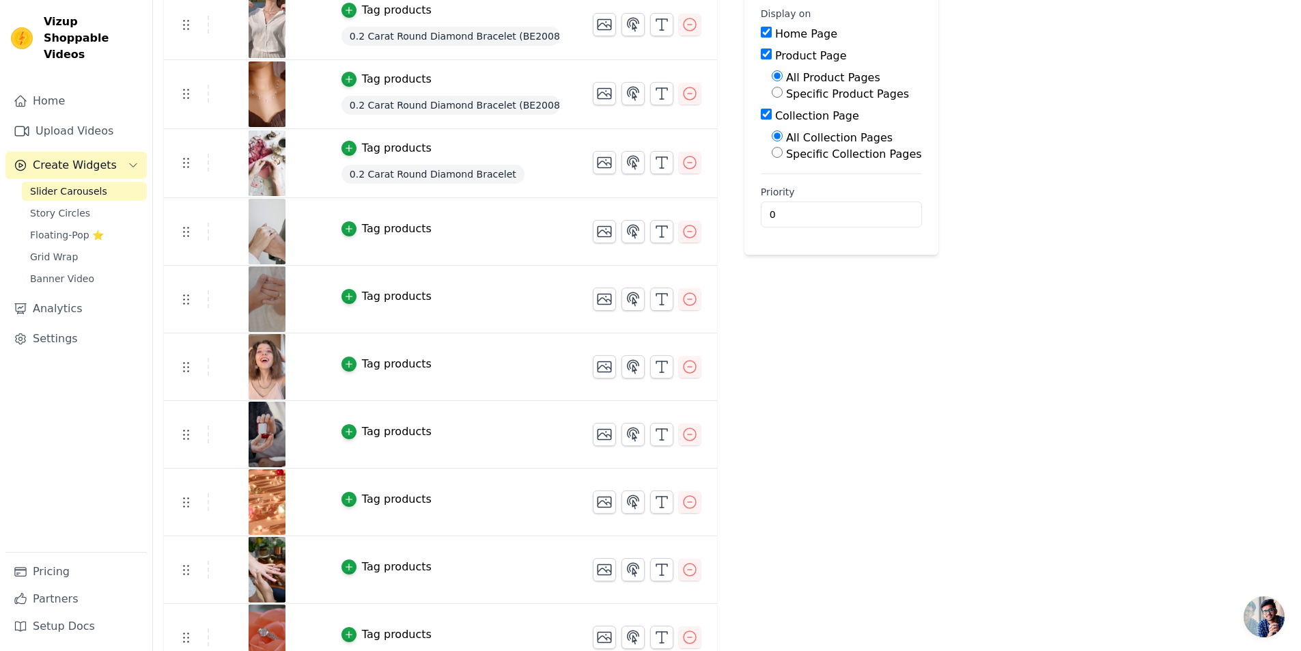
scroll to position [193, 0]
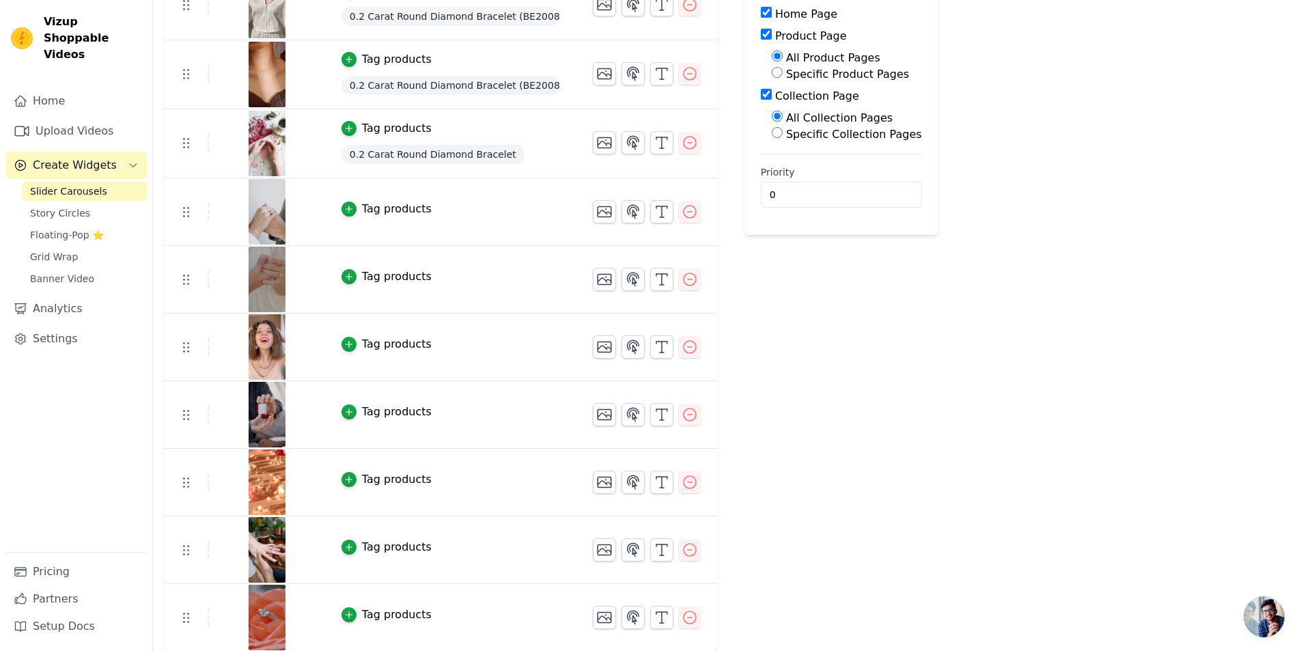
click at [93, 184] on span "Slider Carousels" at bounding box center [68, 191] width 77 height 14
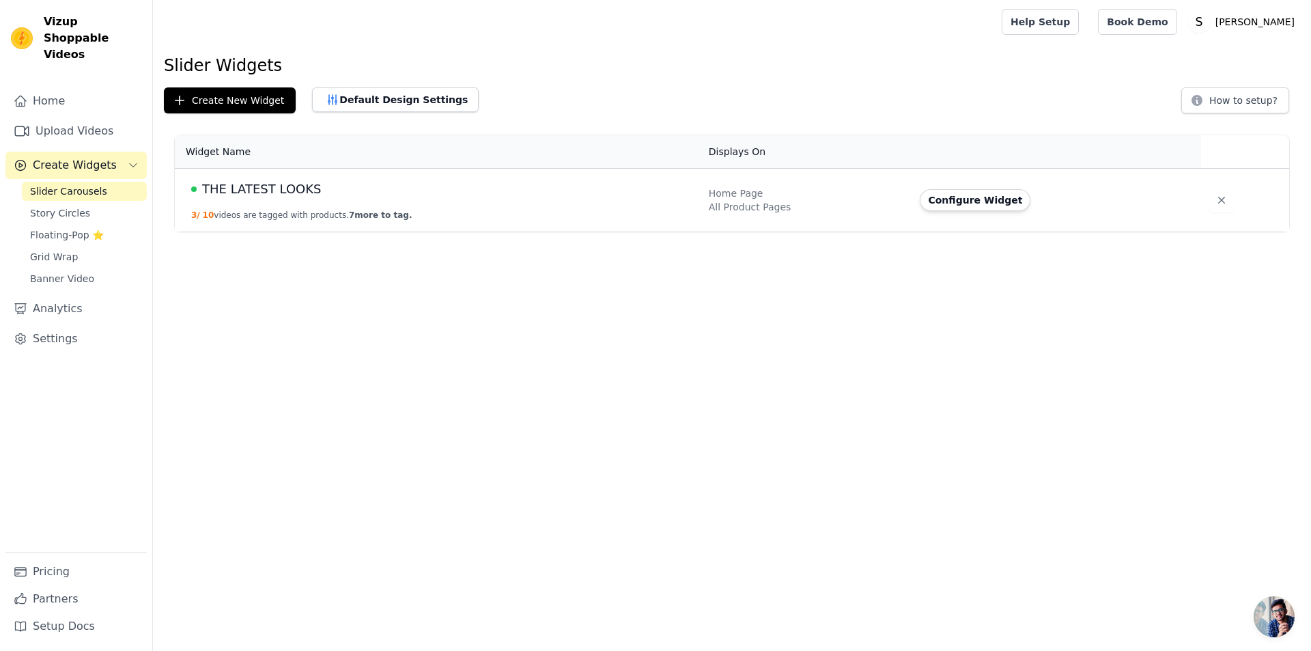
click at [57, 184] on span "Slider Carousels" at bounding box center [68, 191] width 77 height 14
click at [61, 157] on span "Create Widgets" at bounding box center [75, 165] width 84 height 16
click at [63, 184] on span "Slider Carousels" at bounding box center [68, 191] width 77 height 14
click at [370, 101] on button "Default Design Settings" at bounding box center [395, 99] width 167 height 25
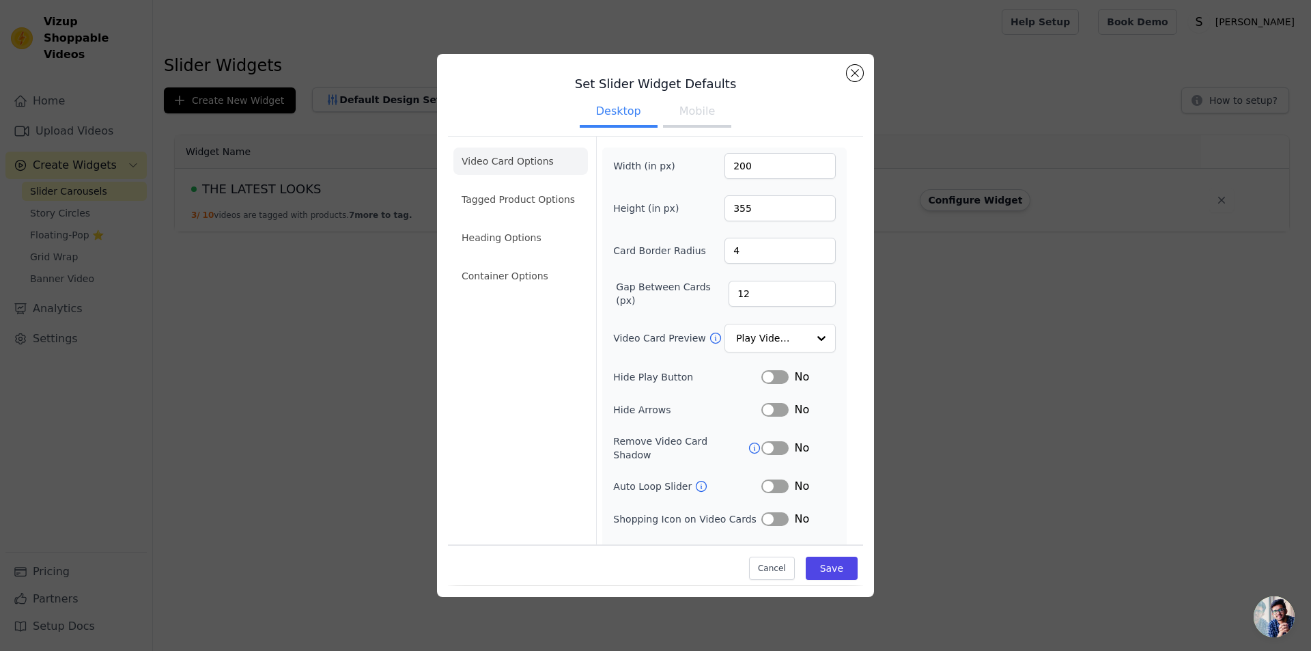
click at [698, 117] on button "Mobile" at bounding box center [697, 113] width 68 height 30
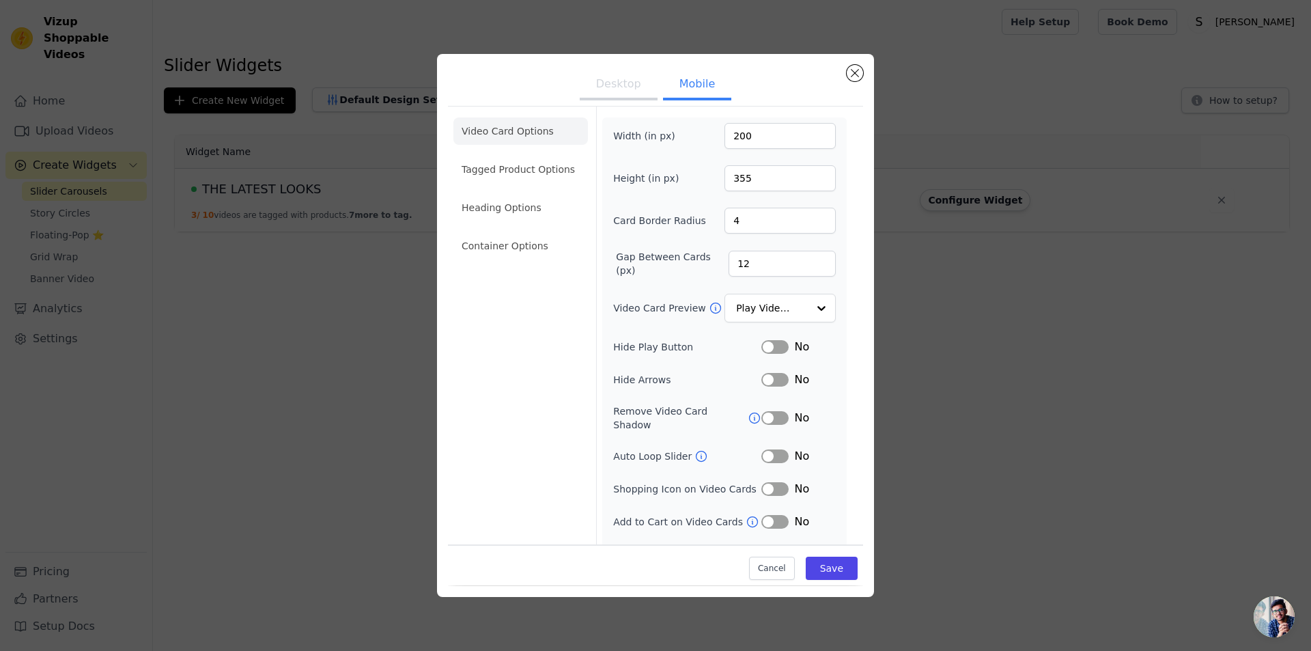
scroll to position [46, 0]
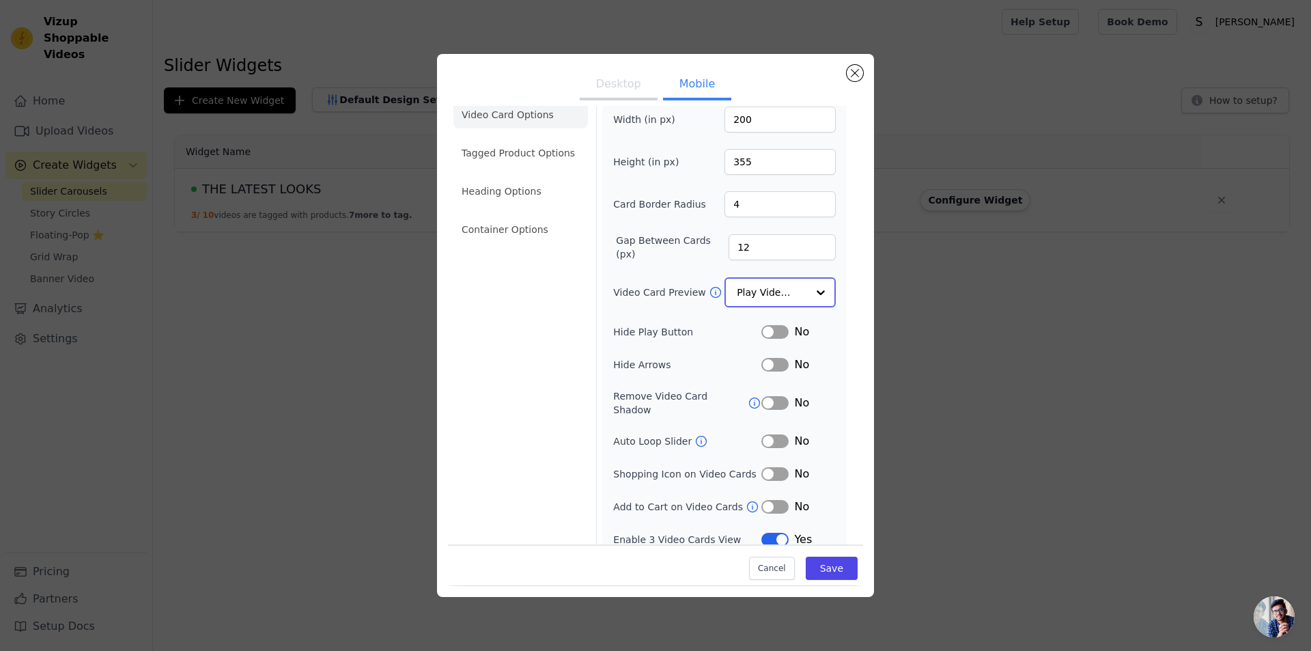
click at [807, 281] on div at bounding box center [820, 292] width 27 height 27
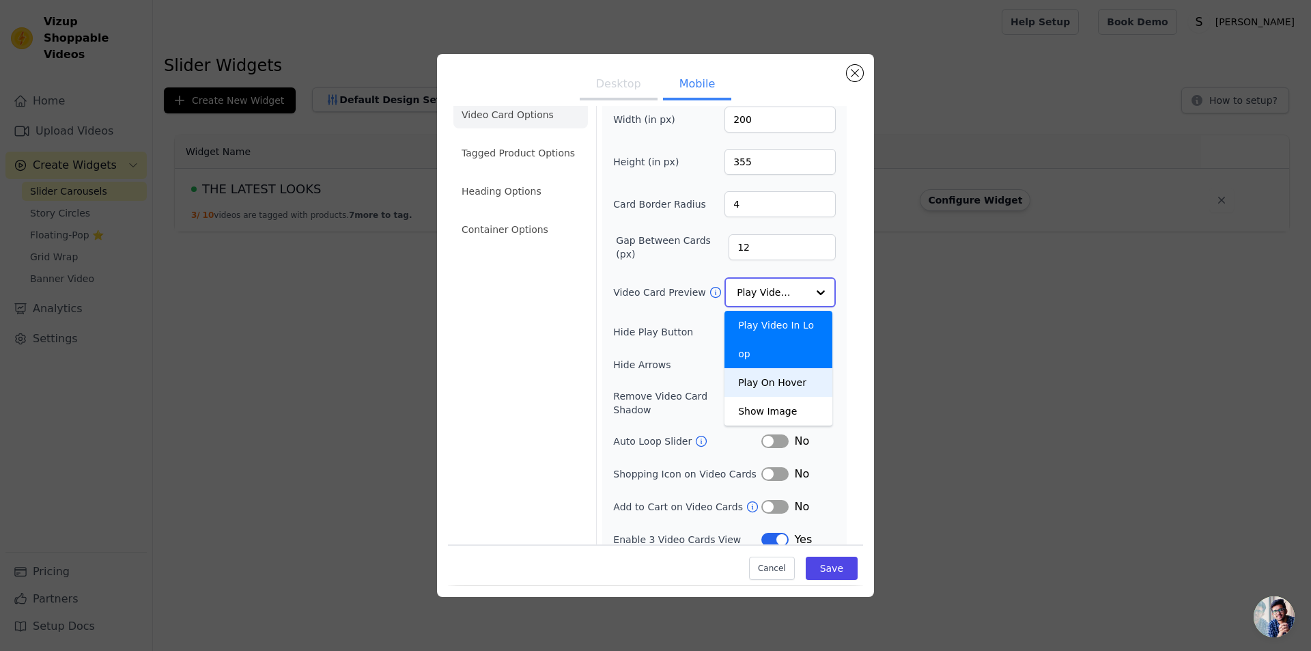
click at [782, 368] on div "Play On Hover" at bounding box center [778, 382] width 108 height 29
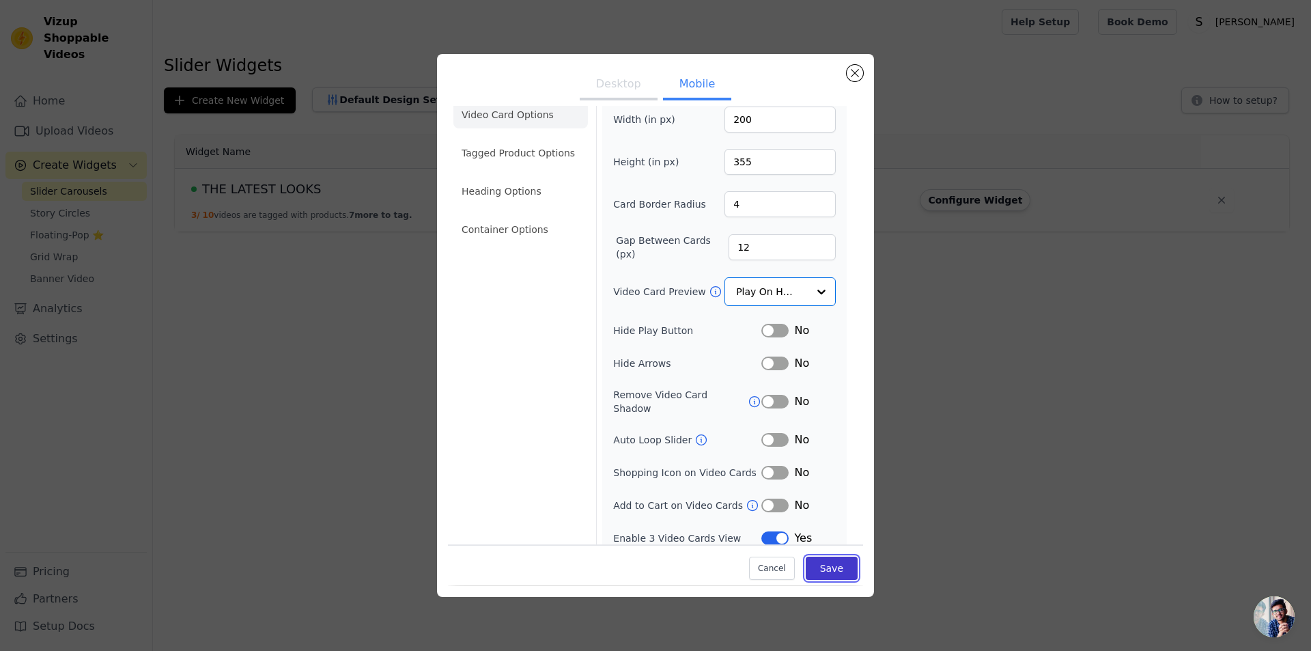
click at [825, 570] on button "Save" at bounding box center [832, 568] width 52 height 23
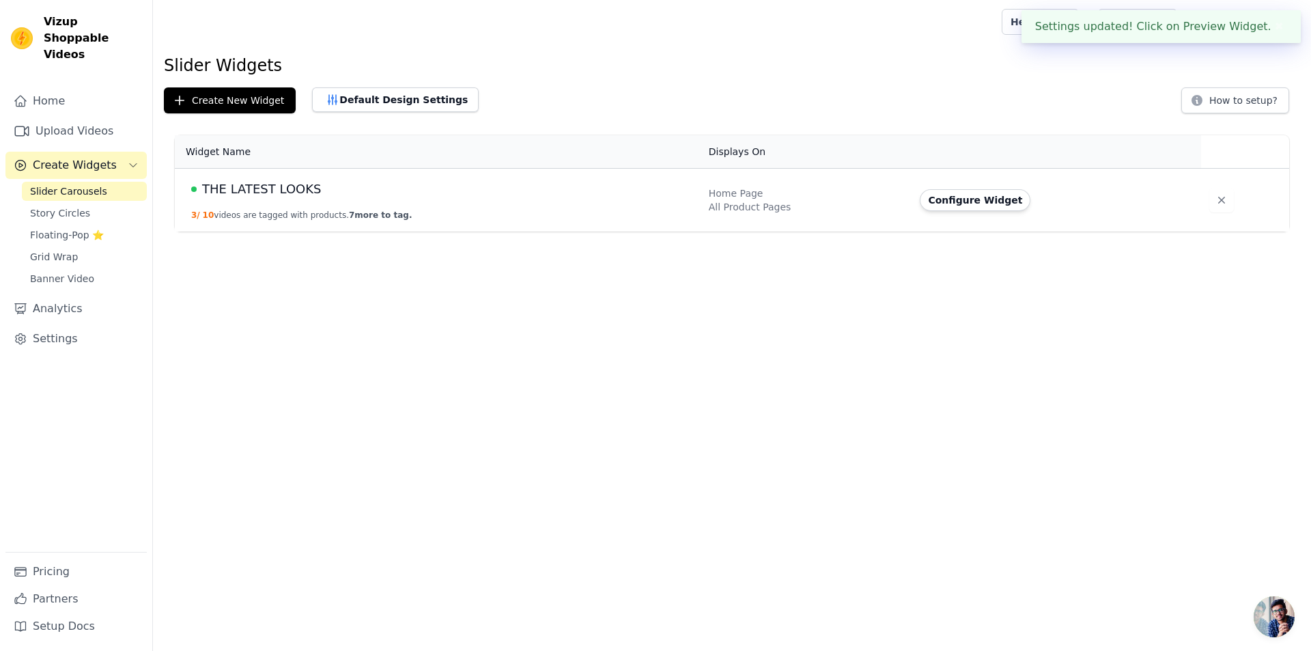
click at [298, 185] on span "THE LATEST LOOKS" at bounding box center [261, 189] width 119 height 19
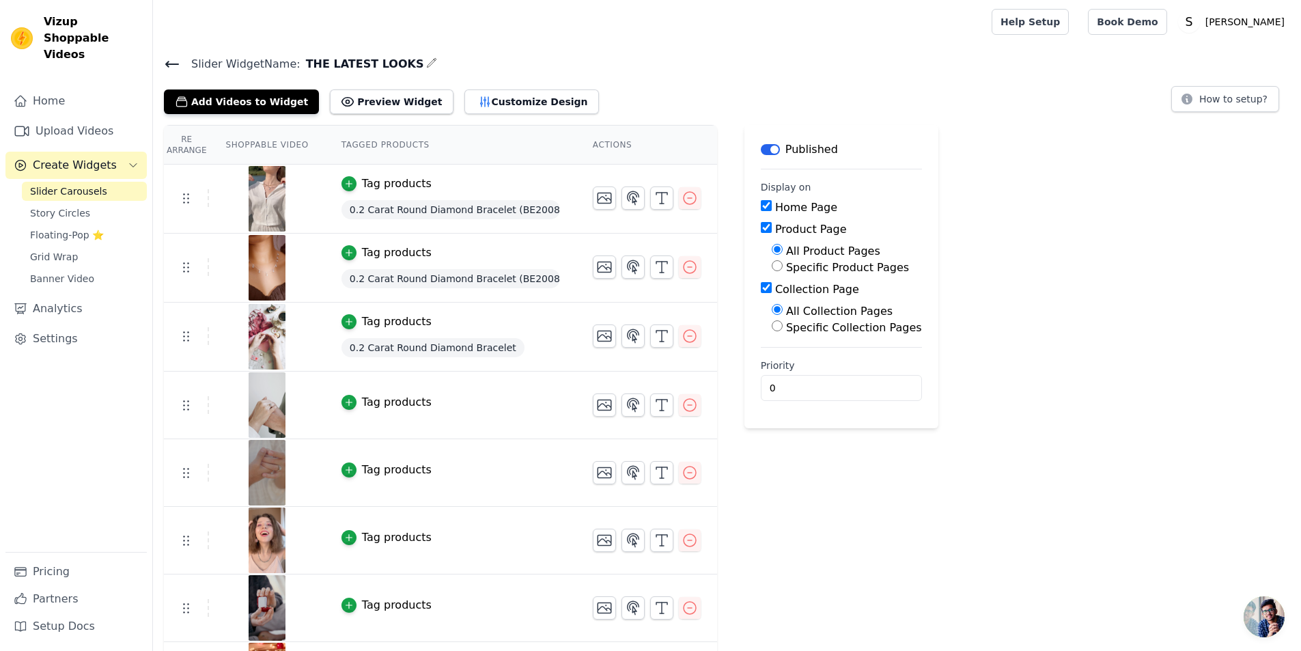
click at [65, 184] on span "Slider Carousels" at bounding box center [68, 191] width 77 height 14
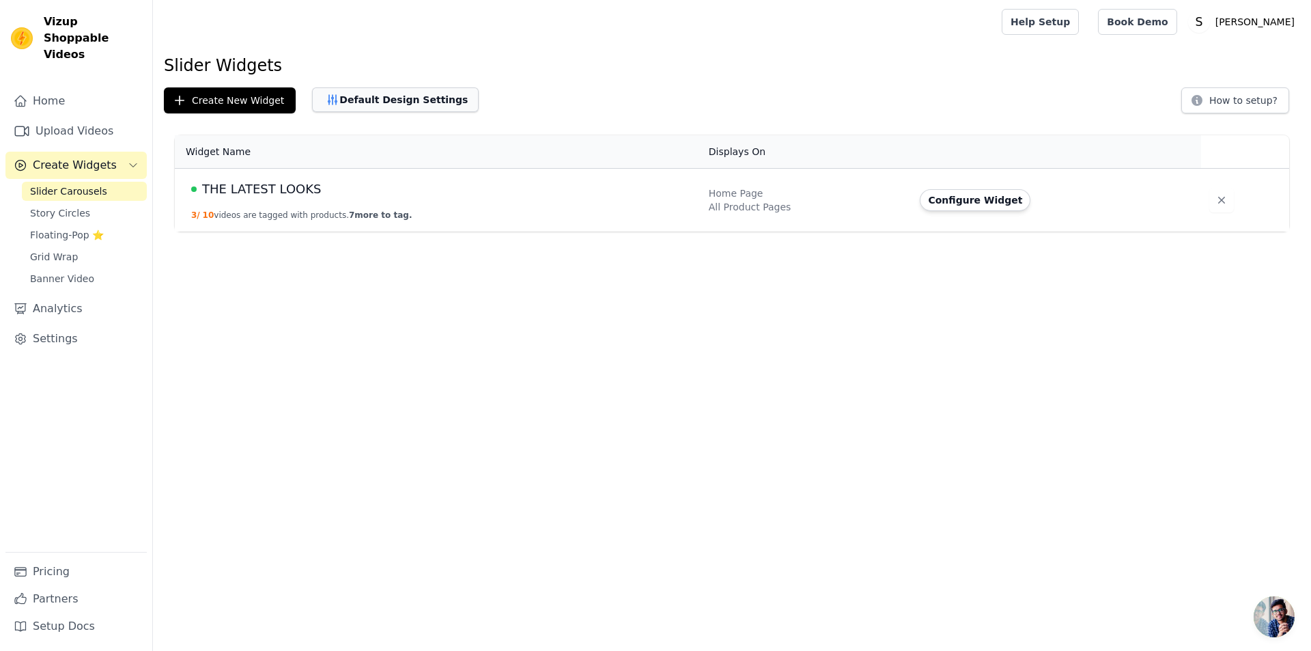
click at [369, 98] on button "Default Design Settings" at bounding box center [395, 99] width 167 height 25
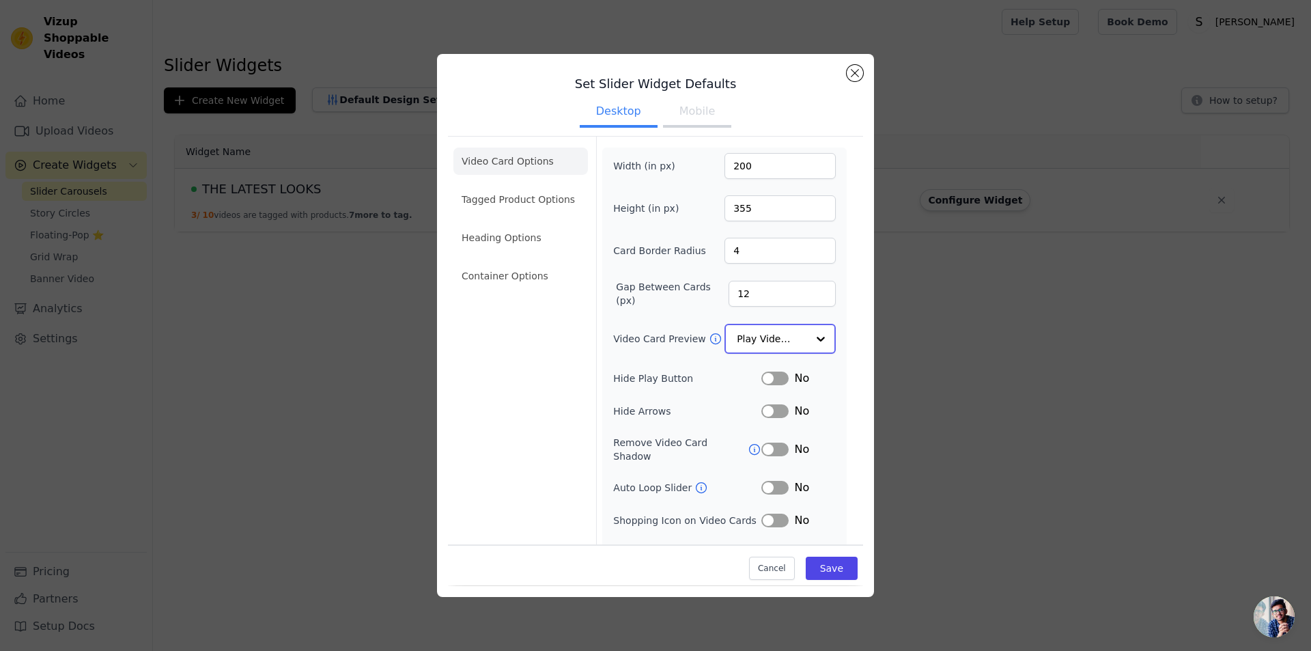
click at [773, 331] on input "Video Card Preview" at bounding box center [772, 338] width 70 height 27
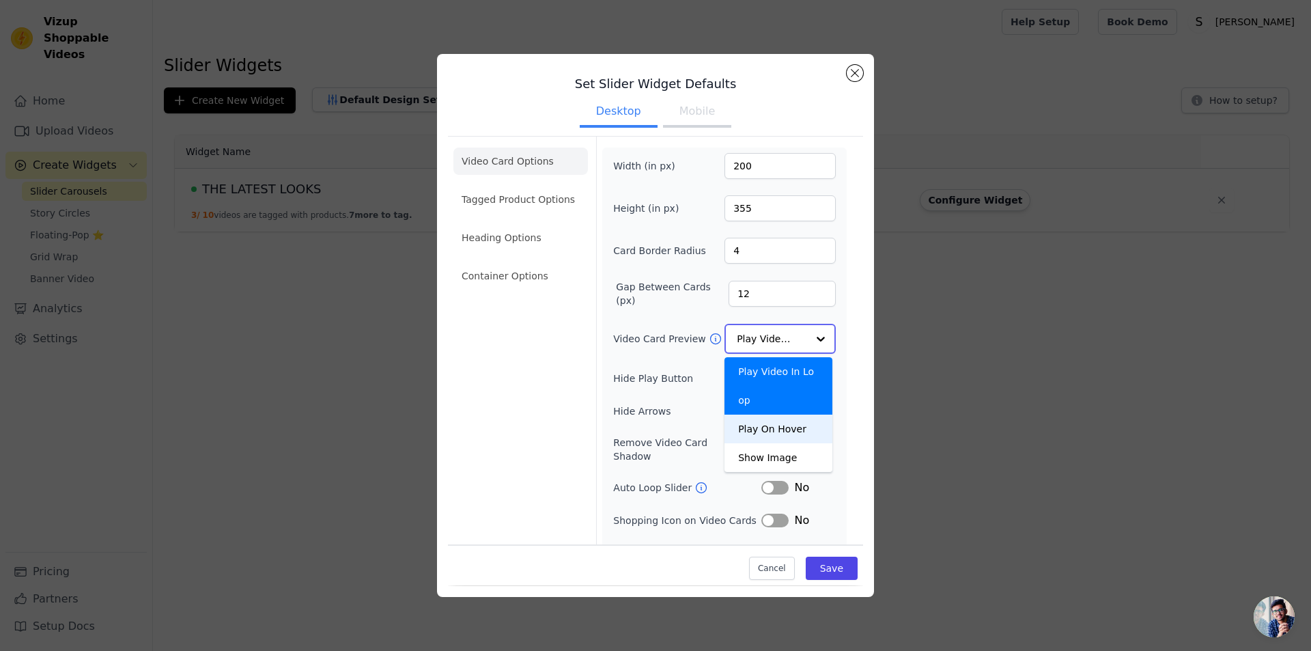
click at [782, 414] on div "Play On Hover" at bounding box center [778, 428] width 108 height 29
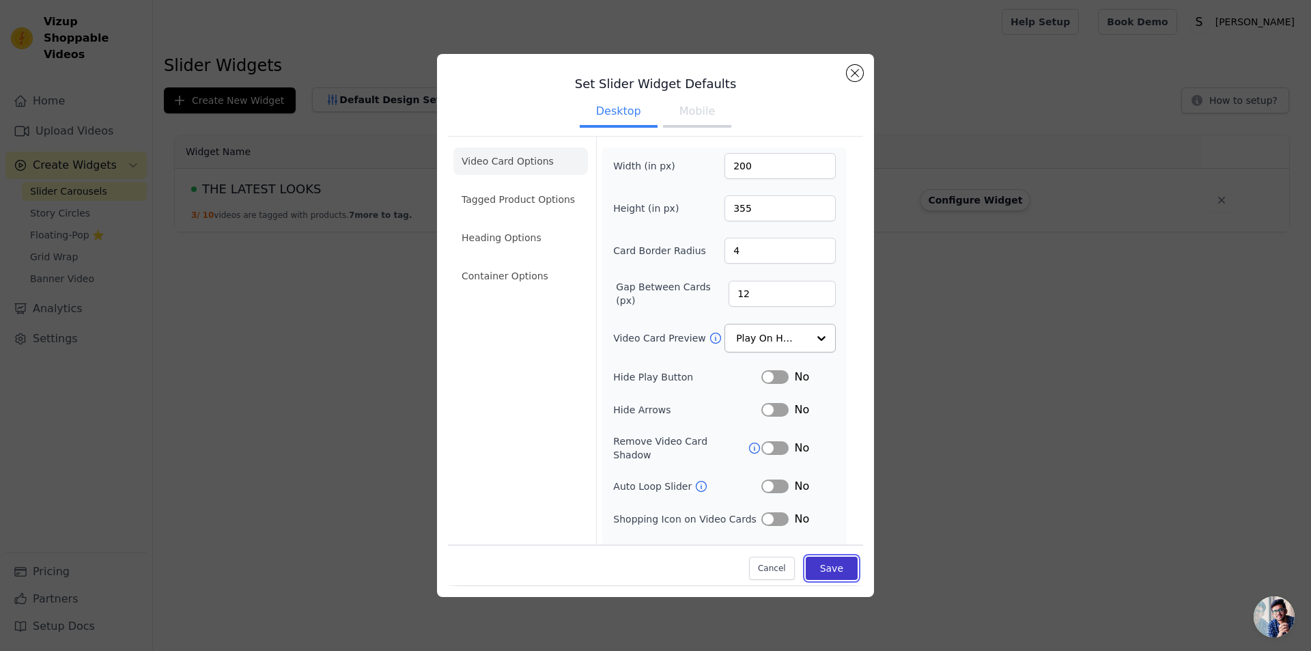
click at [821, 571] on button "Save" at bounding box center [832, 568] width 52 height 23
